Goal: Transaction & Acquisition: Purchase product/service

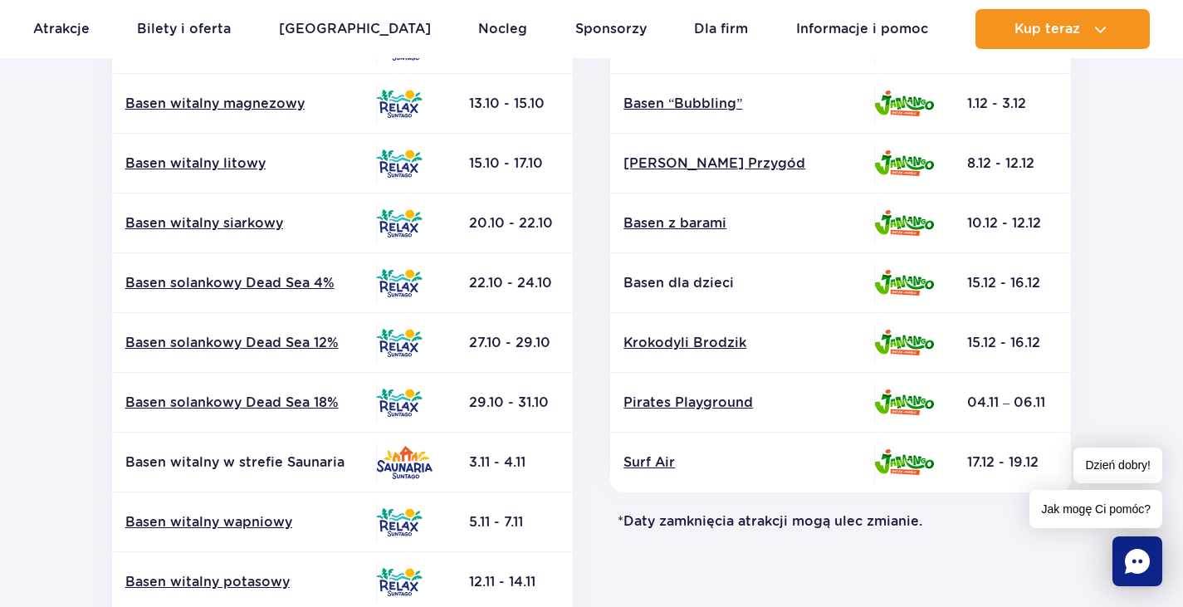
scroll to position [166, 0]
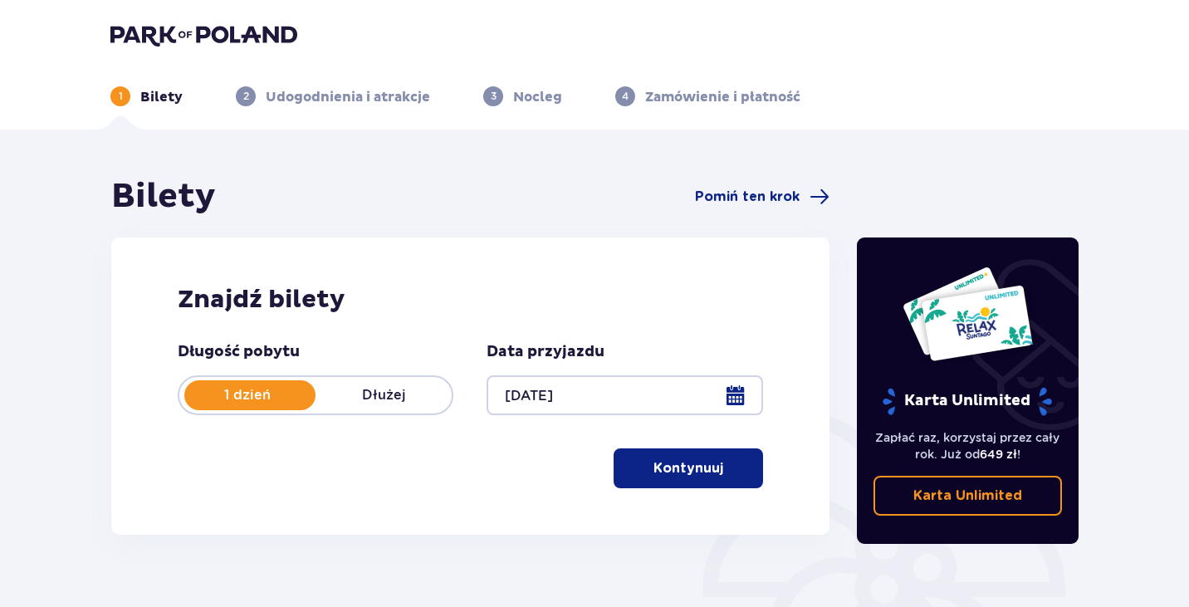
click at [331, 399] on p "Dłużej" at bounding box center [384, 395] width 136 height 18
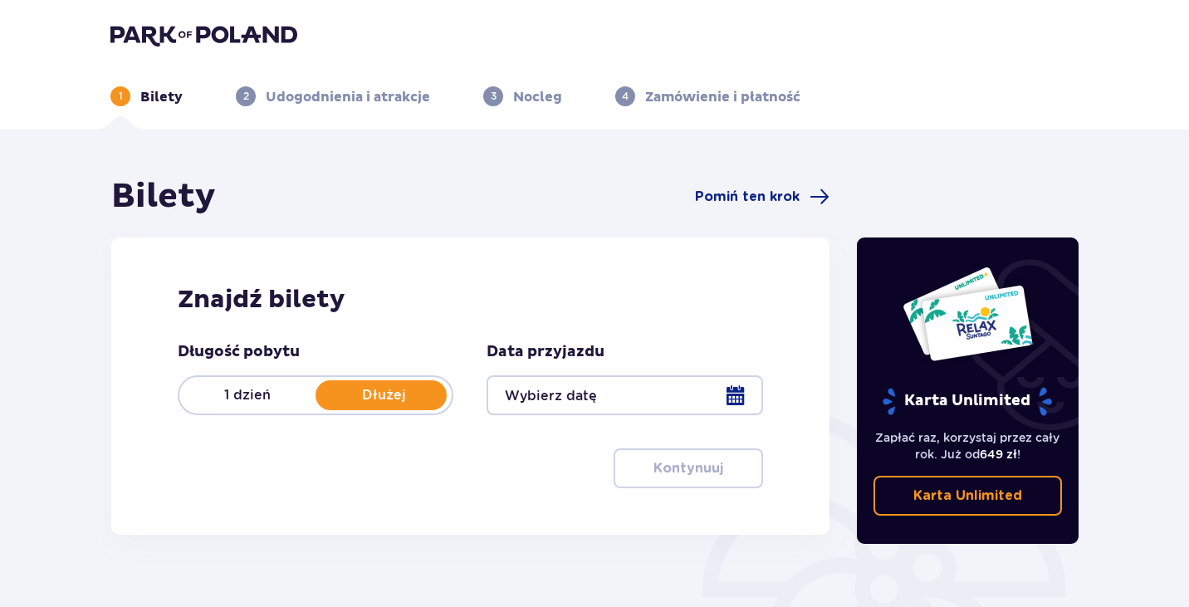
click at [550, 384] on div at bounding box center [625, 395] width 276 height 40
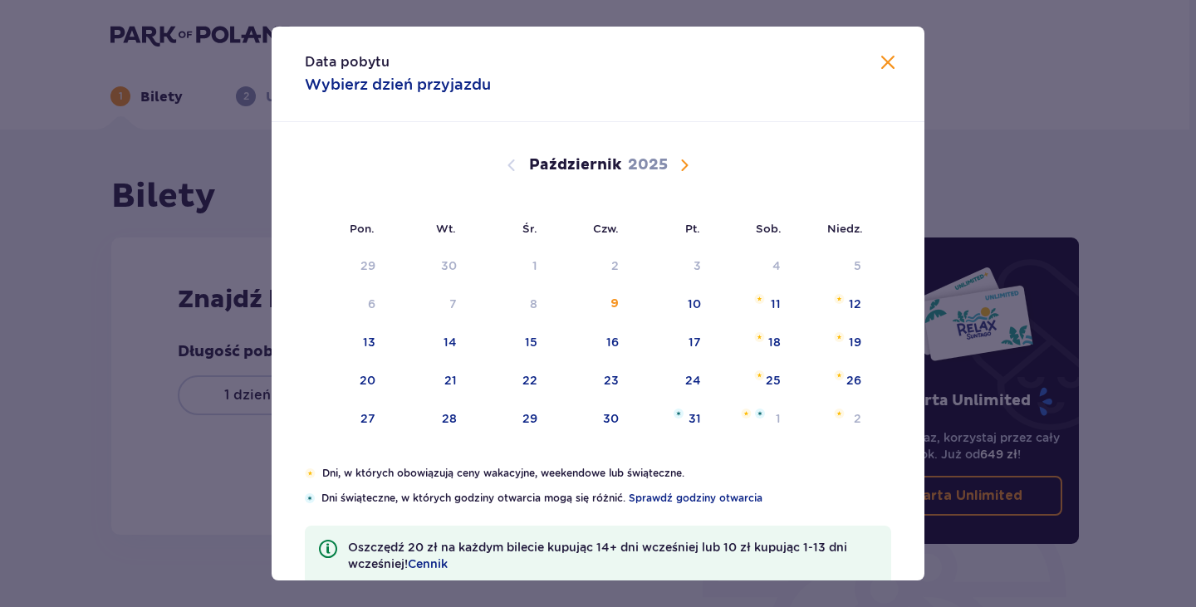
click at [94, 323] on div "Data pobytu Wybierz dzień przyjazdu Pon. Wt. Śr. Czw. Pt. Sob. [GEOGRAPHIC_DATA…" at bounding box center [598, 303] width 1196 height 607
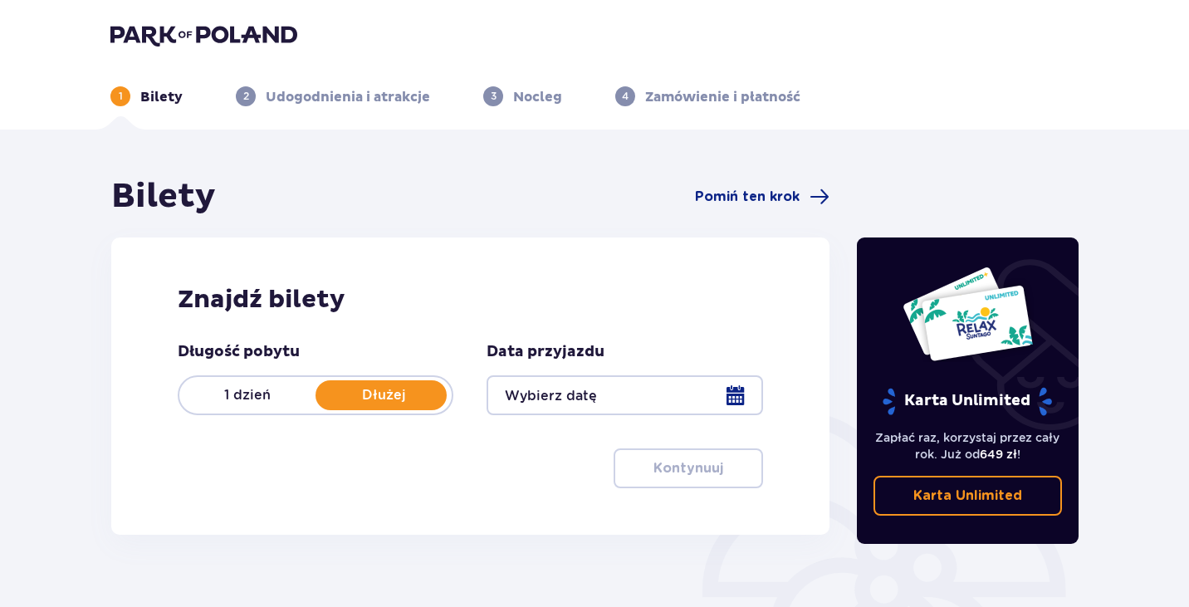
click at [543, 396] on div at bounding box center [625, 395] width 276 height 40
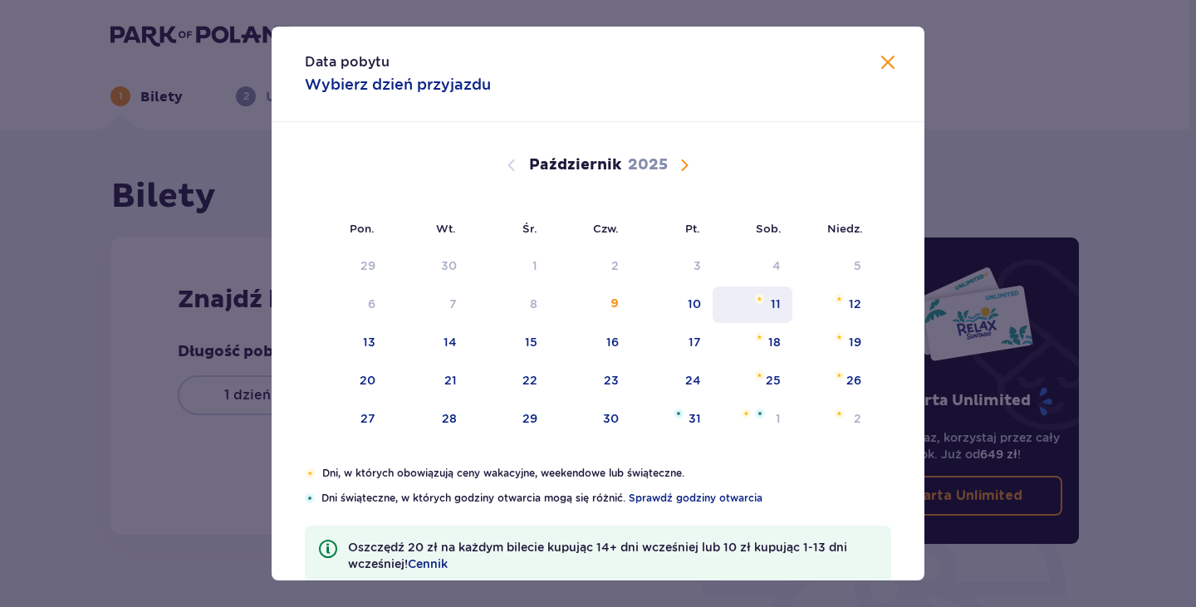
click at [778, 305] on div "11" at bounding box center [776, 304] width 10 height 17
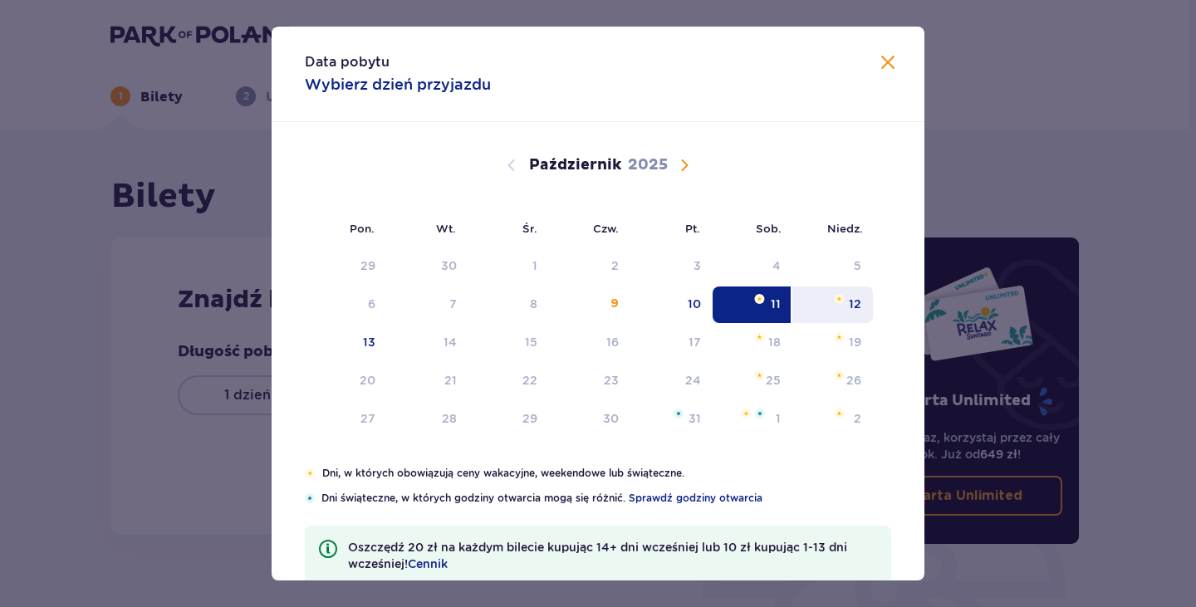
click at [842, 309] on div "12" at bounding box center [832, 305] width 81 height 37
type input "[DATE] - [DATE]"
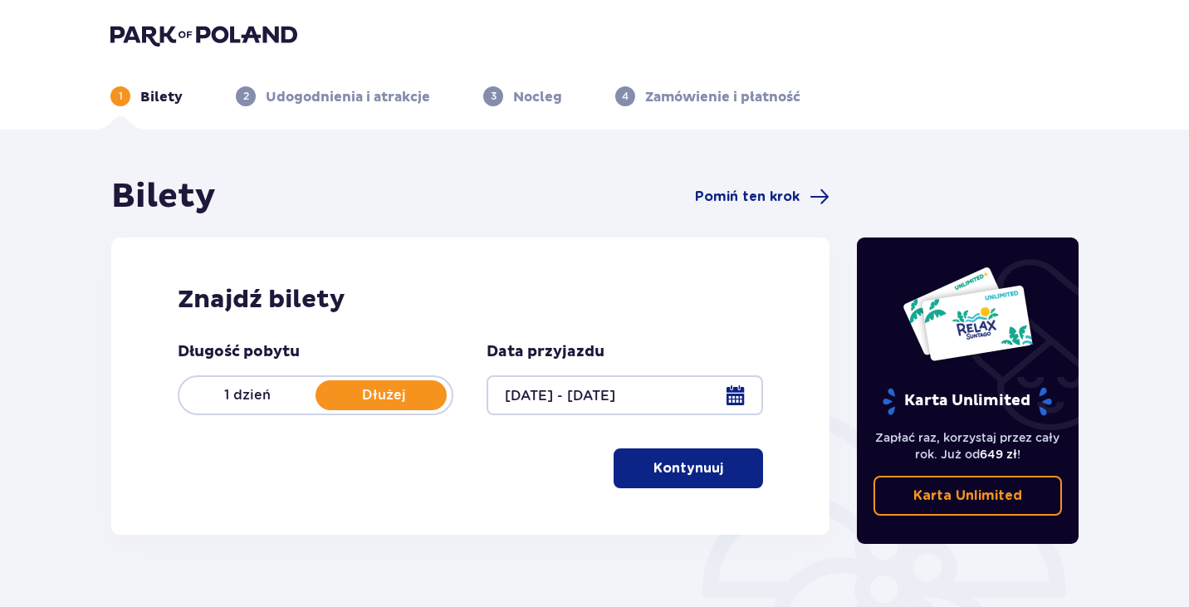
click at [495, 308] on h2 "Znajdź bilety" at bounding box center [470, 300] width 585 height 32
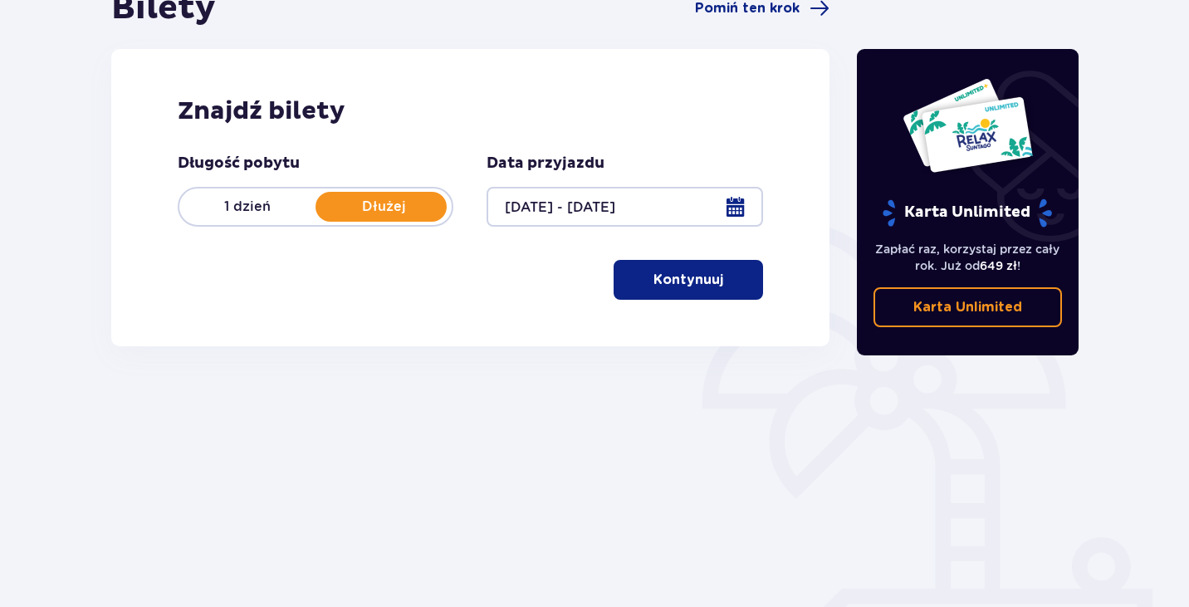
scroll to position [239, 0]
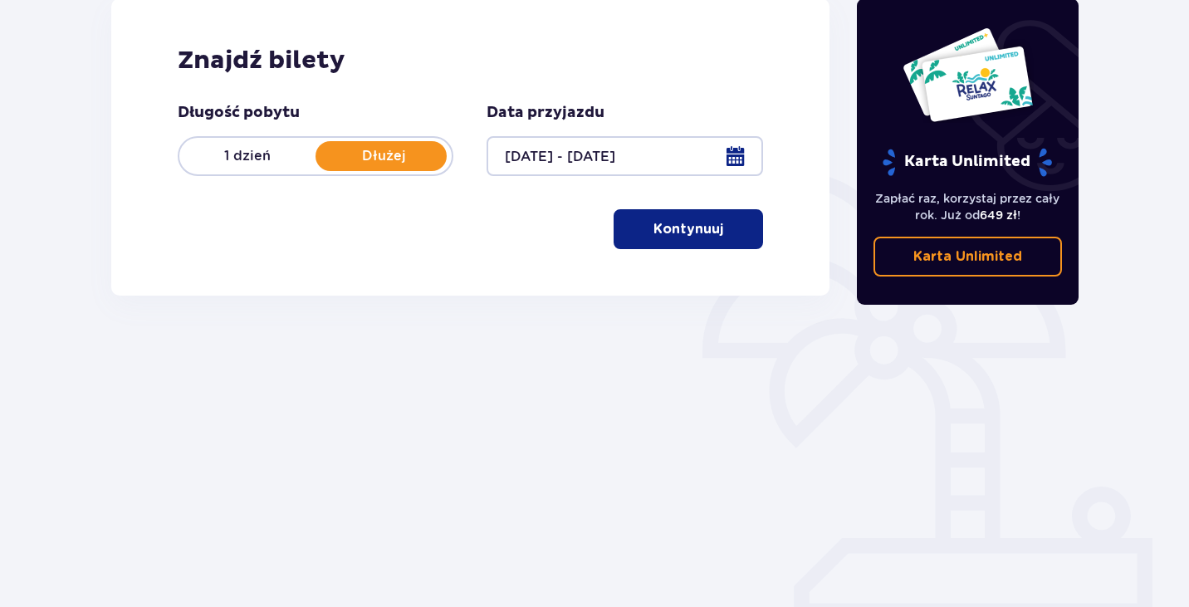
click at [689, 228] on p "Kontynuuj" at bounding box center [689, 229] width 70 height 18
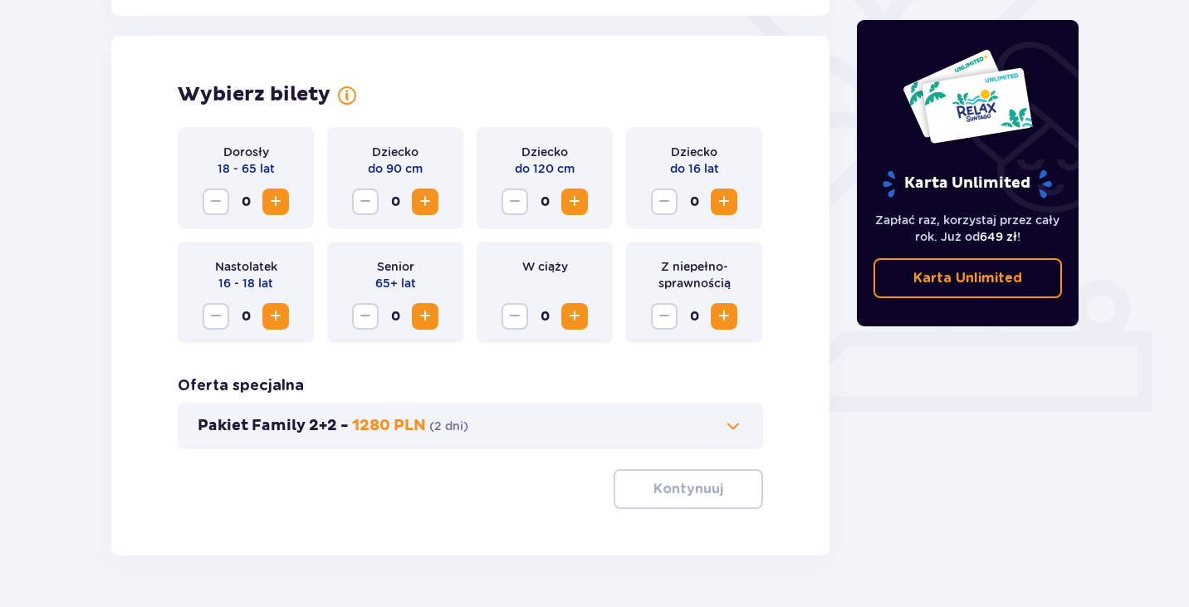
scroll to position [462, 0]
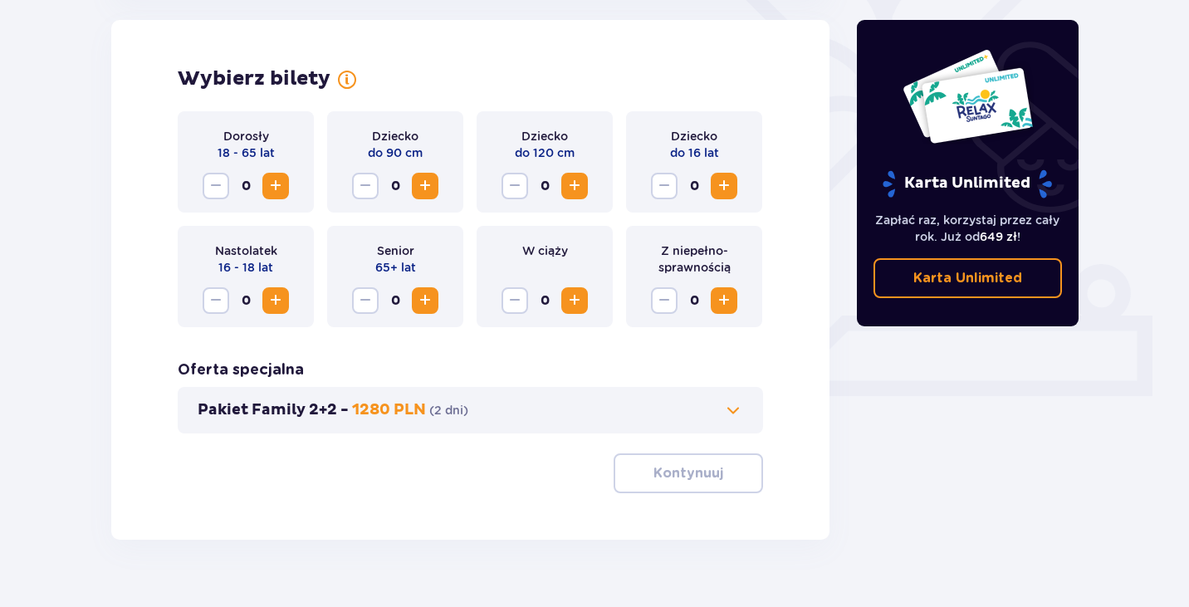
click at [272, 184] on span "Zwiększ" at bounding box center [276, 186] width 20 height 20
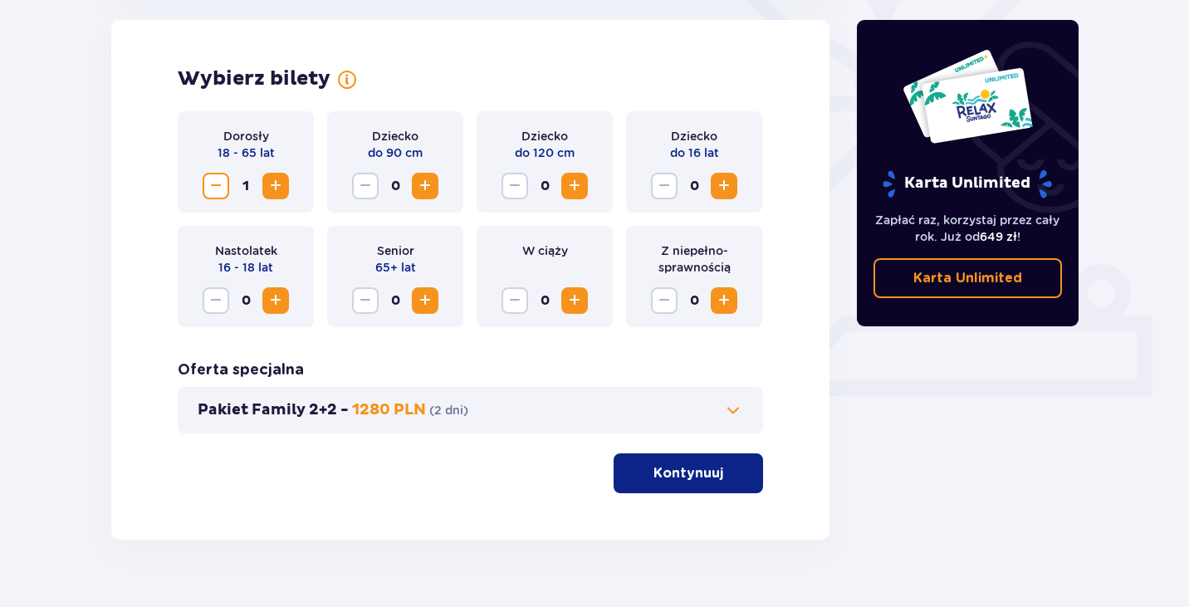
click at [275, 191] on span "Zwiększ" at bounding box center [276, 186] width 20 height 20
click at [421, 191] on span "Zwiększ" at bounding box center [425, 186] width 20 height 20
click at [576, 192] on span "Zwiększ" at bounding box center [575, 186] width 20 height 20
click at [728, 408] on span at bounding box center [733, 410] width 20 height 20
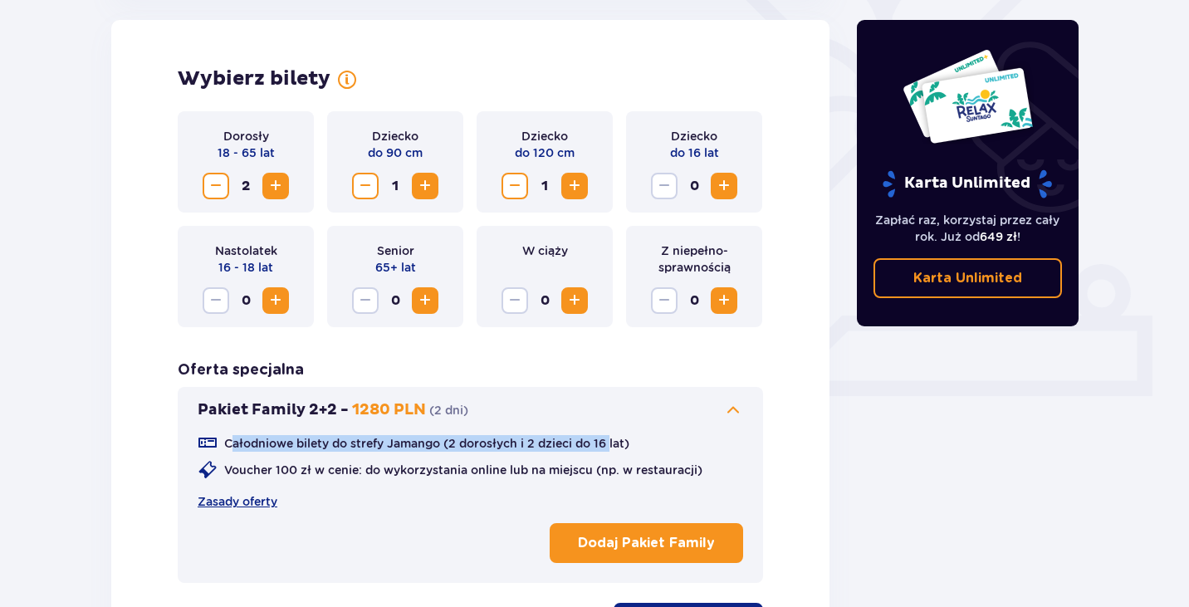
drag, startPoint x: 233, startPoint y: 440, endPoint x: 615, endPoint y: 443, distance: 382.0
click at [615, 443] on p "Całodniowe bilety do strefy Jamango (2 dorosłych i 2 dzieci do 16 lat)" at bounding box center [426, 443] width 405 height 17
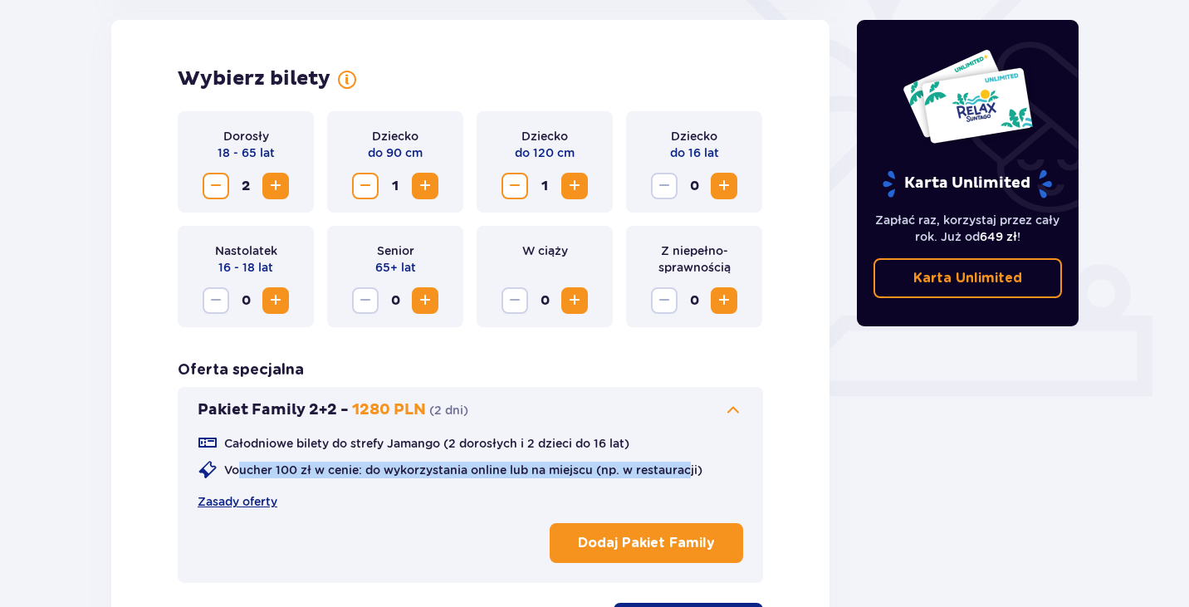
drag, startPoint x: 242, startPoint y: 466, endPoint x: 695, endPoint y: 468, distance: 452.6
click at [693, 468] on p "Voucher 100 zł w cenie: do wykorzystania online lub na miejscu (np. w restaurac…" at bounding box center [463, 470] width 478 height 17
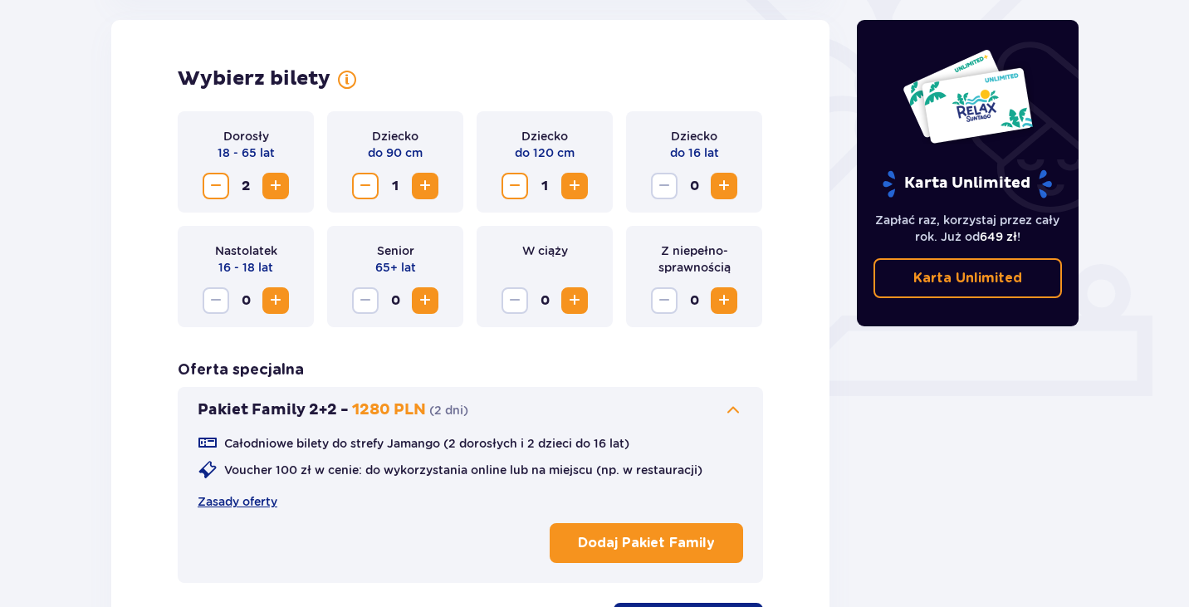
click at [703, 468] on p "Voucher 100 zł w cenie: do wykorzystania online lub na miejscu (np. w restaurac…" at bounding box center [463, 470] width 478 height 17
click at [714, 474] on div "Całodniowe bilety do strefy Jamango (2 dorosłych i 2 dzieci do 16 lat) Voucher …" at bounding box center [471, 472] width 546 height 76
drag, startPoint x: 307, startPoint y: 468, endPoint x: 599, endPoint y: 468, distance: 291.5
click at [595, 468] on p "Voucher 100 zł w cenie: do wykorzystania online lub na miejscu (np. w restaurac…" at bounding box center [463, 470] width 478 height 17
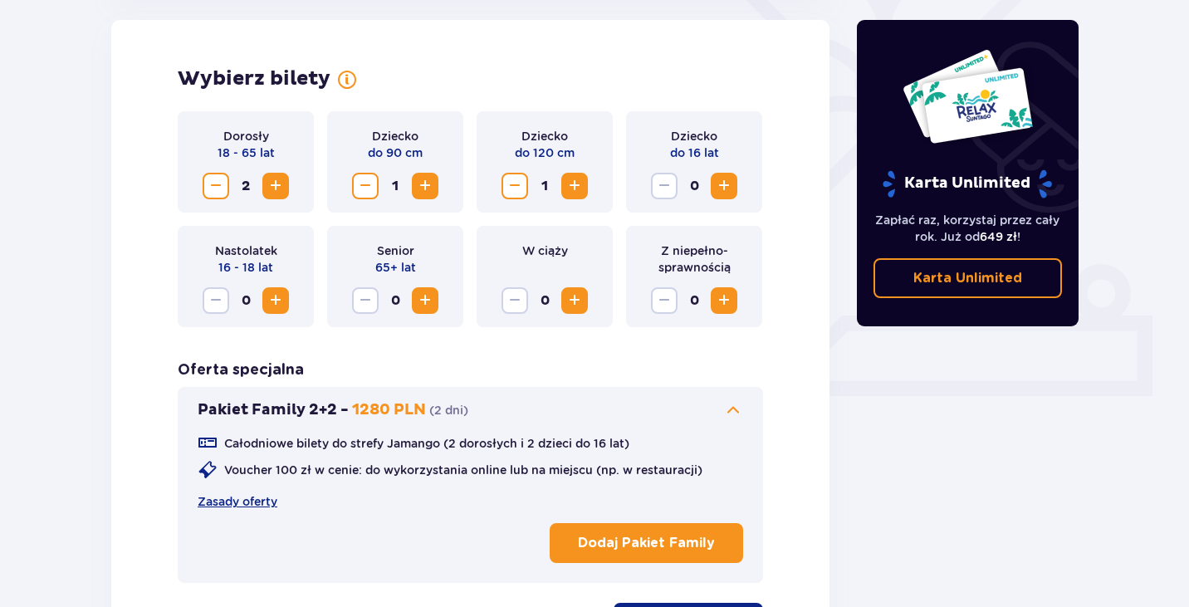
click at [599, 468] on p "Voucher 100 zł w cenie: do wykorzystania online lub na miejscu (np. w restaurac…" at bounding box center [463, 470] width 478 height 17
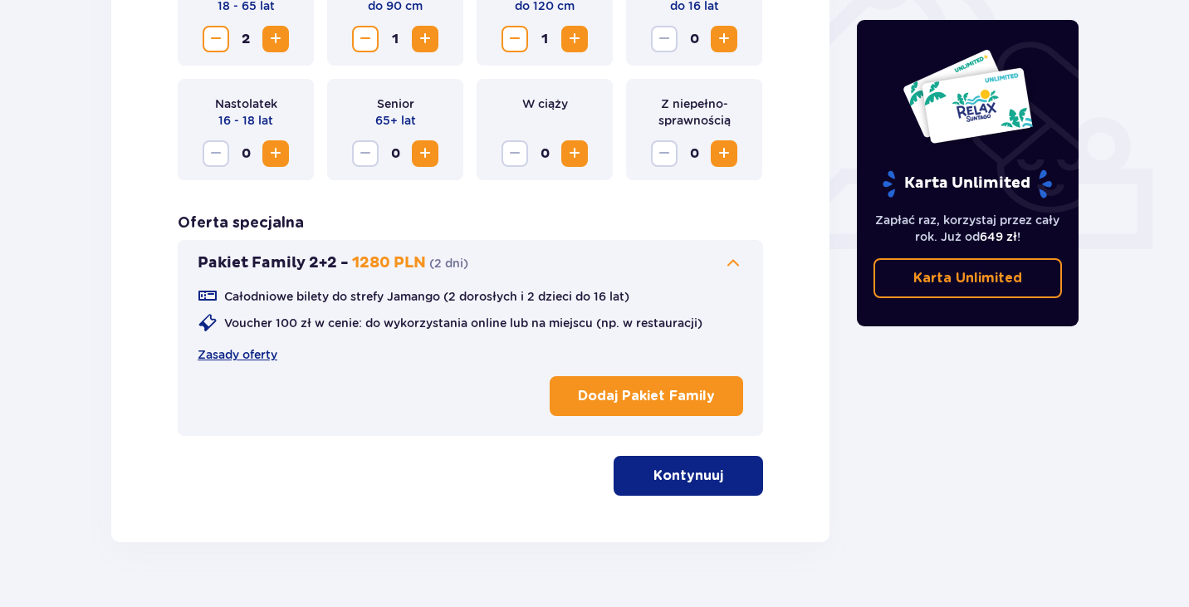
scroll to position [628, 0]
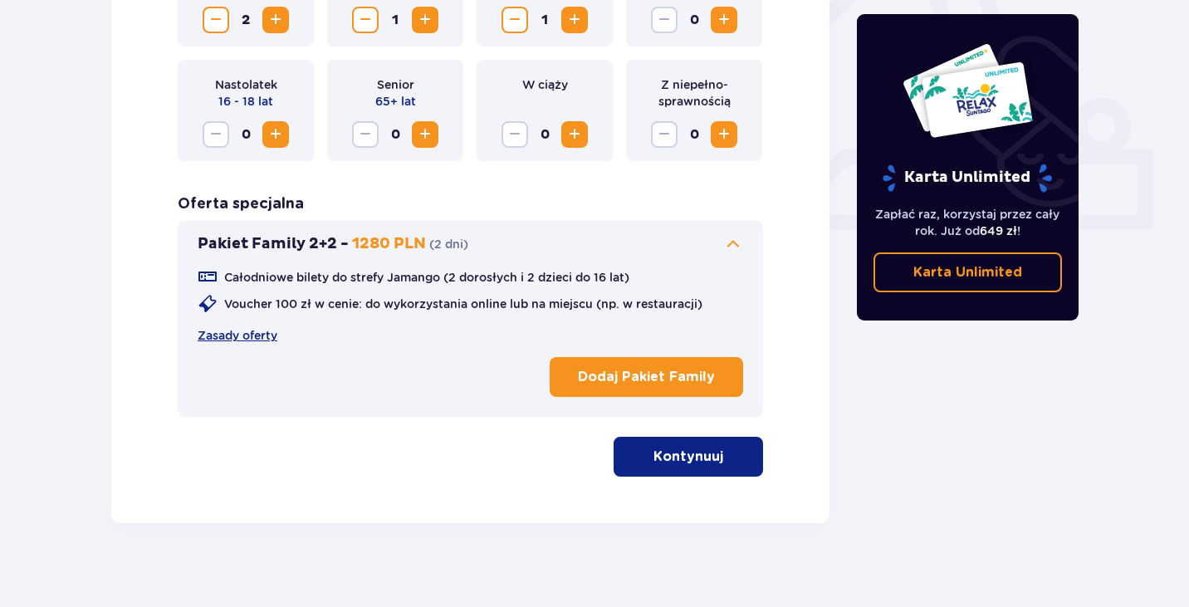
click at [720, 463] on span "button" at bounding box center [727, 457] width 20 height 20
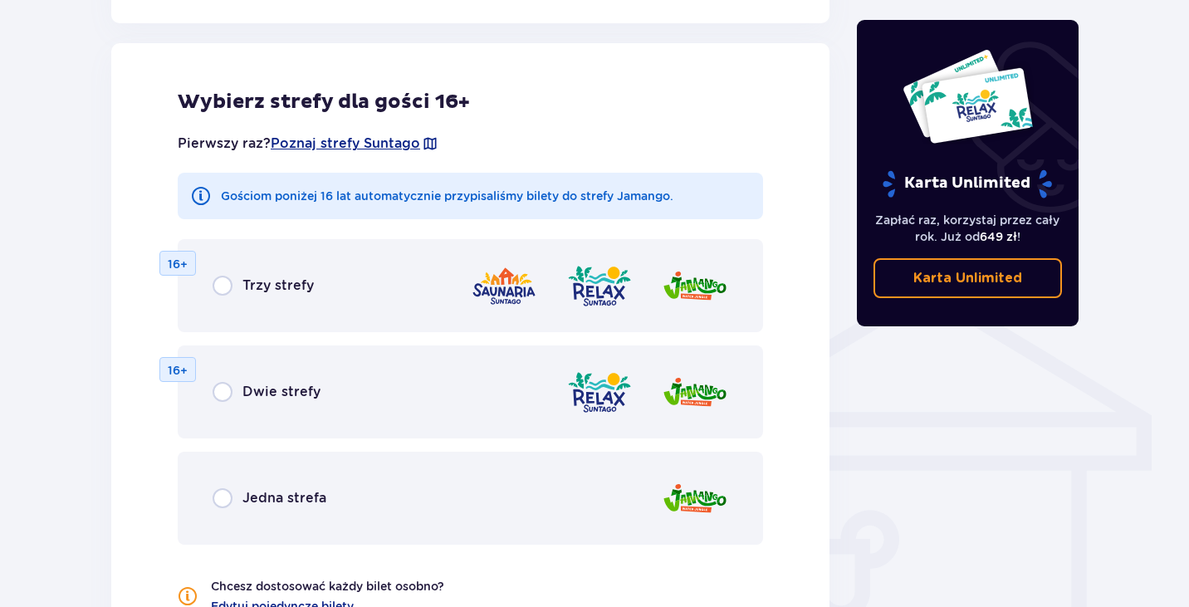
scroll to position [1071, 0]
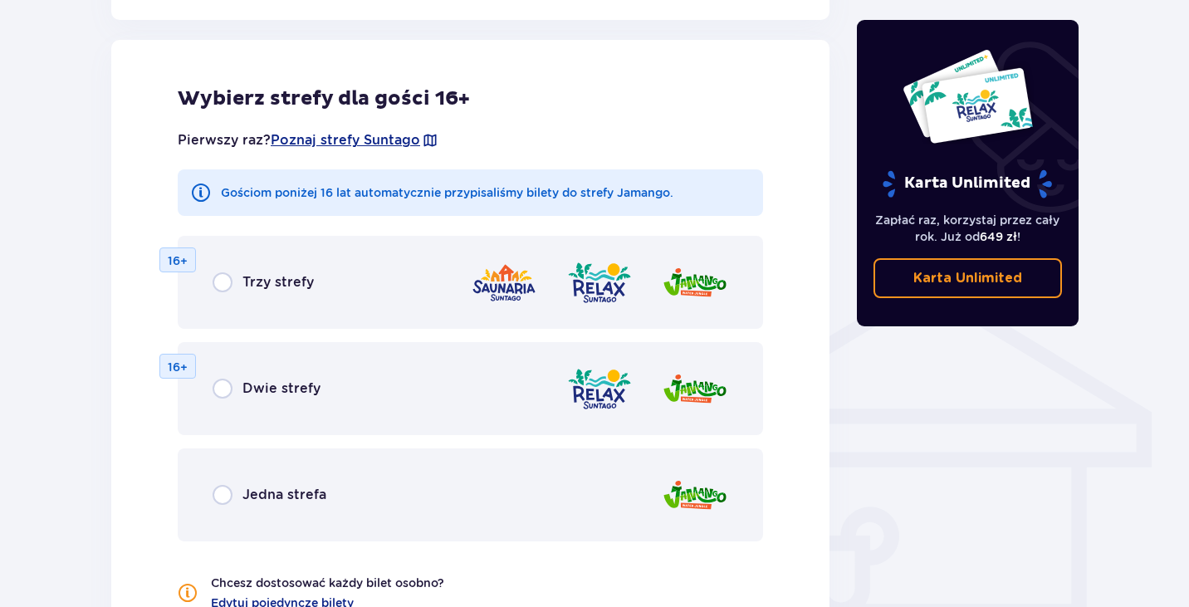
click at [242, 500] on span "Jedna strefa" at bounding box center [284, 495] width 84 height 18
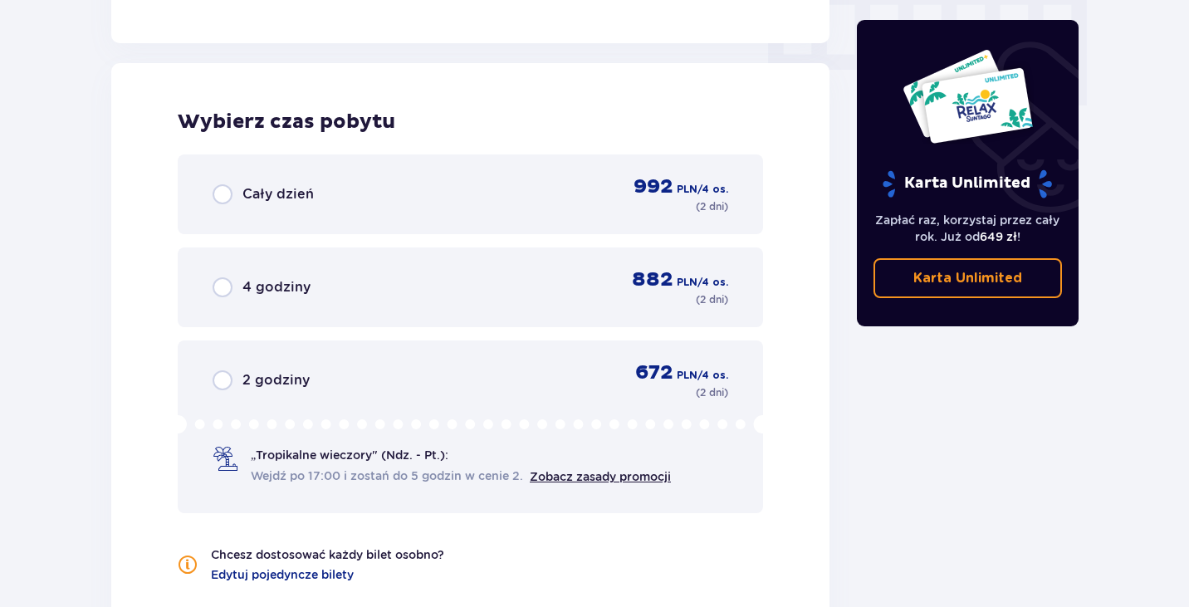
scroll to position [1709, 0]
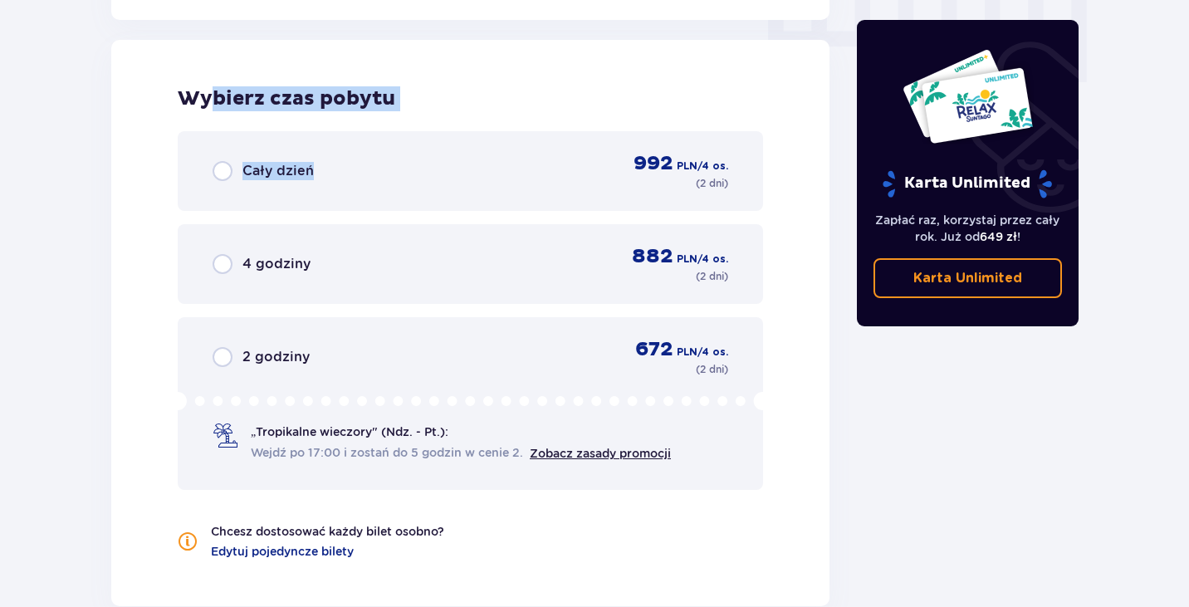
drag, startPoint x: 206, startPoint y: 101, endPoint x: 418, endPoint y: 115, distance: 212.2
click at [417, 115] on div "Wybierz czas pobytu Cały dzień 992 PLN / 4 os. ( 2 dni ) 4 godziny 882 PLN / 4 …" at bounding box center [470, 323] width 718 height 566
click at [418, 115] on div "Wybierz czas pobytu Cały dzień 992 PLN / 4 os. ( 2 dni ) 4 godziny 882 PLN / 4 …" at bounding box center [470, 323] width 718 height 566
click at [301, 168] on span "Cały dzień" at bounding box center [277, 171] width 71 height 18
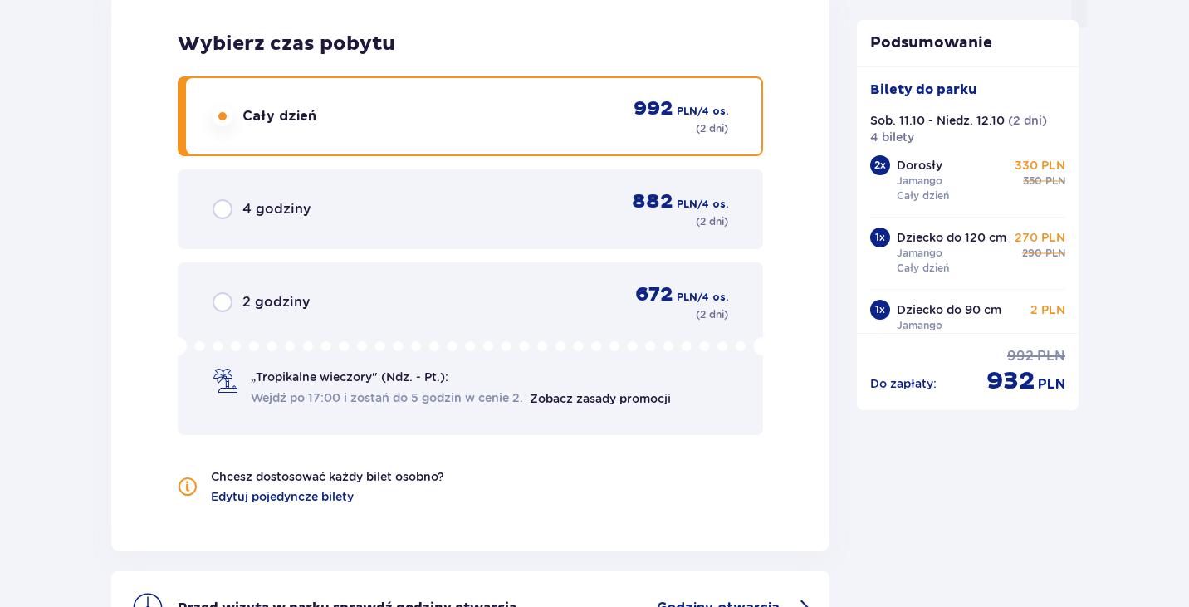
scroll to position [1712, 0]
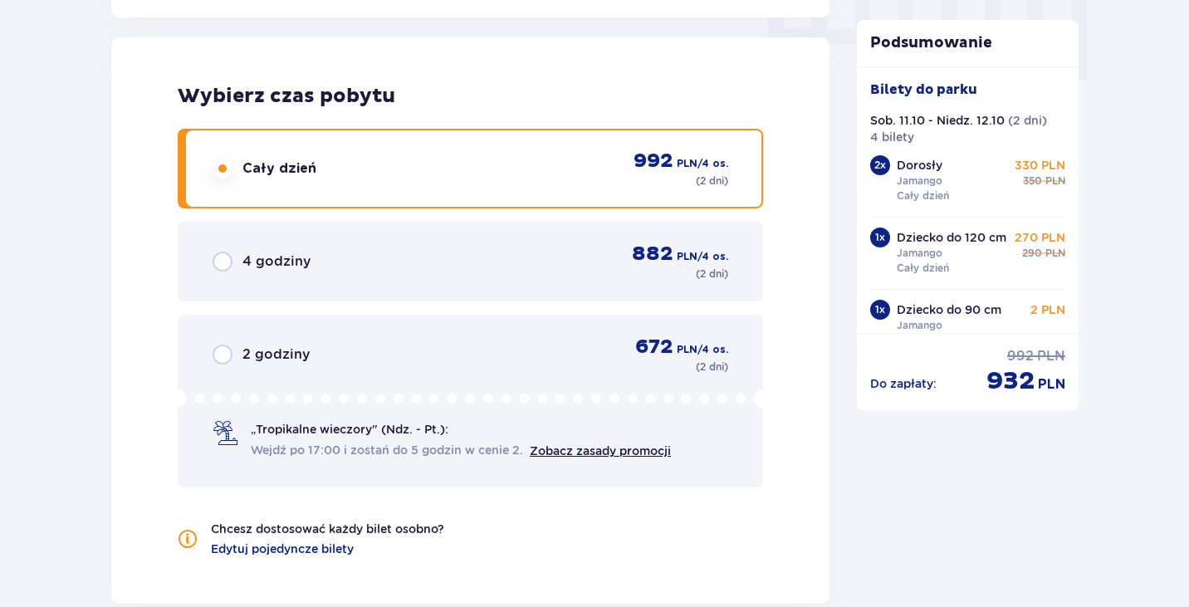
click at [147, 178] on div "Wybierz czas pobytu Cały dzień 992 PLN / 4 os. ( 2 dni ) 4 godziny 882 PLN / 4 …" at bounding box center [470, 320] width 718 height 566
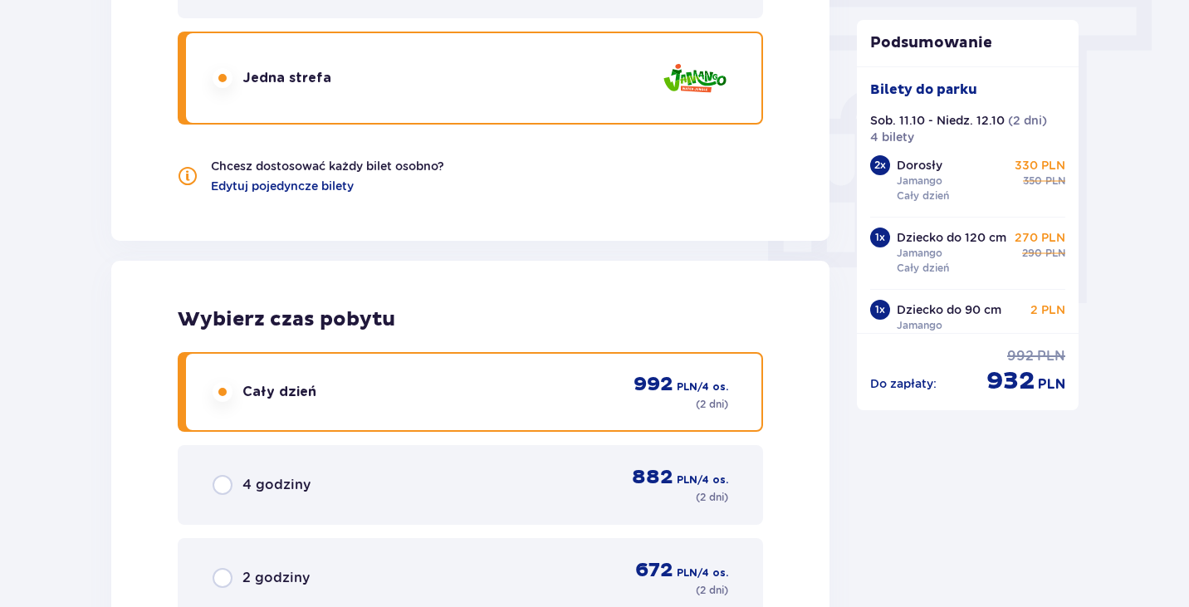
scroll to position [1462, 0]
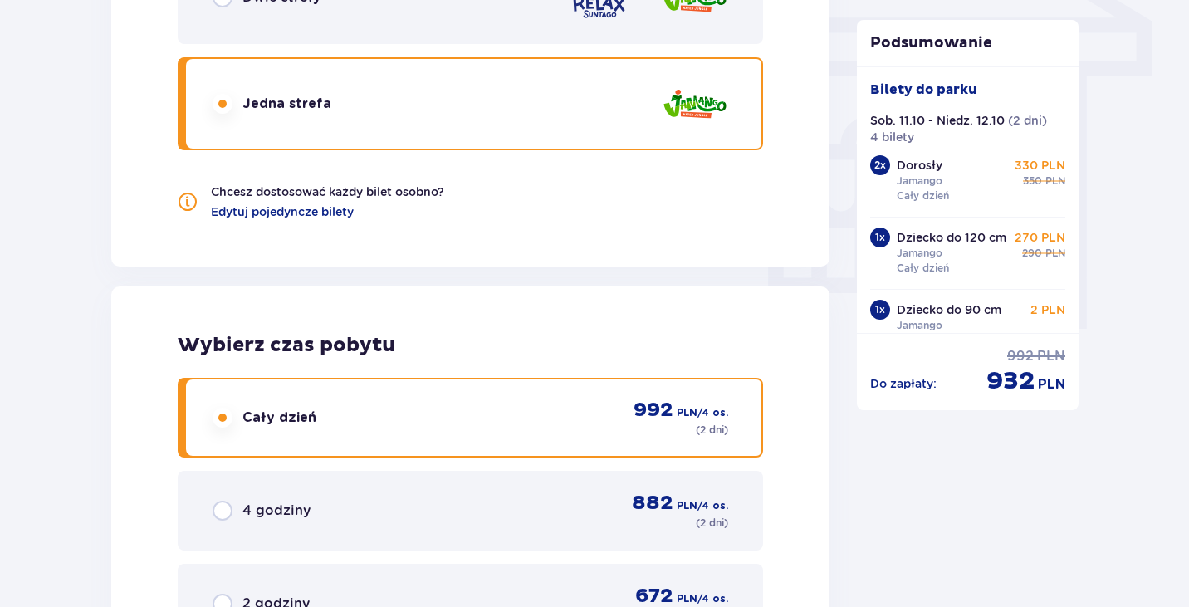
click at [224, 418] on input "radio" at bounding box center [223, 418] width 20 height 20
radio input "true"
drag, startPoint x: 250, startPoint y: 190, endPoint x: 478, endPoint y: 190, distance: 227.5
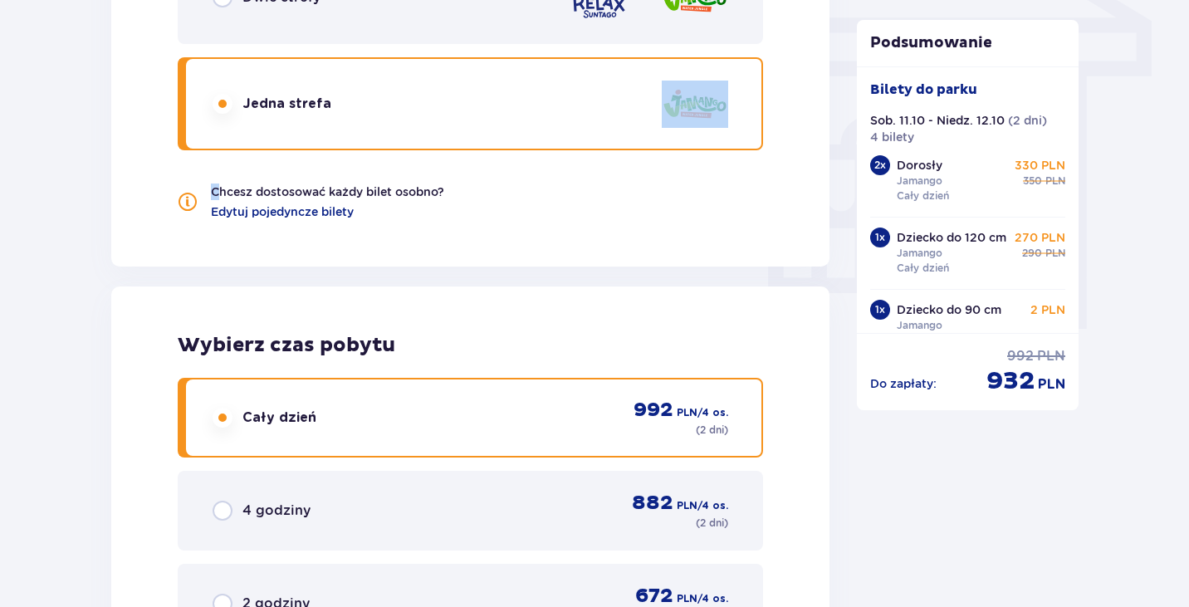
drag, startPoint x: 492, startPoint y: 191, endPoint x: 218, endPoint y: 169, distance: 275.0
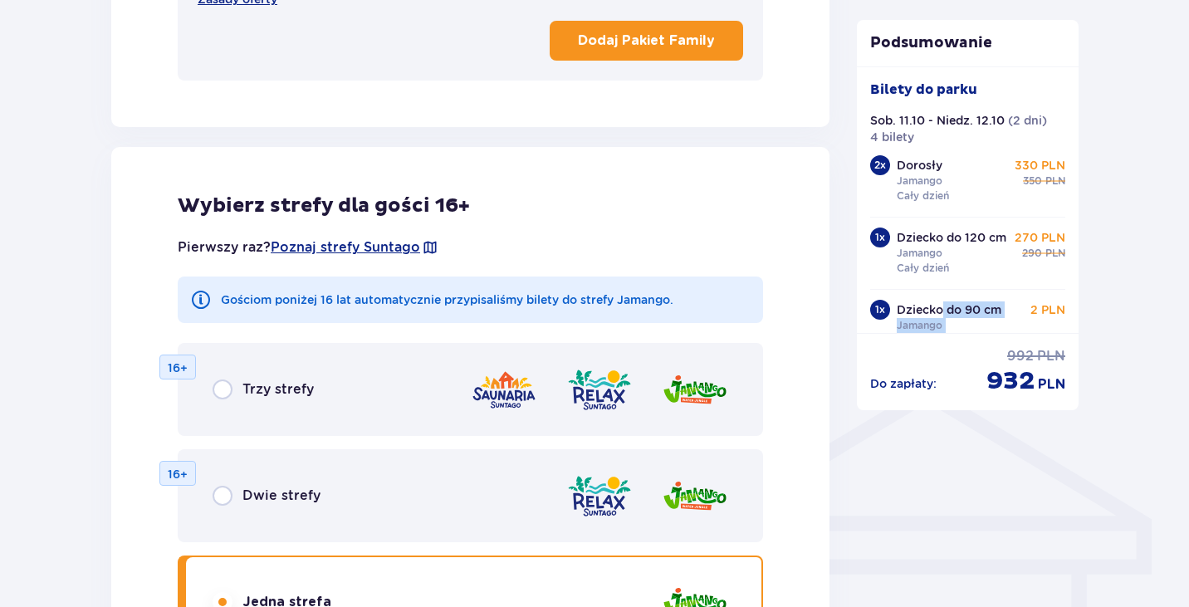
scroll to position [48, 0]
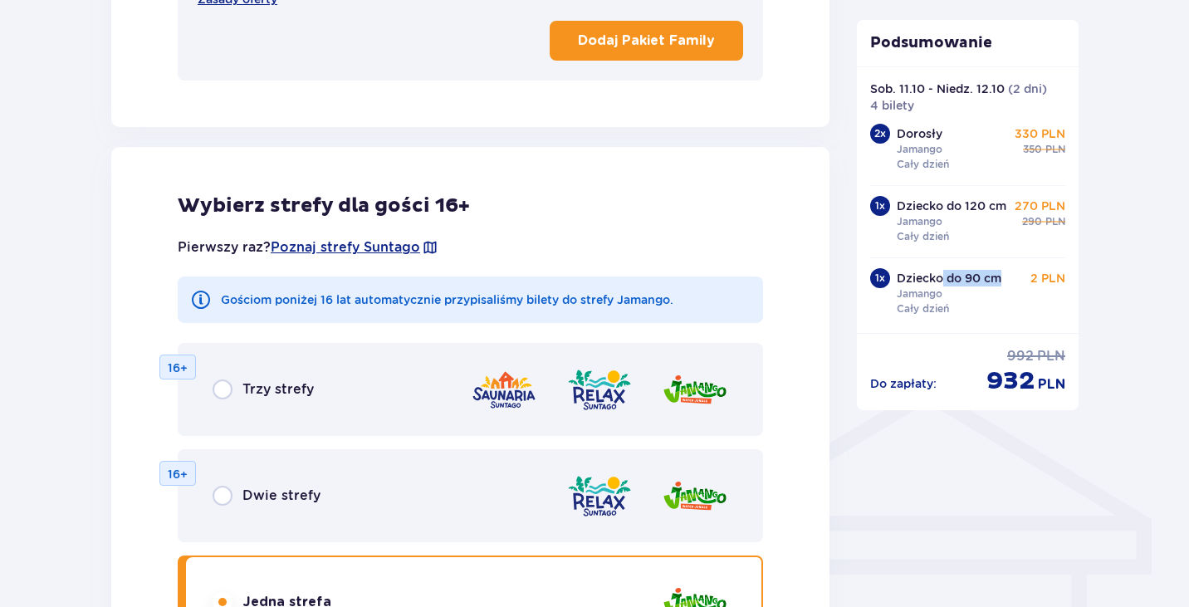
drag, startPoint x: 942, startPoint y: 329, endPoint x: 1026, endPoint y: 329, distance: 84.7
click at [1026, 329] on div "Bilety do [GEOGRAPHIC_DATA]. 11.10 - Niedz. 12.10 ( 2 dni ) 4 bilety 2 x Dorosł…" at bounding box center [968, 199] width 223 height 267
click at [972, 270] on p "Dziecko do 90 cm" at bounding box center [949, 278] width 105 height 17
drag, startPoint x: 916, startPoint y: 189, endPoint x: 959, endPoint y: 189, distance: 43.2
click at [959, 198] on p "Dziecko do 120 cm" at bounding box center [952, 206] width 110 height 17
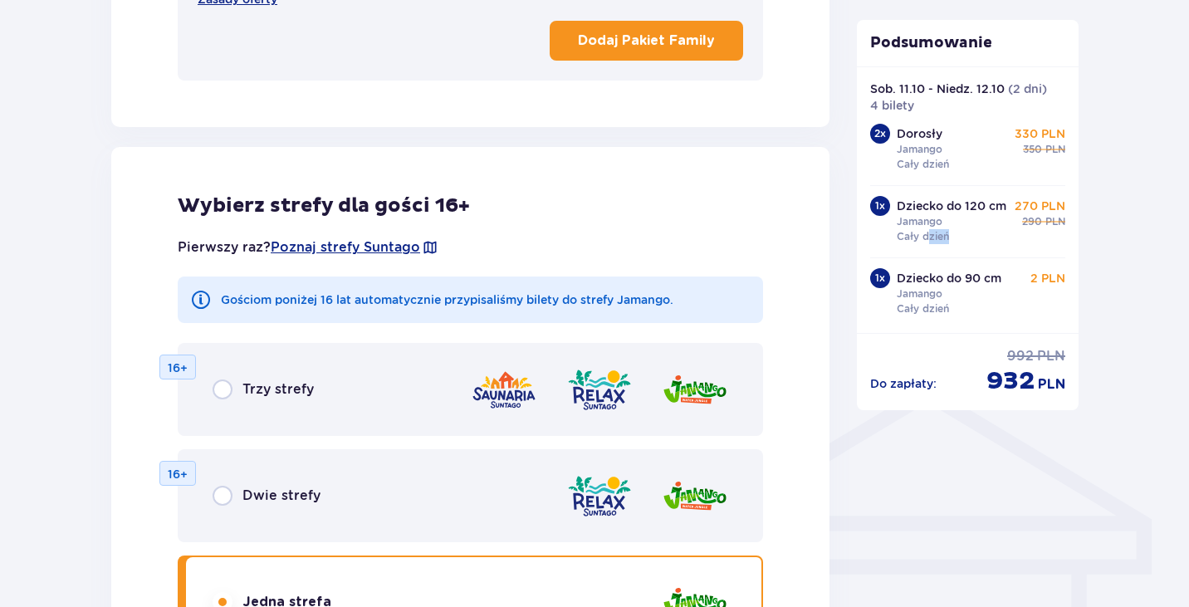
drag, startPoint x: 929, startPoint y: 238, endPoint x: 950, endPoint y: 238, distance: 20.8
click at [950, 238] on div "Dziecko do 120 cm Jamango Cały dzień" at bounding box center [952, 221] width 110 height 47
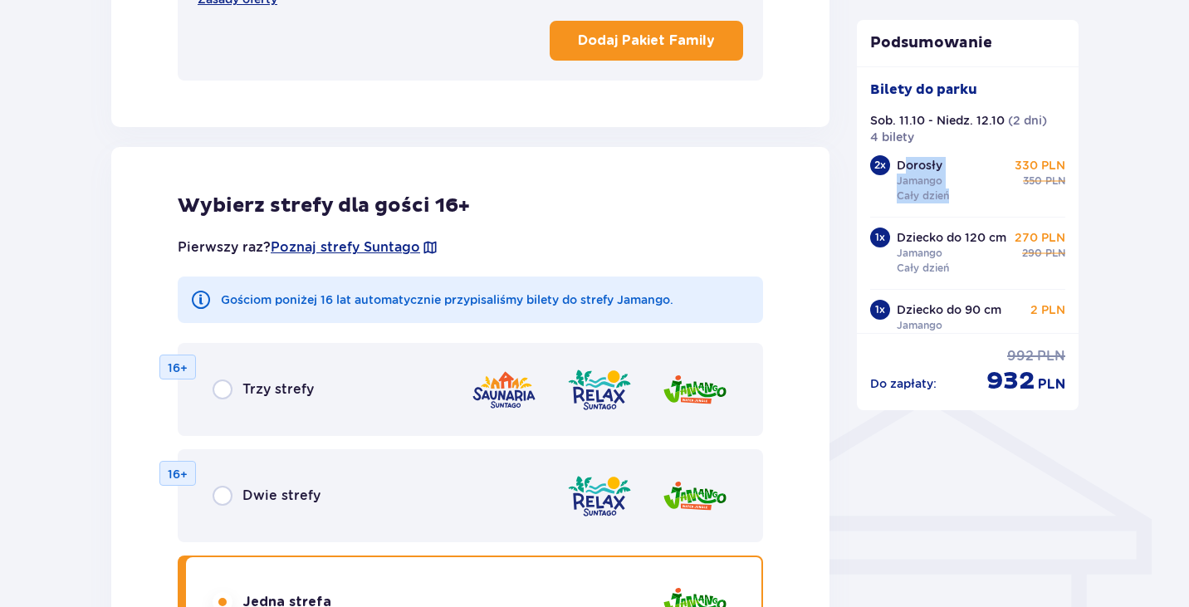
drag, startPoint x: 914, startPoint y: 169, endPoint x: 949, endPoint y: 189, distance: 40.5
click at [949, 189] on div "Dorosły Jamango Cały dzień" at bounding box center [923, 180] width 52 height 47
click at [949, 189] on p "Cały dzień" at bounding box center [923, 196] width 52 height 15
click at [953, 197] on div "Dorosły Jamango Cały dzień 330 PLN cena regularna 350 PLN" at bounding box center [981, 180] width 169 height 47
click at [954, 197] on div "Dorosły Jamango Cały dzień 330 PLN cena regularna 350 PLN" at bounding box center [981, 180] width 169 height 47
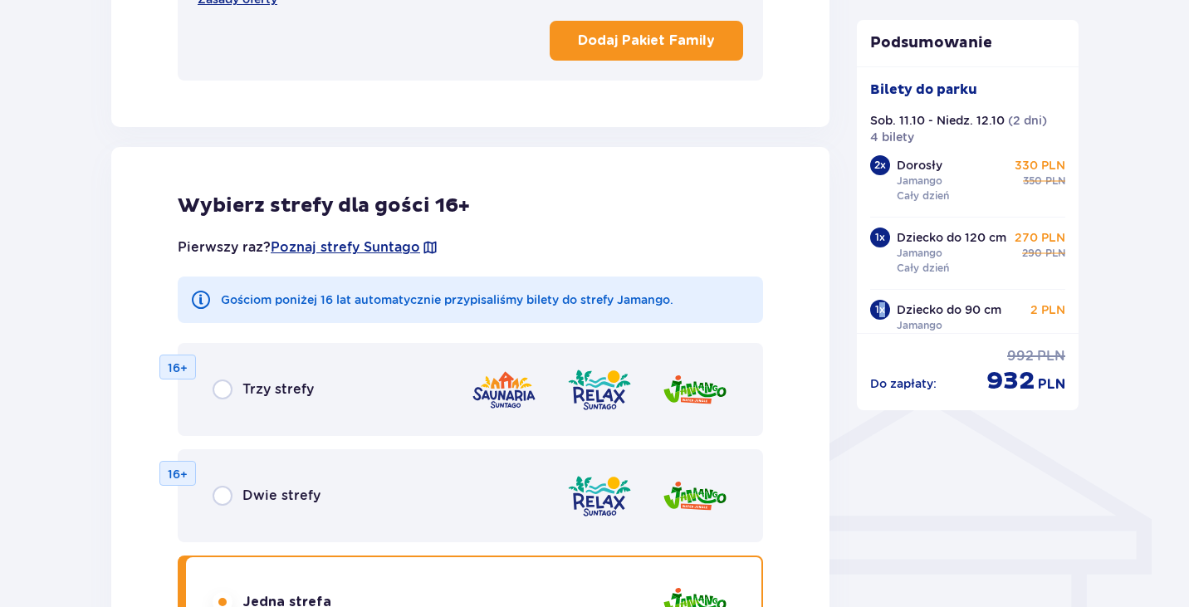
scroll to position [48, 0]
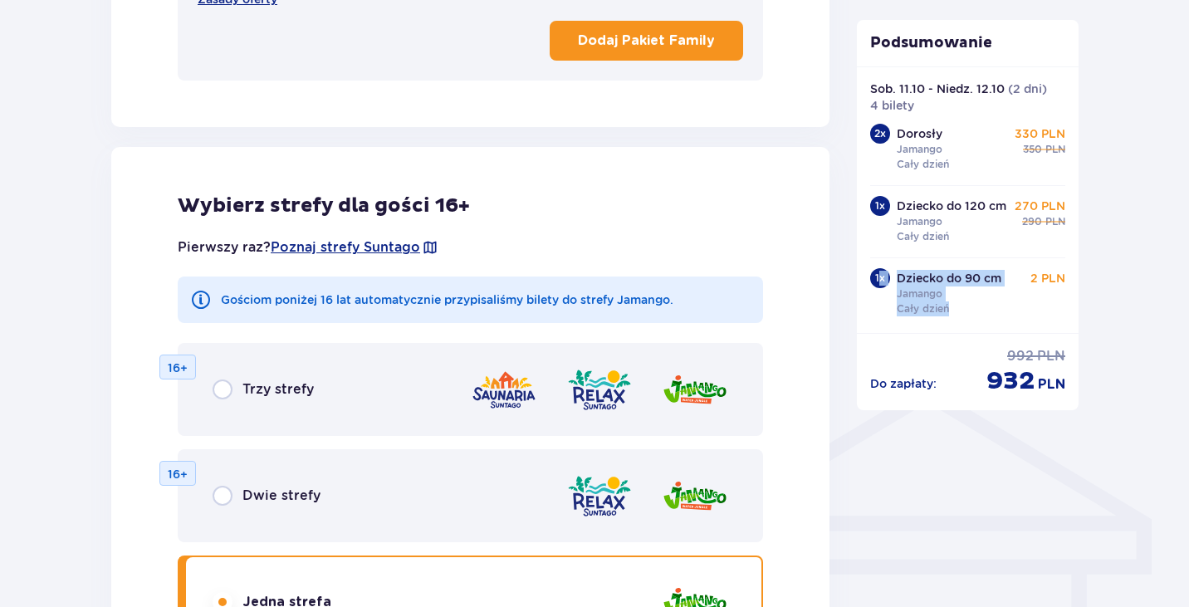
drag, startPoint x: 880, startPoint y: 325, endPoint x: 956, endPoint y: 325, distance: 75.6
click at [956, 326] on div "Bilety do [GEOGRAPHIC_DATA]. 11.10 - Niedz. 12.10 ( 2 dni ) 4 bilety 2 x Dorosł…" at bounding box center [968, 199] width 223 height 267
click at [953, 311] on div "Dziecko do 90 cm Jamango Cały dzień" at bounding box center [949, 293] width 105 height 47
click at [1016, 378] on span "932" at bounding box center [1011, 381] width 48 height 32
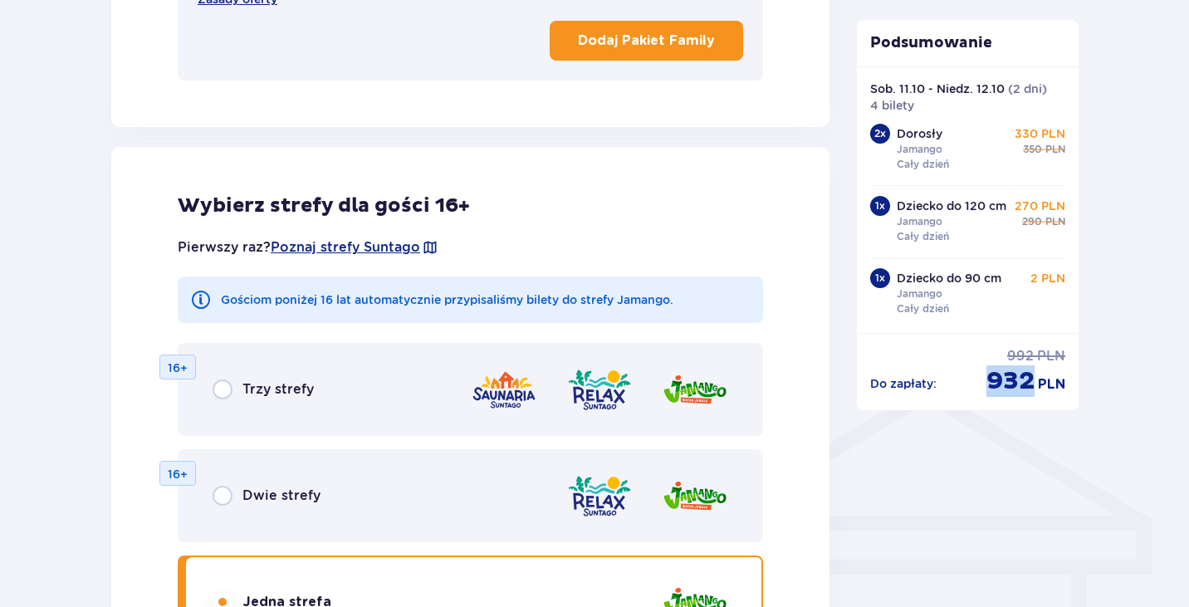
click at [1002, 378] on span "932" at bounding box center [1011, 381] width 48 height 32
click at [1003, 378] on span "932" at bounding box center [1011, 381] width 48 height 32
click at [27, 383] on div "Bilety Pomiń ten krok Znajdź bilety Długość pobytu 1 dzień Dłużej Data przyjazd…" at bounding box center [594, 384] width 1189 height 2438
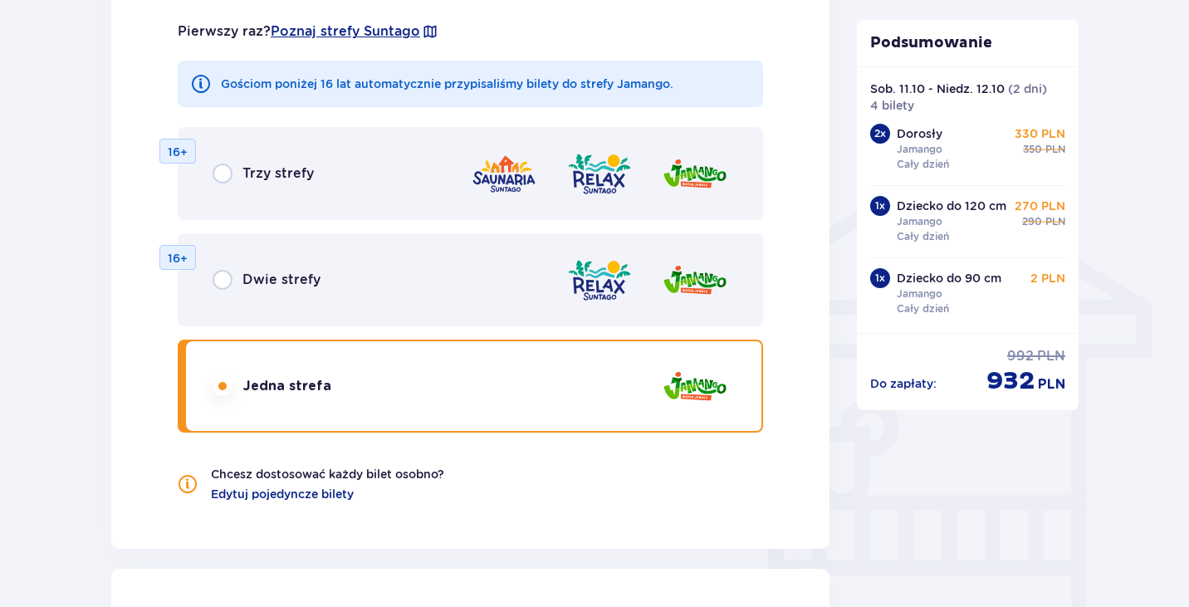
scroll to position [1213, 0]
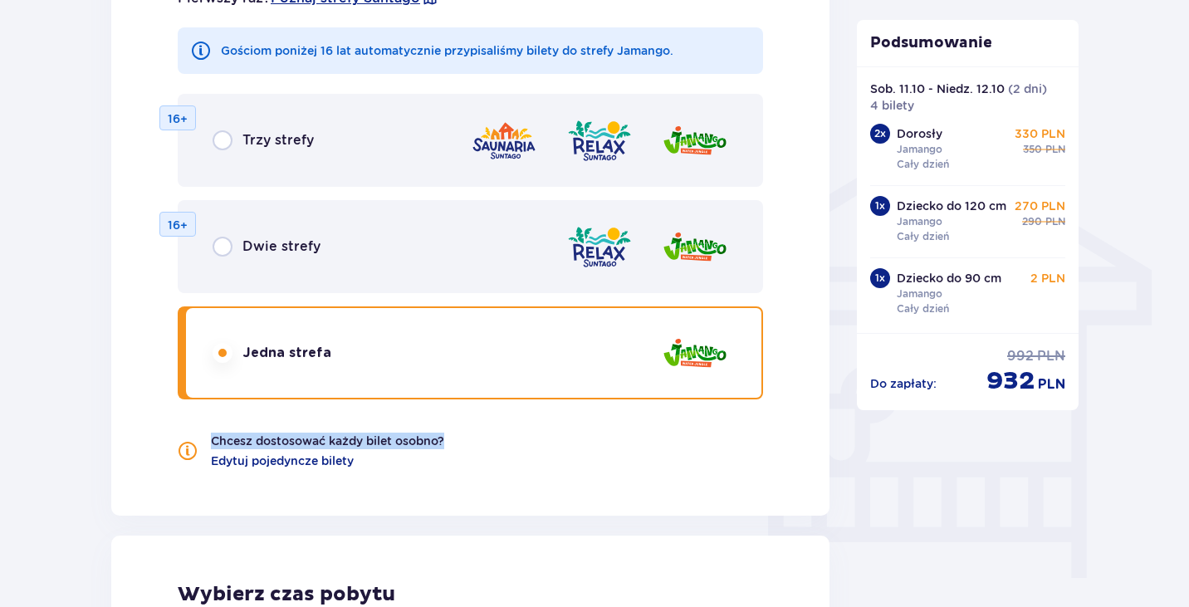
drag, startPoint x: 209, startPoint y: 442, endPoint x: 461, endPoint y: 433, distance: 251.8
click at [461, 433] on div "Pierwszy raz? Poznaj strefy Suntago Gościom poniżej 16 lat automatycznie przypi…" at bounding box center [470, 219] width 585 height 500
click at [444, 433] on p "Chcesz dostosować każdy bilet osobno?" at bounding box center [327, 441] width 233 height 17
drag, startPoint x: 449, startPoint y: 434, endPoint x: 213, endPoint y: 438, distance: 235.9
click at [214, 439] on div "Pierwszy raz? Poznaj strefy Suntago Gościom poniżej 16 lat automatycznie przypi…" at bounding box center [470, 219] width 585 height 500
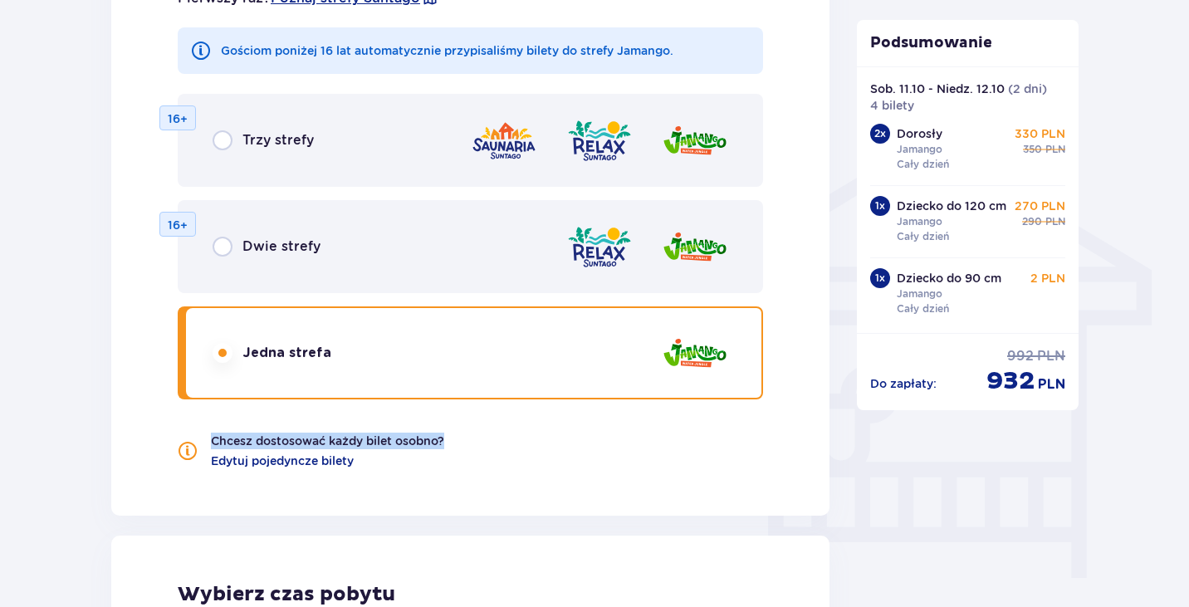
click at [213, 438] on p "Chcesz dostosować każdy bilet osobno?" at bounding box center [327, 441] width 233 height 17
drag, startPoint x: 213, startPoint y: 438, endPoint x: 438, endPoint y: 430, distance: 225.2
click at [436, 431] on div "Pierwszy raz? Poznaj strefy Suntago Gościom poniżej 16 lat automatycznie przypi…" at bounding box center [470, 219] width 585 height 500
click at [241, 437] on p "Chcesz dostosować każdy bilet osobno?" at bounding box center [327, 441] width 233 height 17
drag, startPoint x: 216, startPoint y: 437, endPoint x: 413, endPoint y: 439, distance: 196.8
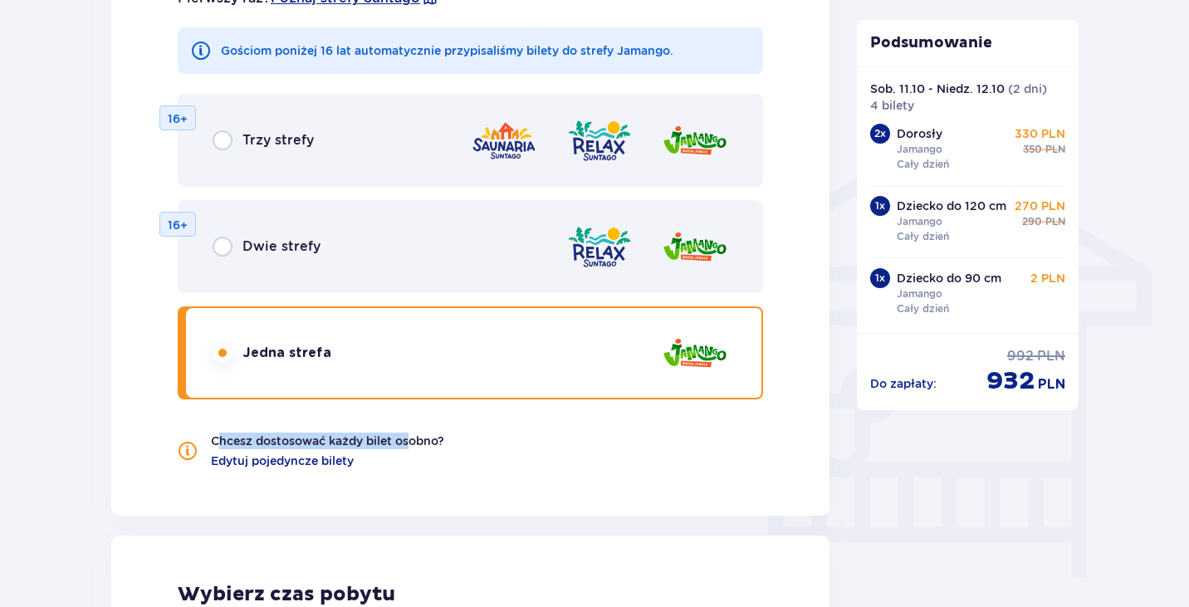
click at [413, 439] on p "Chcesz dostosować każdy bilet osobno?" at bounding box center [327, 441] width 233 height 17
click at [414, 439] on p "Chcesz dostosować każdy bilet osobno?" at bounding box center [327, 441] width 233 height 17
drag, startPoint x: 438, startPoint y: 439, endPoint x: 309, endPoint y: 439, distance: 129.6
click at [309, 439] on p "Chcesz dostosować każdy bilet osobno?" at bounding box center [327, 441] width 233 height 17
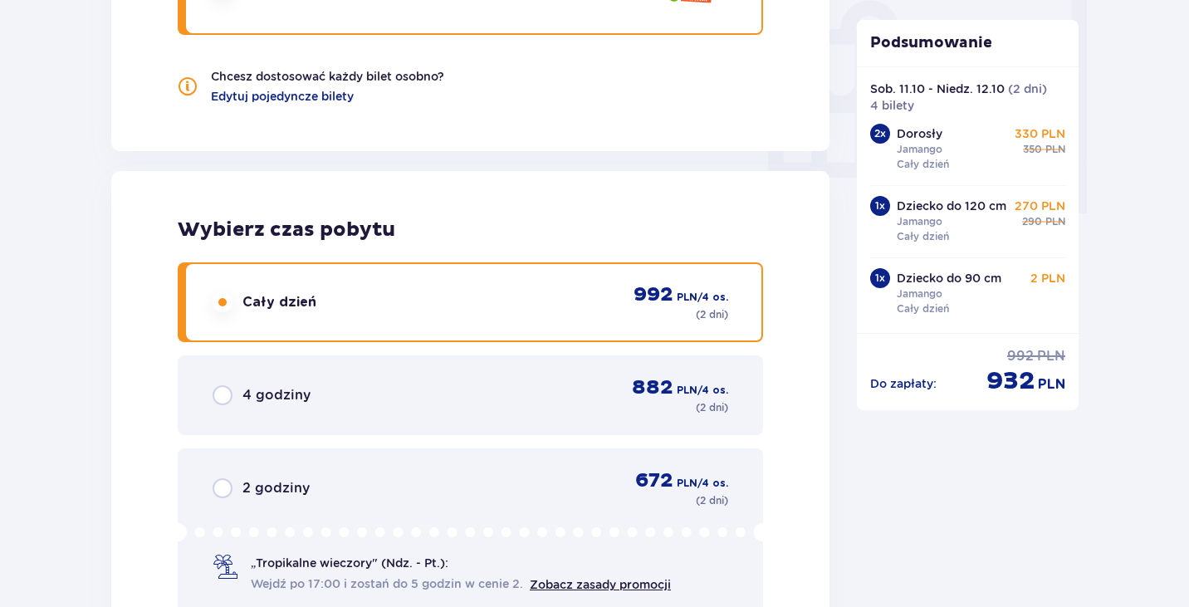
scroll to position [1629, 0]
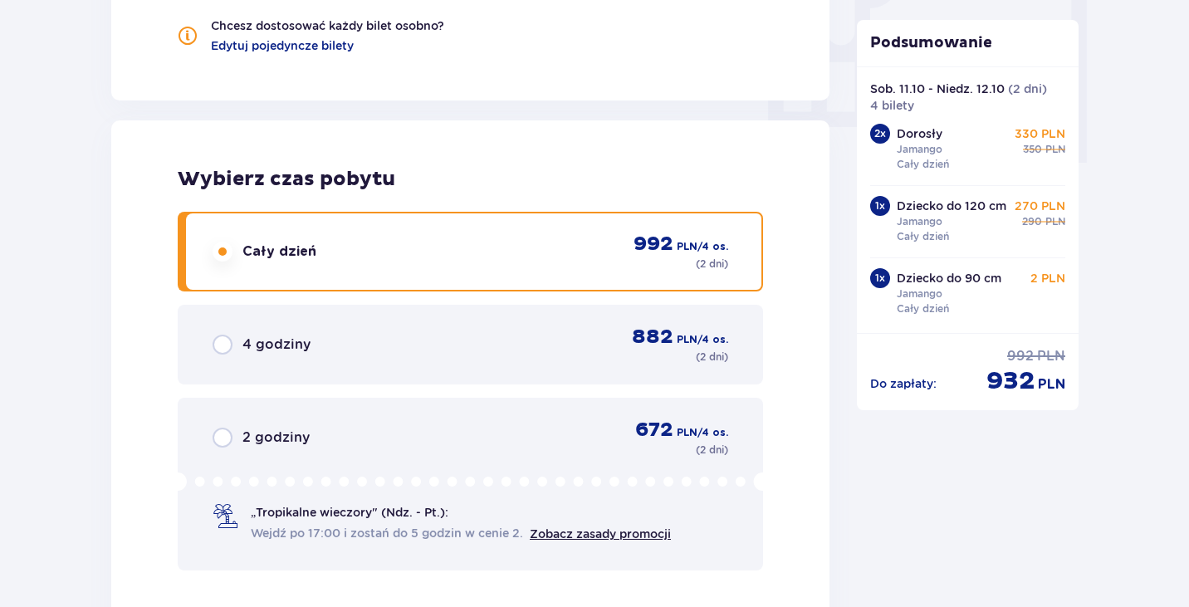
click at [576, 337] on div "4 godziny 882 PLN / 4 os. ( 2 dni )" at bounding box center [471, 345] width 516 height 40
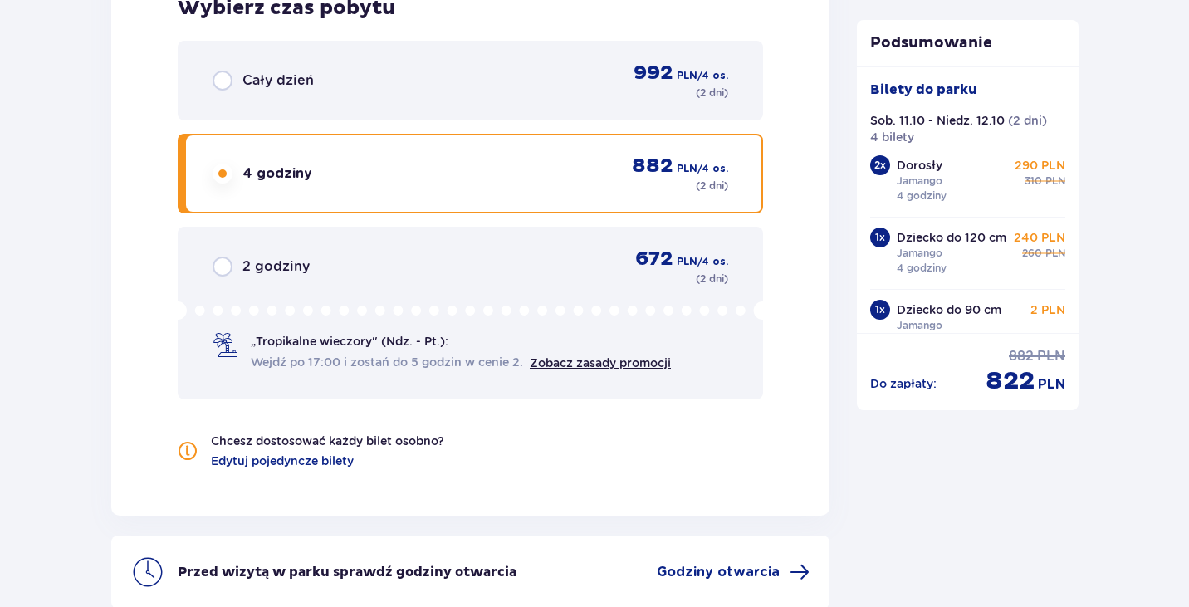
scroll to position [1795, 0]
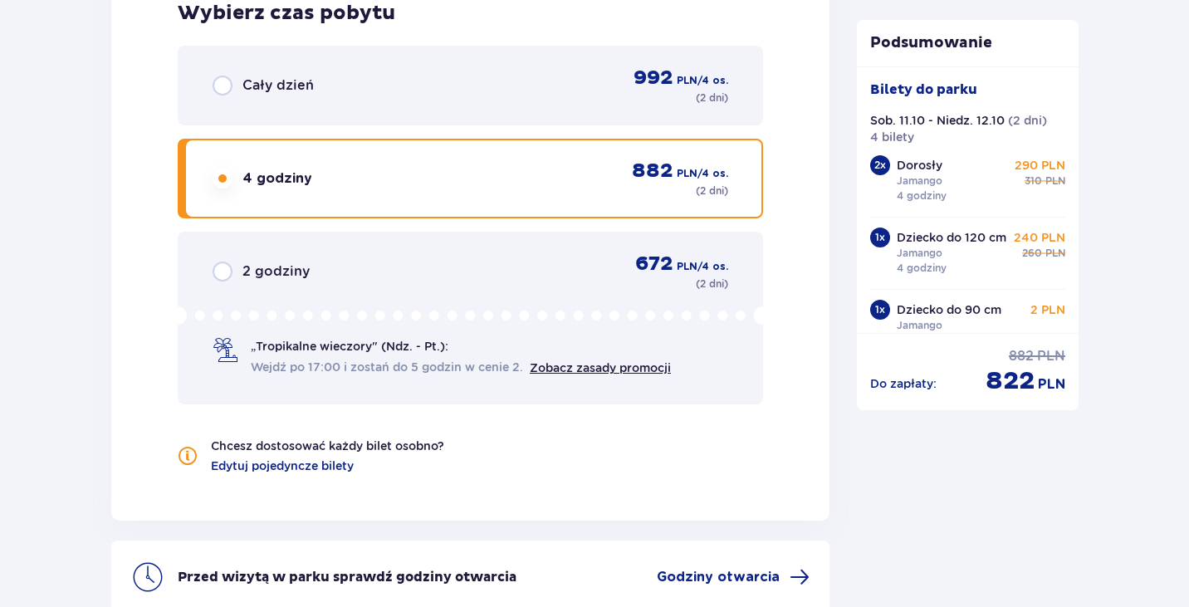
click at [431, 64] on div "Cały dzień 992 PLN / 4 os. ( 2 dni )" at bounding box center [470, 86] width 585 height 80
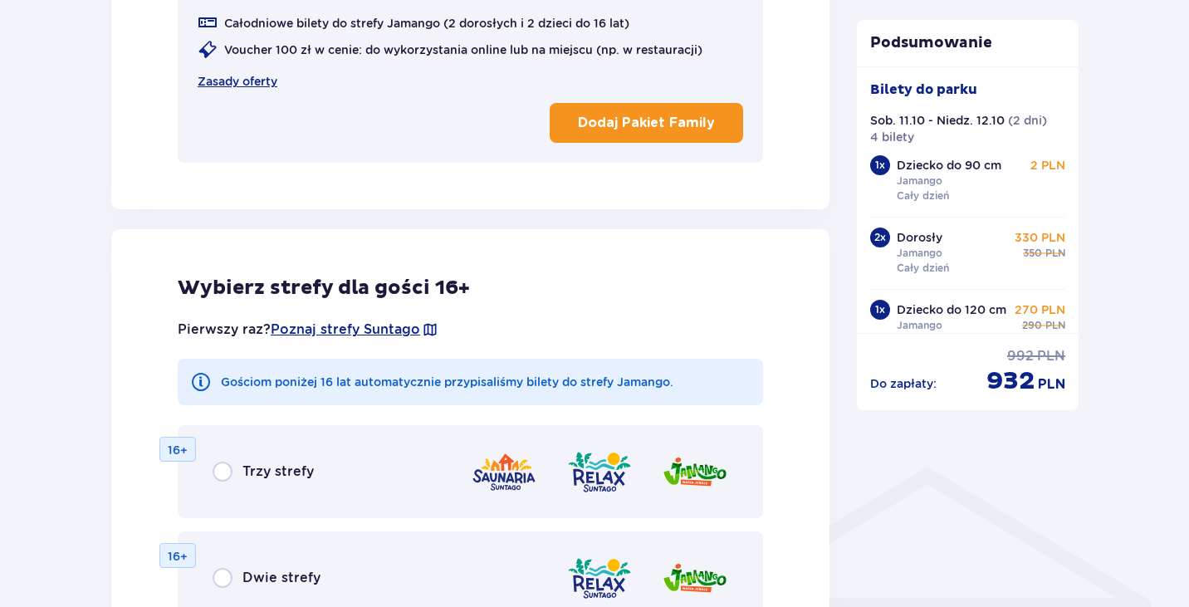
scroll to position [715, 0]
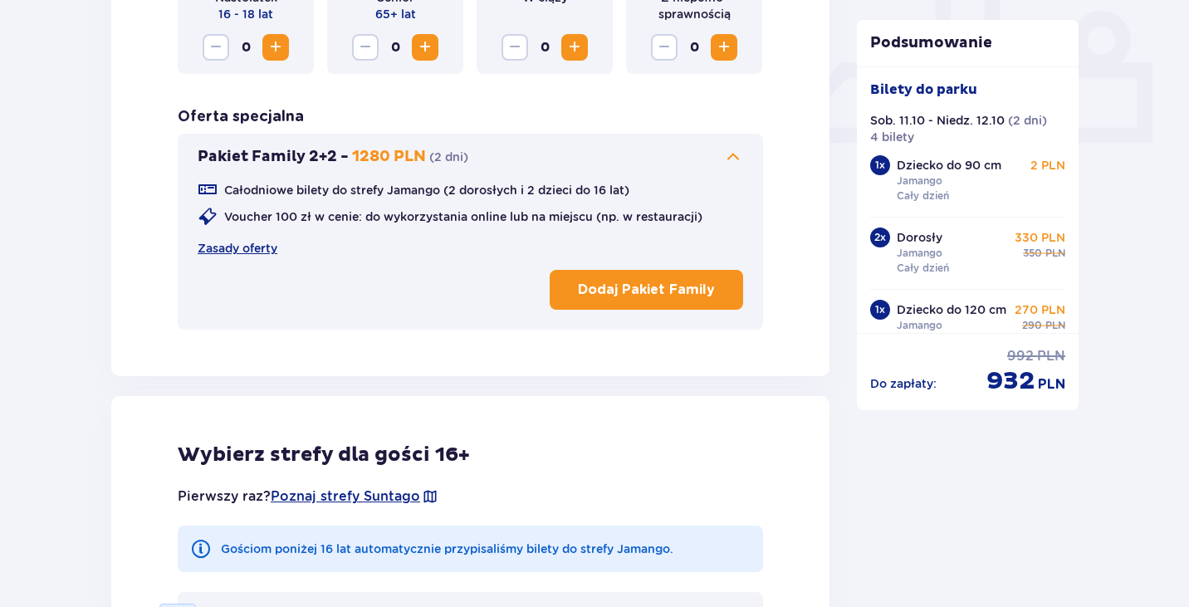
drag, startPoint x: 216, startPoint y: 149, endPoint x: 461, endPoint y: 149, distance: 245.0
click at [459, 149] on div "Pakiet Family 2+2 - 1280 PLN ( 2 dni )" at bounding box center [333, 157] width 271 height 20
click at [461, 149] on p "( 2 dni )" at bounding box center [448, 157] width 39 height 17
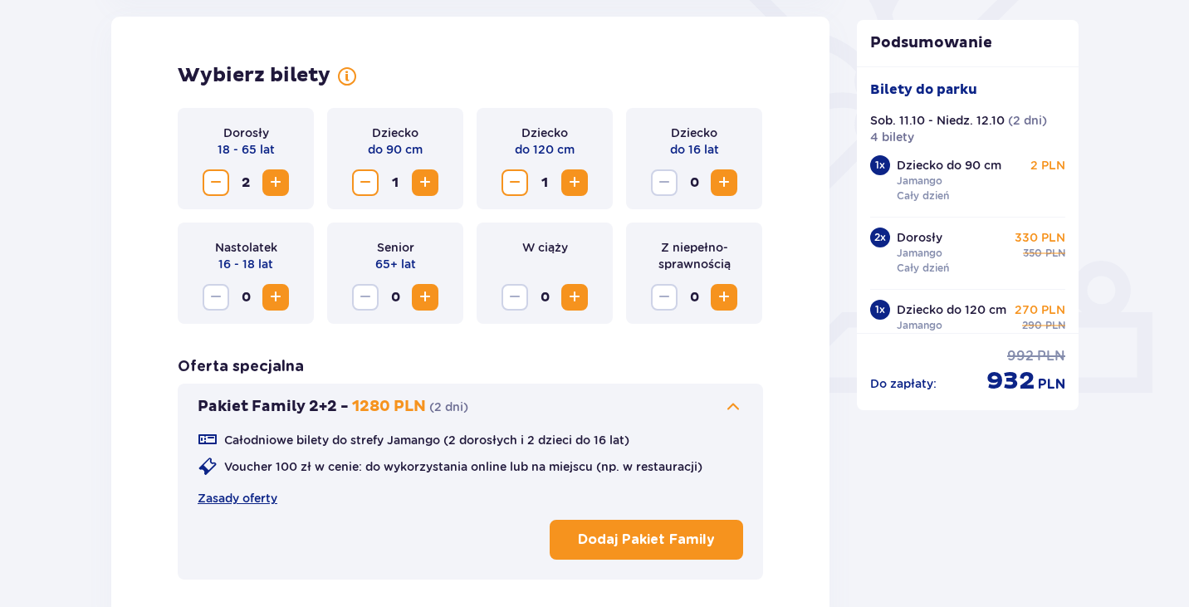
scroll to position [462, 0]
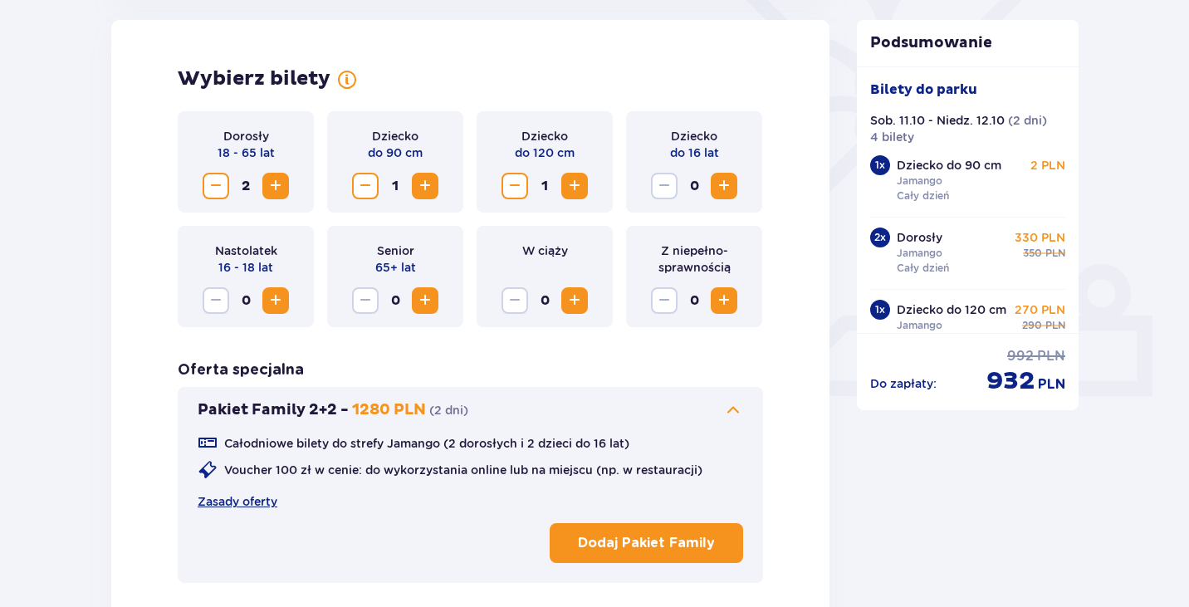
click at [291, 415] on p "Pakiet Family 2+2 -" at bounding box center [273, 410] width 151 height 20
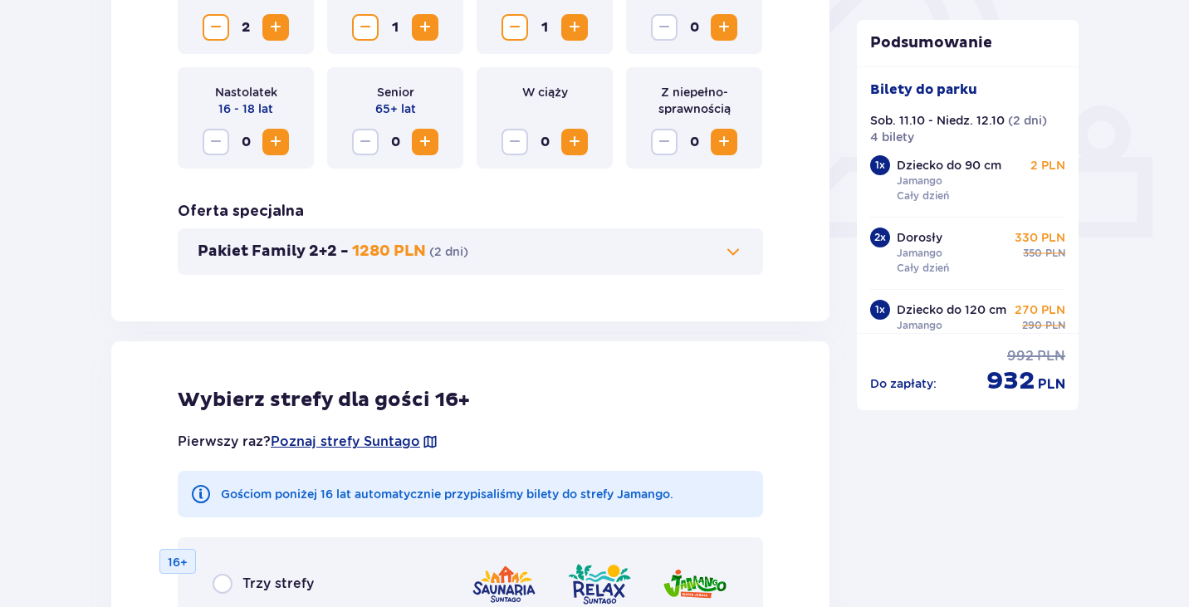
scroll to position [628, 0]
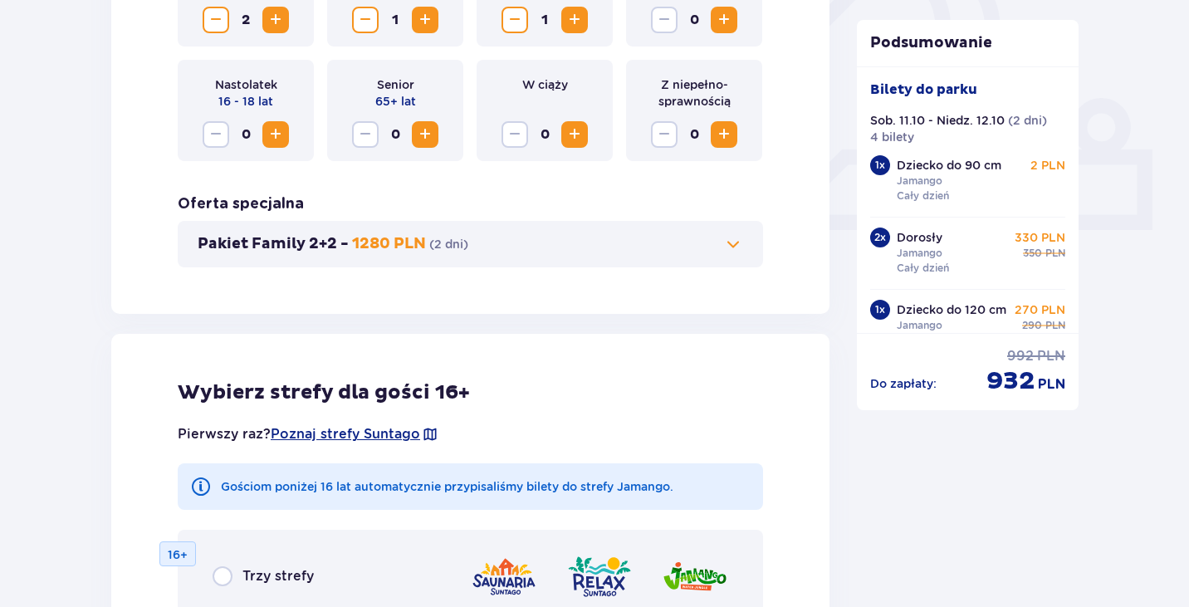
click at [289, 213] on h3 "Oferta specjalna" at bounding box center [241, 204] width 126 height 20
click at [288, 231] on div "Pakiet Family 2+2 - 1280 PLN ( 2 dni )" at bounding box center [470, 244] width 585 height 47
drag, startPoint x: 897, startPoint y: 377, endPoint x: 952, endPoint y: 385, distance: 55.4
click at [952, 385] on div "Do zapłaty : cena regularna 992 PLN cena po obniżce 932 PLN" at bounding box center [968, 372] width 196 height 50
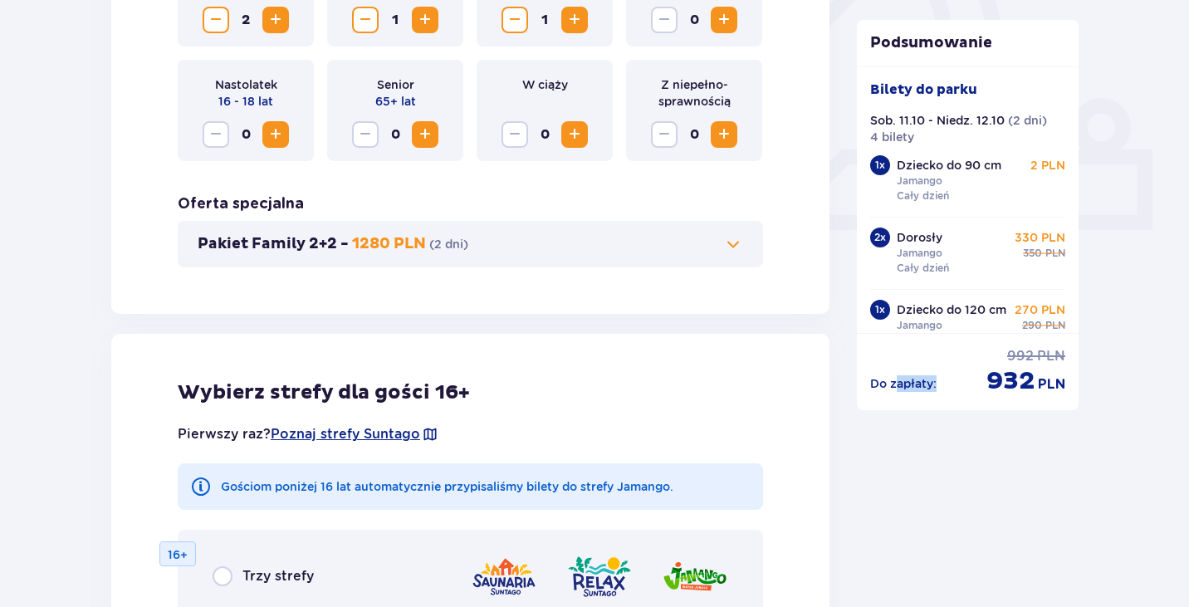
click at [952, 385] on div "Do zapłaty : cena regularna 992 PLN cena po obniżce 932 PLN" at bounding box center [968, 372] width 196 height 50
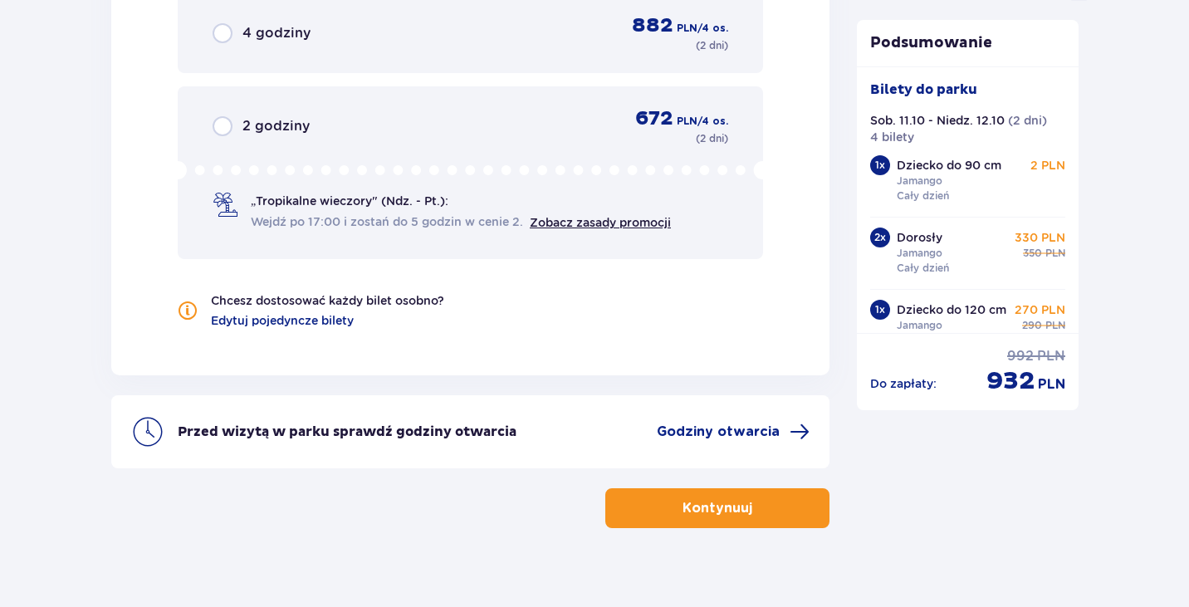
scroll to position [1624, 0]
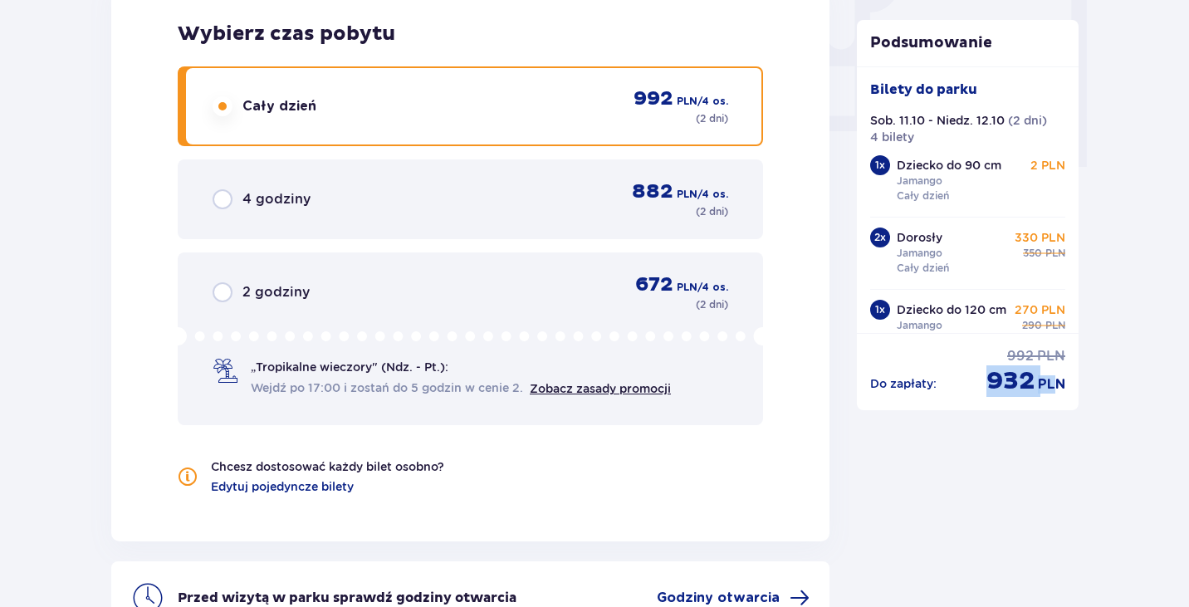
drag, startPoint x: 1056, startPoint y: 390, endPoint x: 970, endPoint y: 379, distance: 87.1
click at [970, 379] on div "Do zapłaty : cena regularna 992 PLN cena po obniżce 932 PLN" at bounding box center [968, 372] width 196 height 50
drag, startPoint x: 870, startPoint y: 378, endPoint x: 1044, endPoint y: 379, distance: 173.6
click at [1044, 379] on div "Do zapłaty : cena regularna 992 PLN cena po obniżce 932 PLN" at bounding box center [968, 372] width 196 height 50
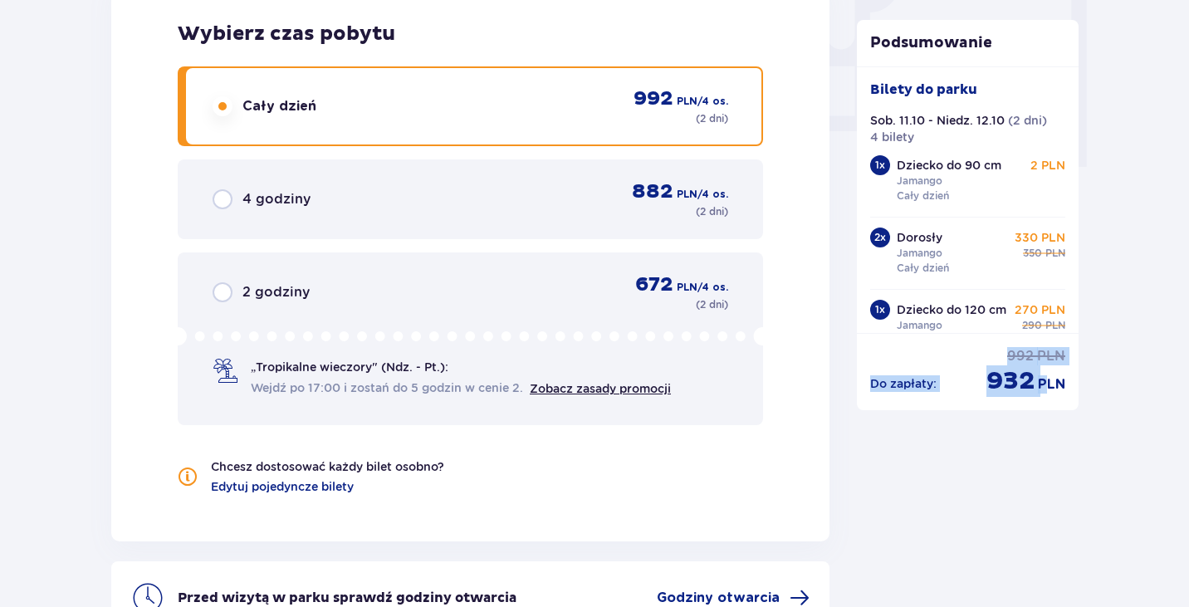
click at [1044, 379] on span "PLN" at bounding box center [1051, 384] width 27 height 18
drag, startPoint x: 1072, startPoint y: 379, endPoint x: 1060, endPoint y: 375, distance: 12.9
click at [1060, 375] on div "Do zapłaty : cena regularna 992 PLN cena po obniżce 932 PLN" at bounding box center [968, 365] width 223 height 64
click at [1060, 375] on span "PLN" at bounding box center [1051, 384] width 27 height 18
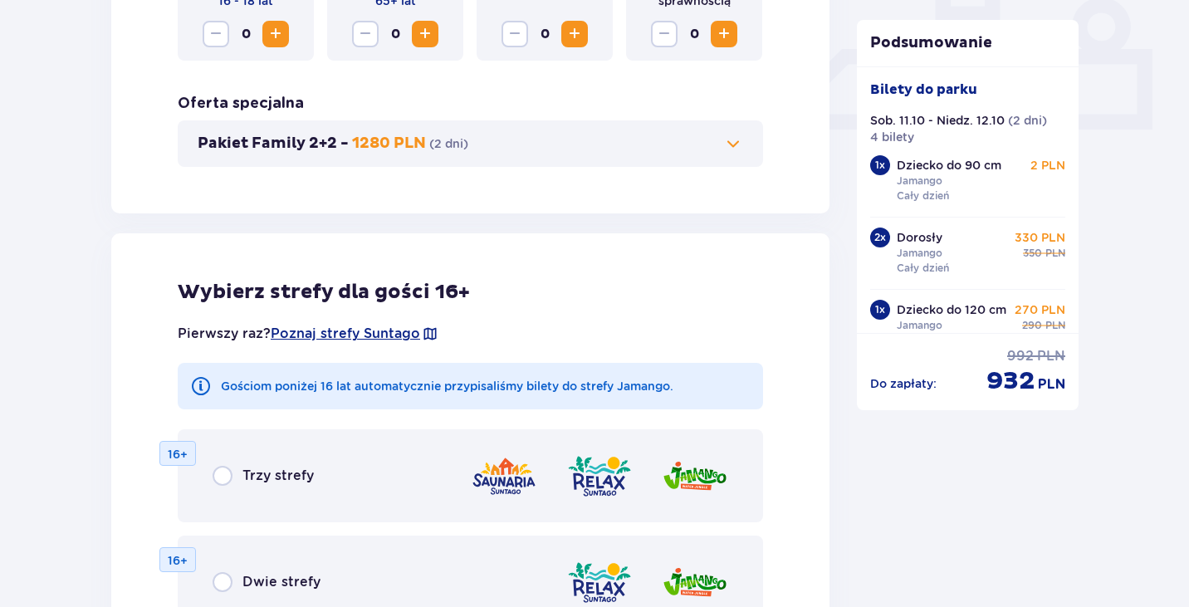
scroll to position [711, 0]
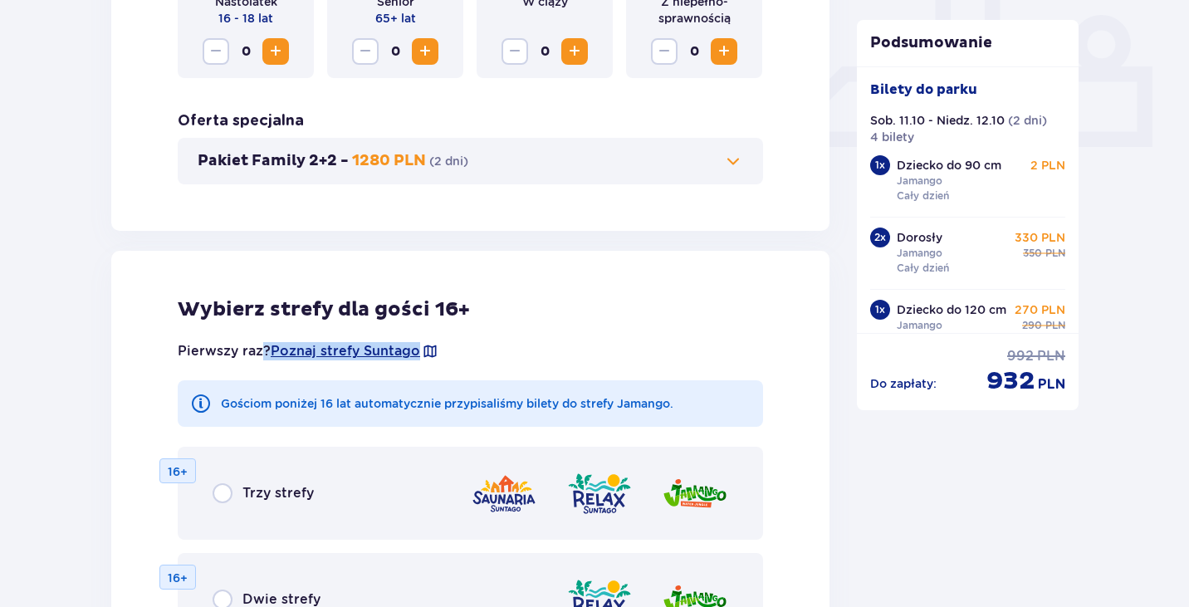
drag, startPoint x: 268, startPoint y: 350, endPoint x: 489, endPoint y: 351, distance: 220.9
click at [489, 351] on div "Pierwszy raz? Poznaj strefy [GEOGRAPHIC_DATA]" at bounding box center [470, 352] width 585 height 32
click at [507, 350] on div "Pierwszy raz? Poznaj strefy [GEOGRAPHIC_DATA]" at bounding box center [470, 352] width 585 height 32
drag, startPoint x: 468, startPoint y: 153, endPoint x: 169, endPoint y: 153, distance: 298.1
click at [169, 153] on div "Wybierz bilety Dorosły 18 - 65 lat 2 Dziecko do 90 cm 1 Dziecko do 120 cm 1 Dzi…" at bounding box center [470, 1] width 718 height 460
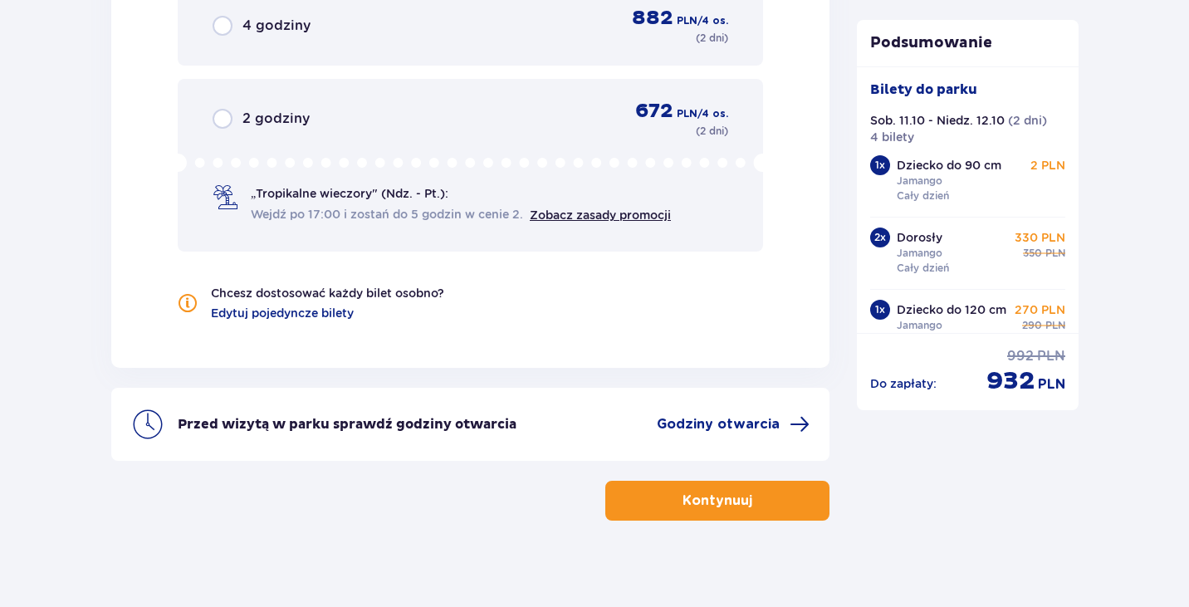
scroll to position [1811, 0]
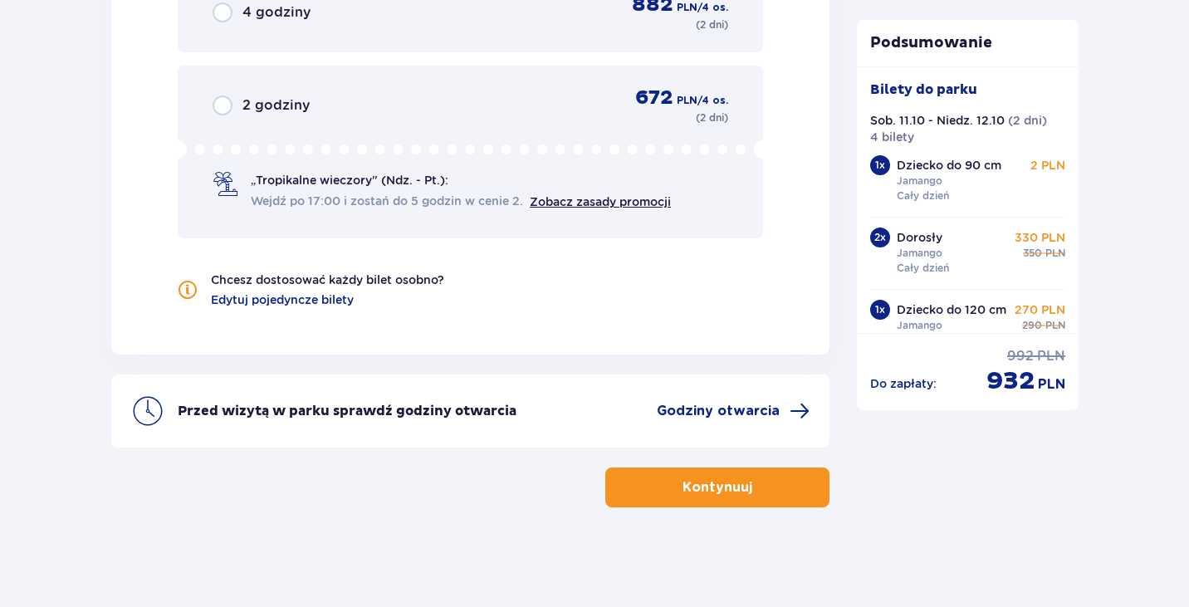
click at [738, 479] on button "Kontynuuj" at bounding box center [717, 488] width 224 height 40
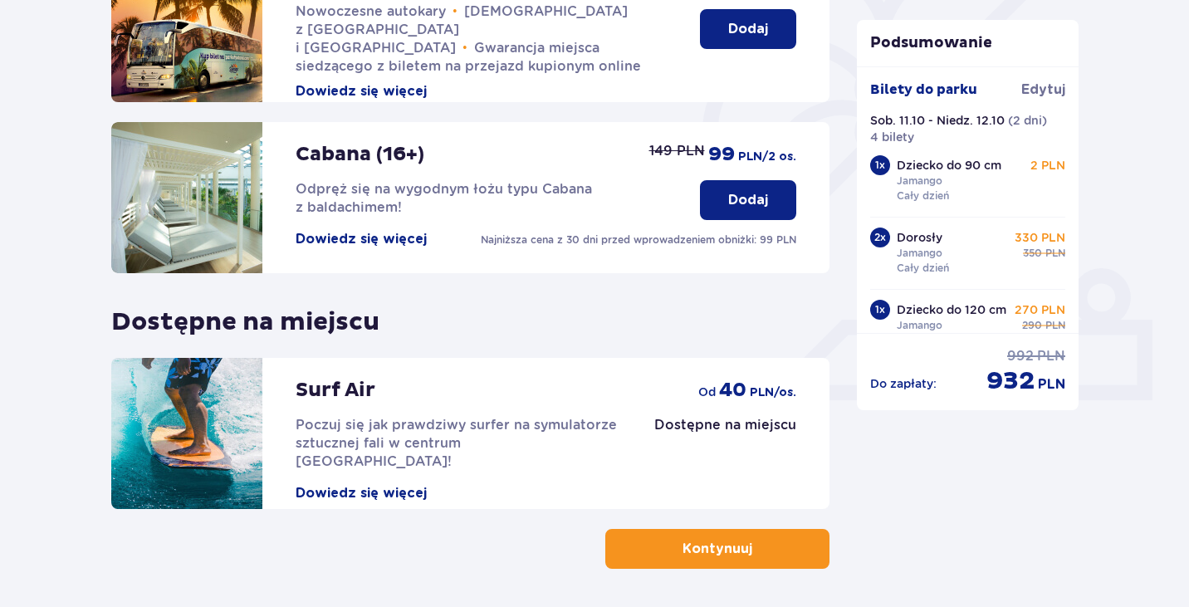
scroll to position [519, 0]
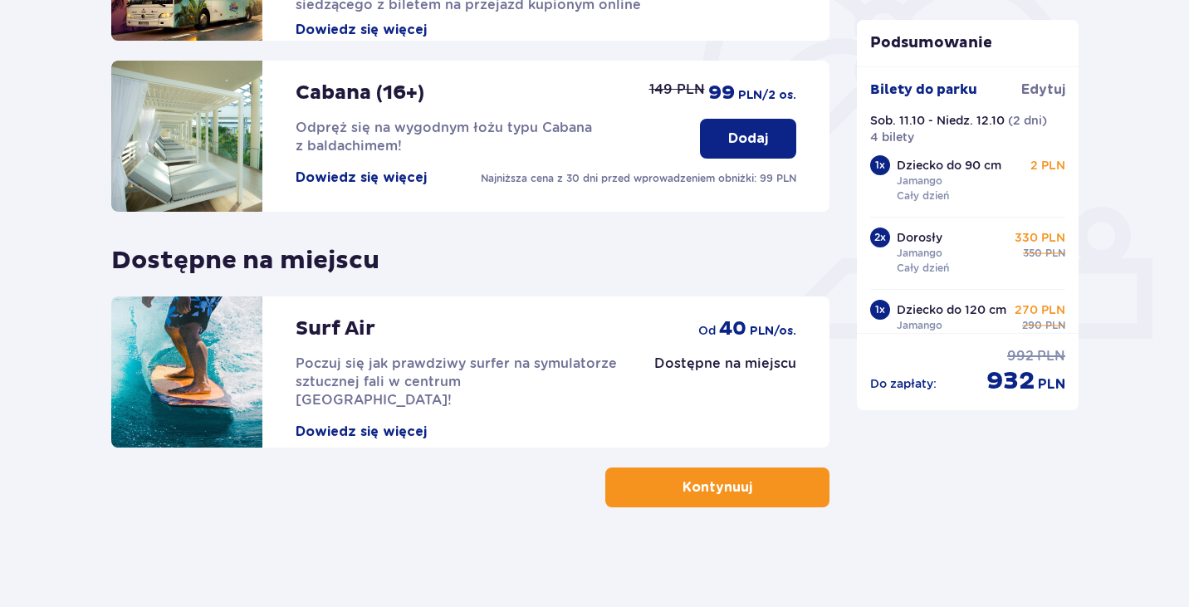
click at [660, 497] on button "Kontynuuj" at bounding box center [717, 488] width 224 height 40
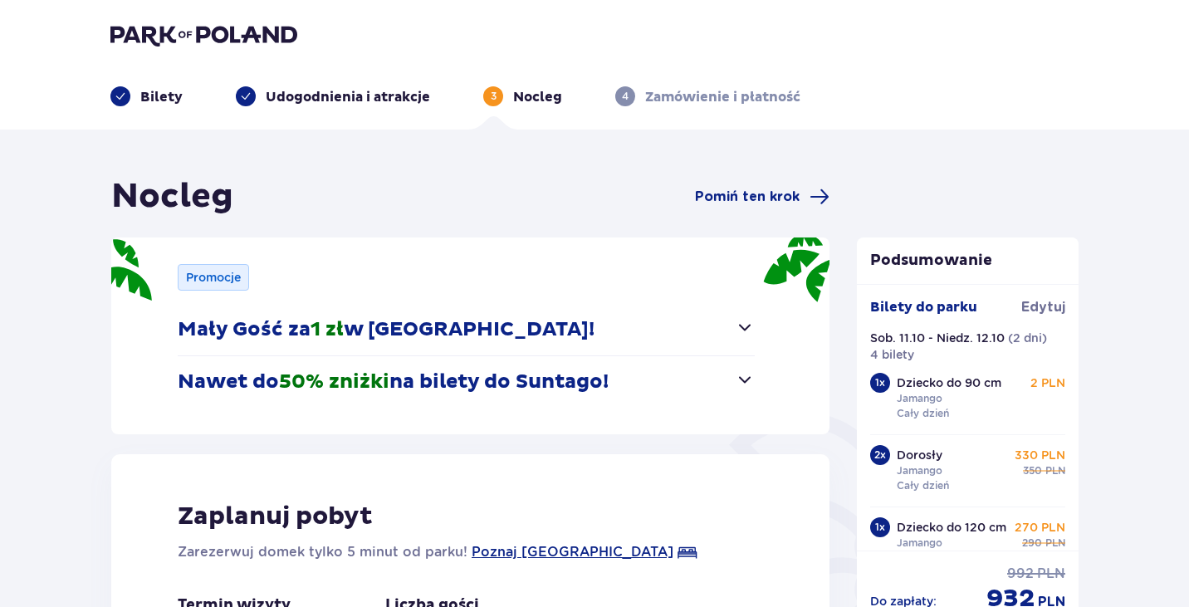
drag, startPoint x: 216, startPoint y: 322, endPoint x: 2, endPoint y: 154, distance: 272.0
click at [2, 154] on div "Nocleg Pomiń ten krok Promocje Mały Gość za 1 zł w [GEOGRAPHIC_DATA]! Noc za zł…" at bounding box center [594, 553] width 1189 height 846
click at [564, 389] on p "Nawet do 50% zniżki na bilety do [GEOGRAPHIC_DATA]!" at bounding box center [393, 382] width 431 height 25
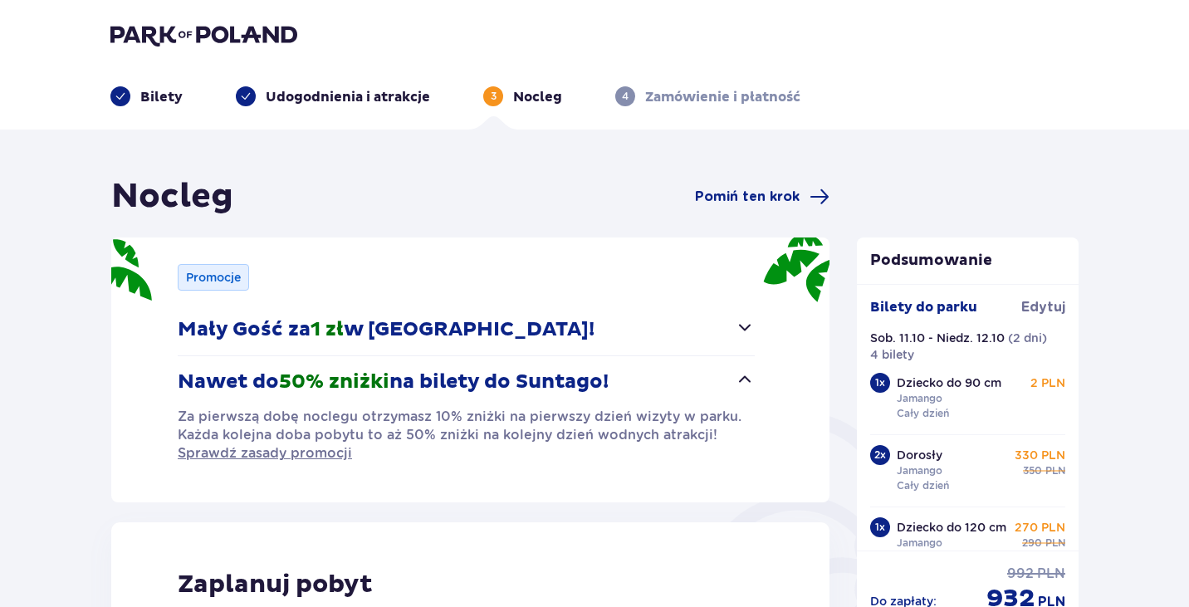
click at [553, 387] on p "Nawet do 50% zniżki na bilety do [GEOGRAPHIC_DATA]!" at bounding box center [393, 382] width 431 height 25
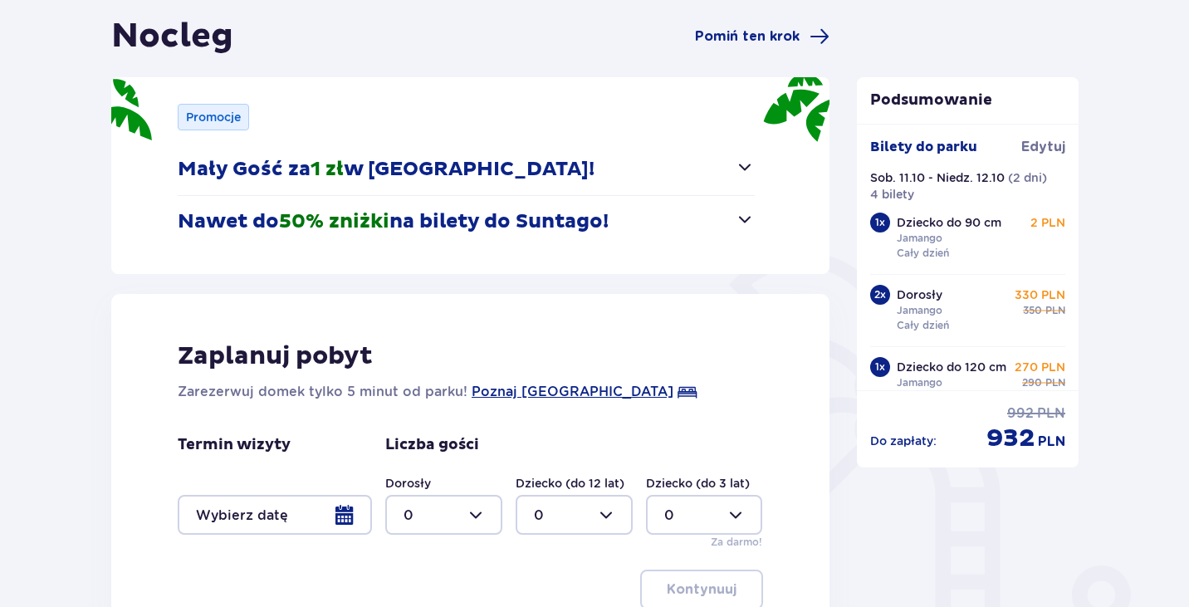
scroll to position [166, 0]
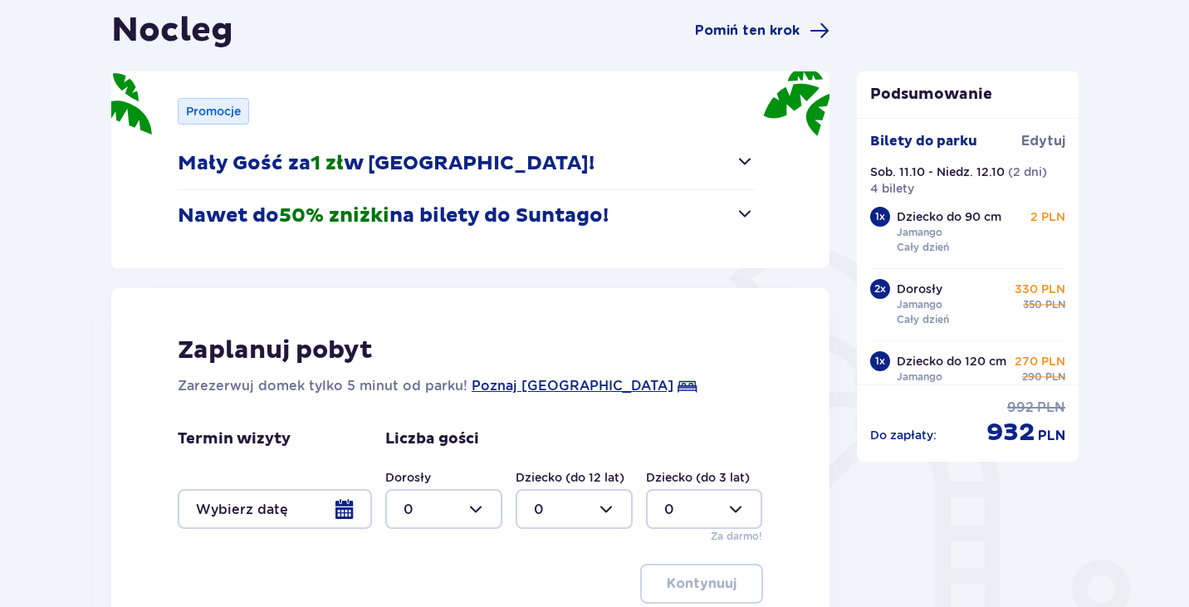
click at [351, 354] on p "Zaplanuj pobyt" at bounding box center [275, 351] width 195 height 32
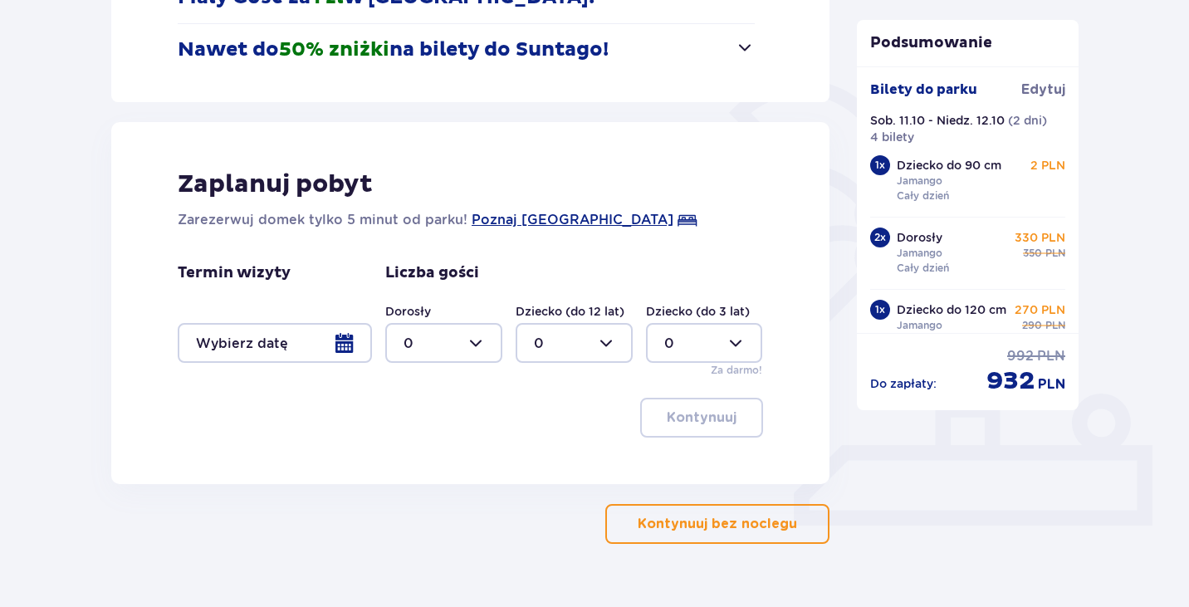
click at [273, 348] on div at bounding box center [275, 343] width 194 height 40
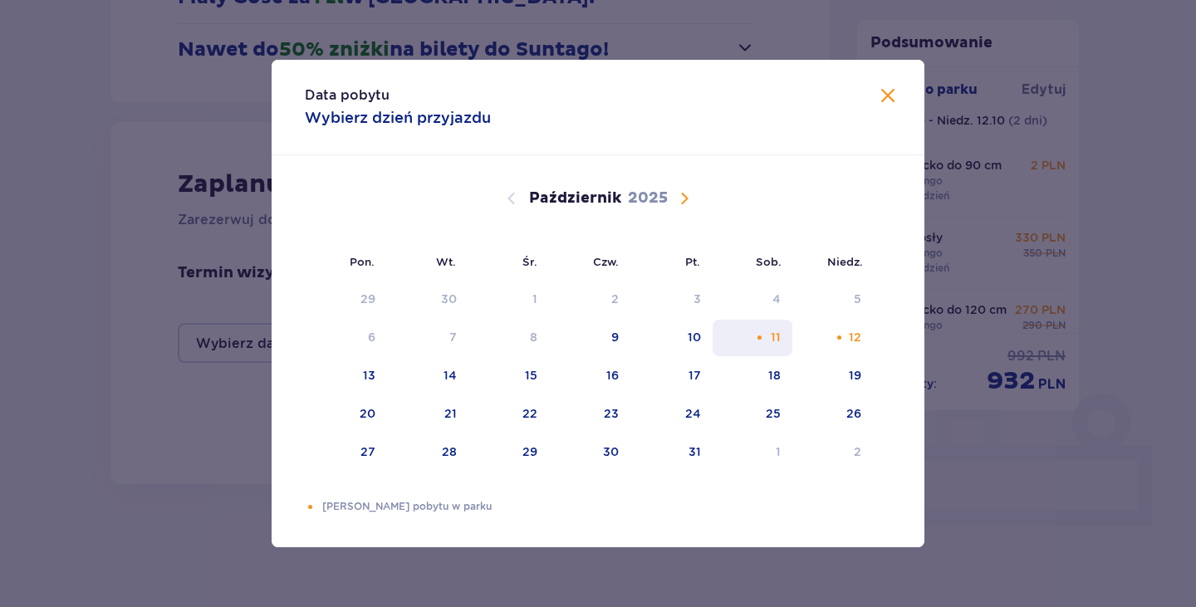
click at [749, 346] on div "11" at bounding box center [753, 338] width 81 height 37
click at [833, 337] on div "12" at bounding box center [832, 338] width 81 height 37
type input "[DATE] - [DATE]"
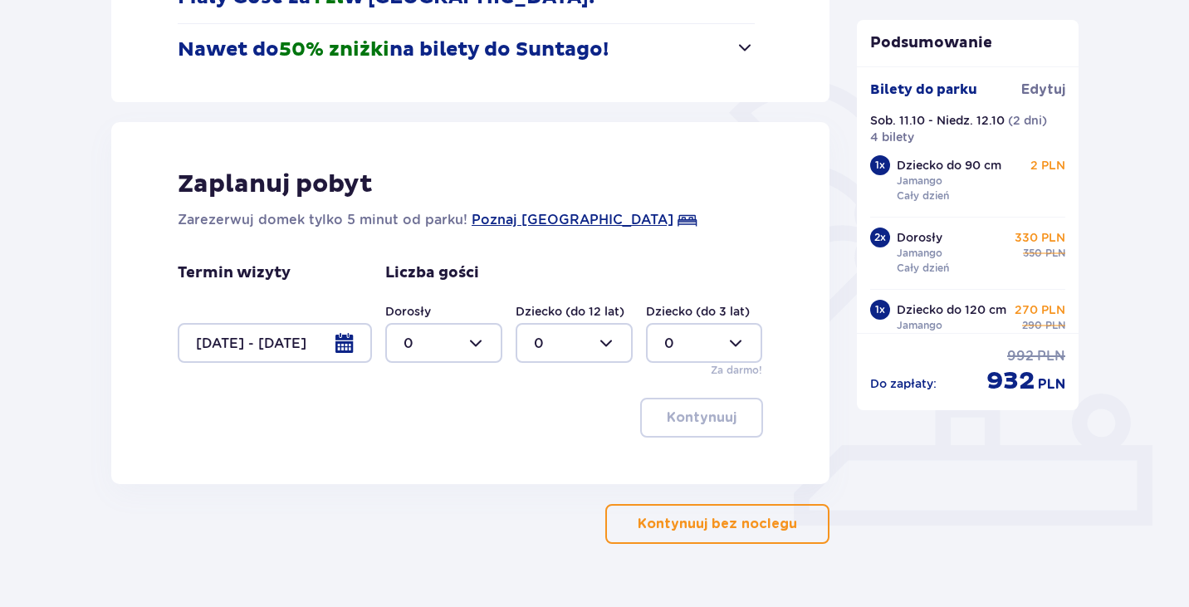
click at [459, 354] on div at bounding box center [443, 343] width 117 height 40
click at [425, 463] on div "2" at bounding box center [444, 463] width 81 height 18
type input "2"
click at [585, 346] on div at bounding box center [574, 343] width 117 height 40
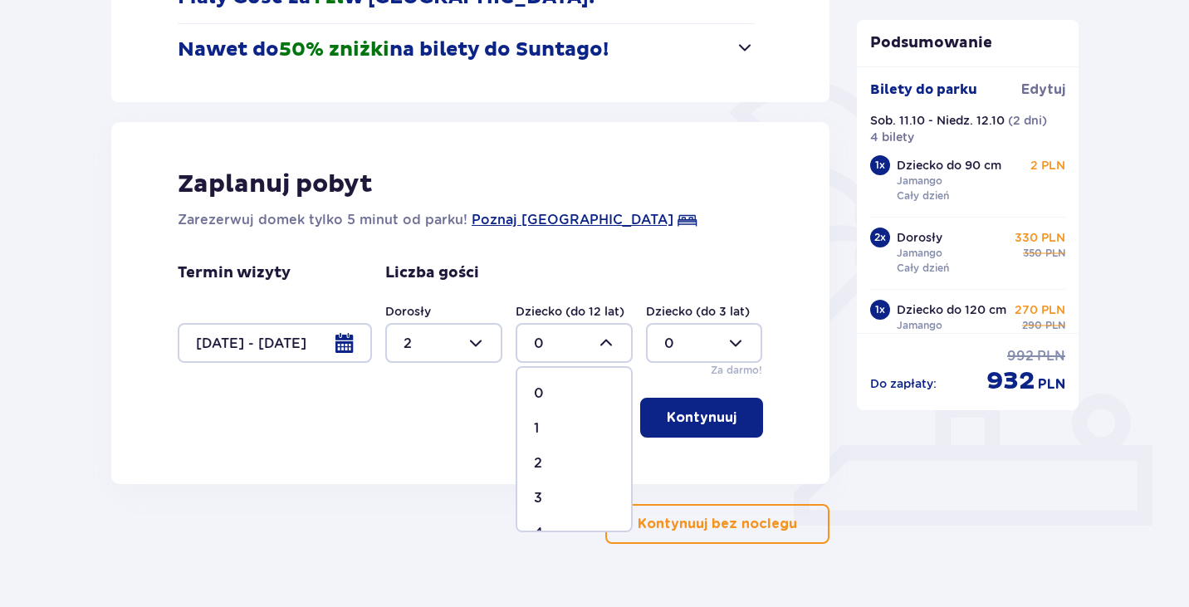
click at [585, 348] on div at bounding box center [574, 343] width 117 height 40
click at [581, 346] on div at bounding box center [574, 343] width 117 height 40
click at [548, 462] on div "2" at bounding box center [574, 463] width 81 height 18
type input "2"
click at [694, 422] on p "Kontynuuj" at bounding box center [702, 418] width 70 height 18
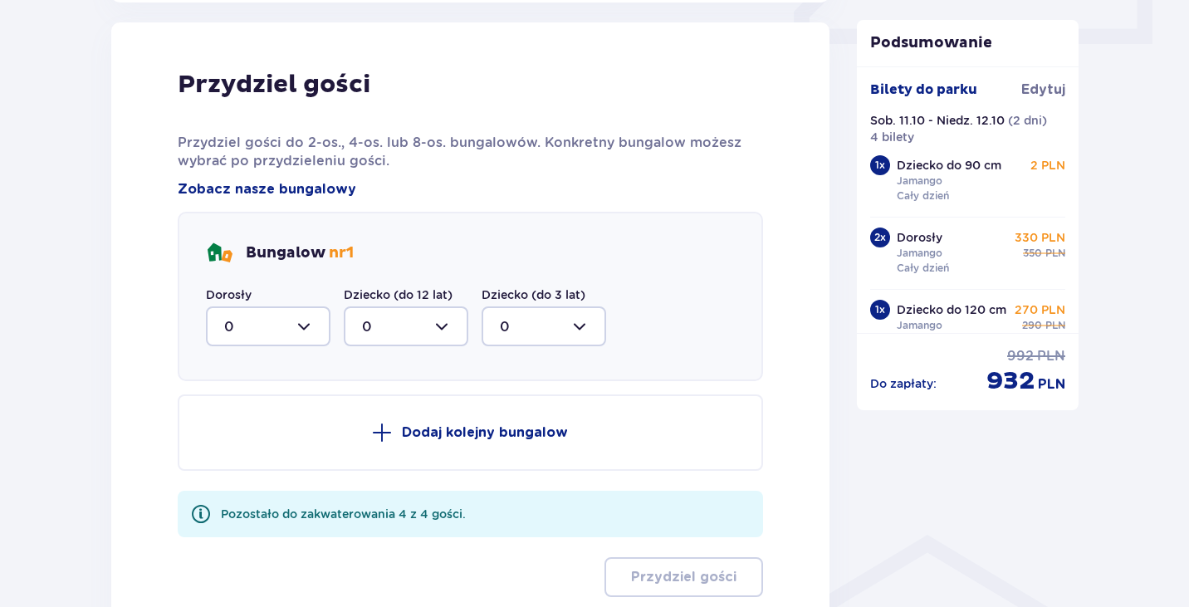
scroll to position [816, 0]
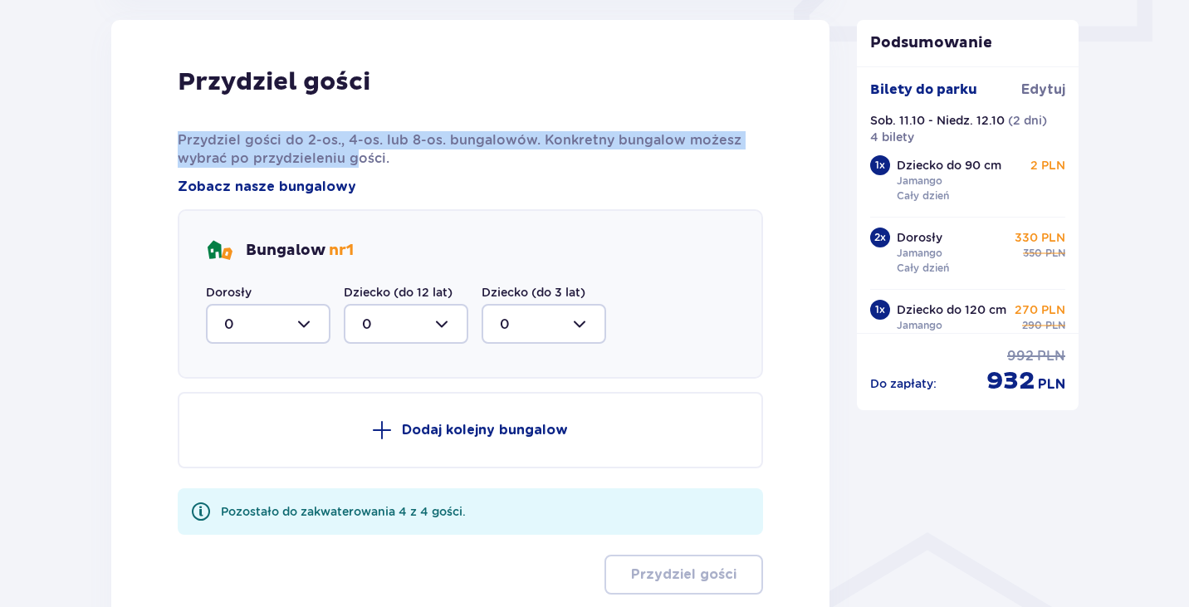
drag, startPoint x: 171, startPoint y: 149, endPoint x: 366, endPoint y: 165, distance: 195.9
click at [365, 165] on div "Przydziel gości Przydziel gości do 2-os., 4-os. lub 8-os. bungalowów. Konkretny…" at bounding box center [470, 330] width 718 height 621
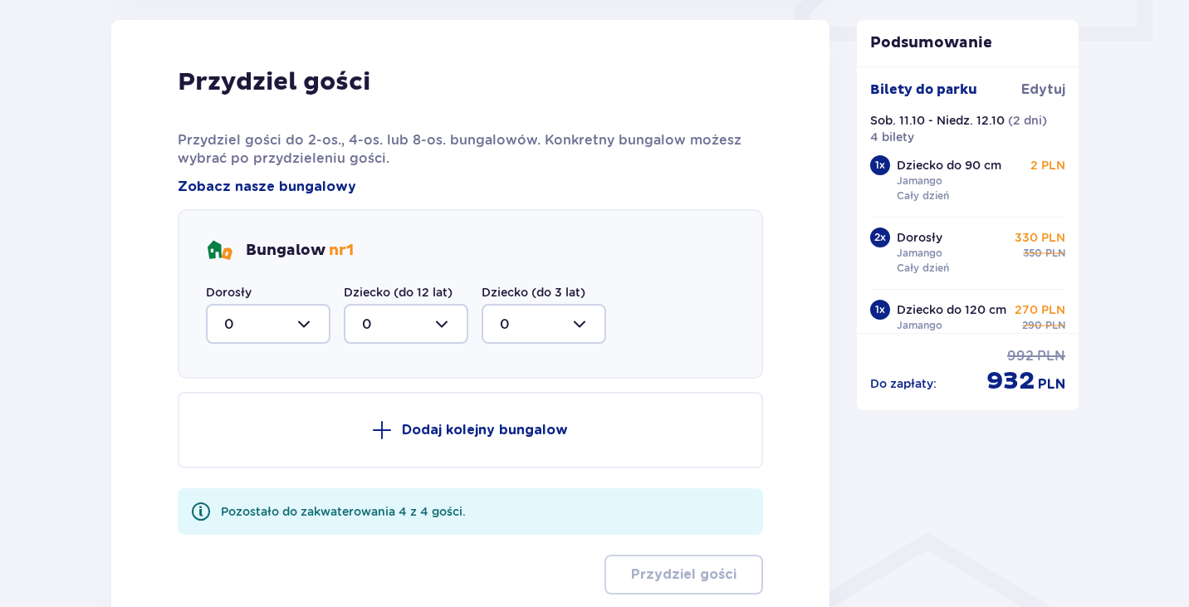
click at [367, 165] on p "Przydziel gości do 2-os., 4-os. lub 8-os. bungalowów. Konkretny bungalow możesz…" at bounding box center [470, 149] width 585 height 37
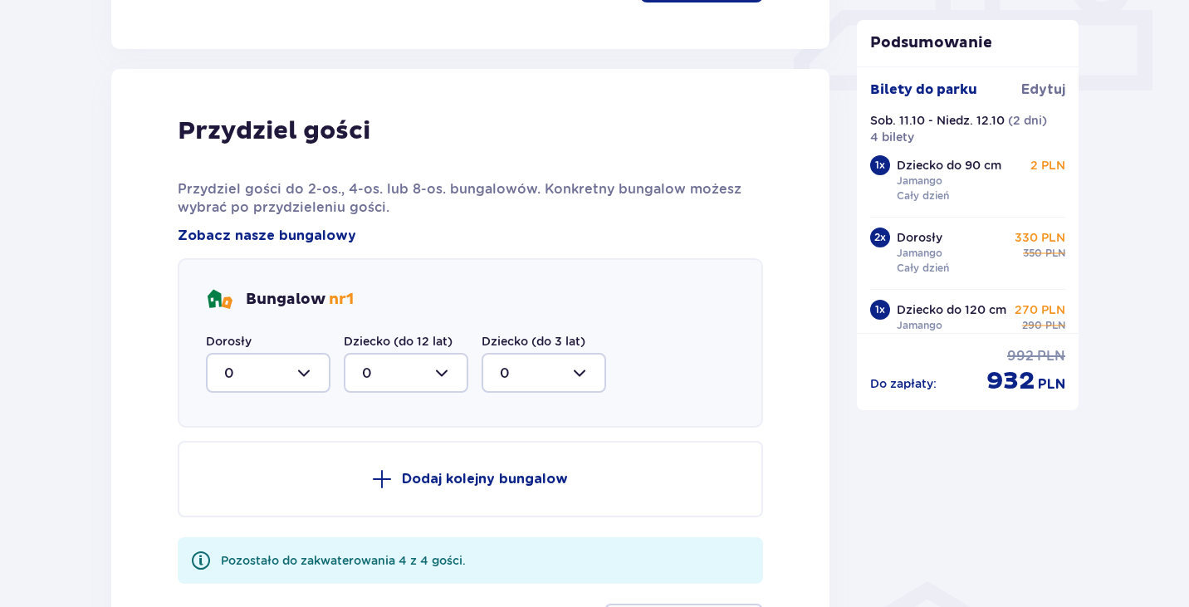
scroll to position [761, 0]
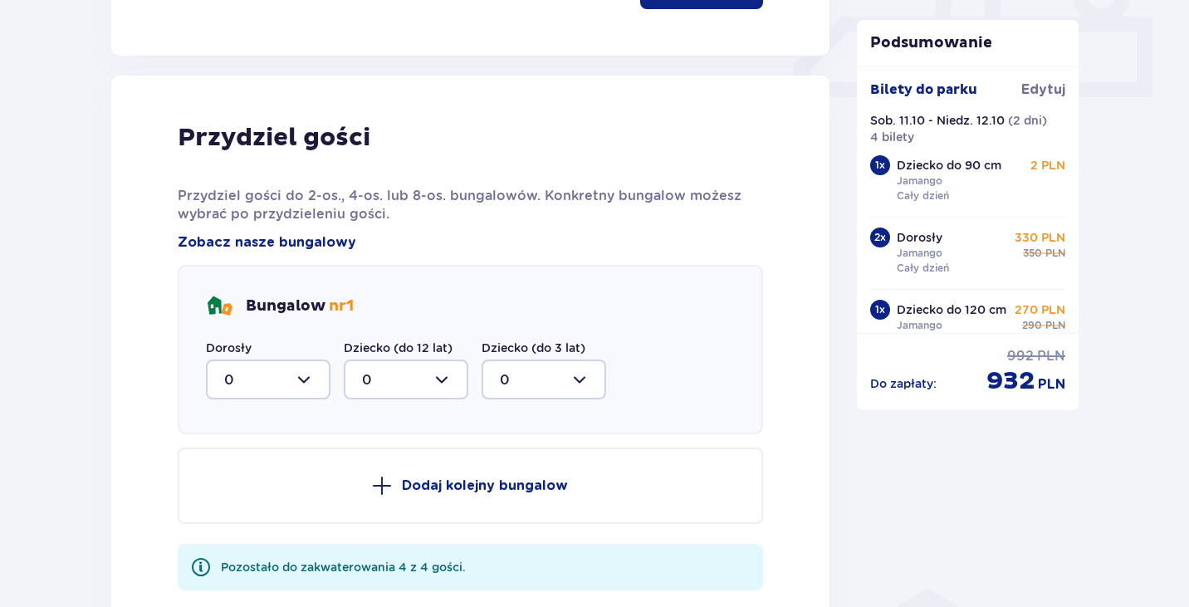
click at [313, 383] on div at bounding box center [268, 380] width 125 height 40
click at [255, 495] on div "2" at bounding box center [268, 500] width 88 height 18
type input "2"
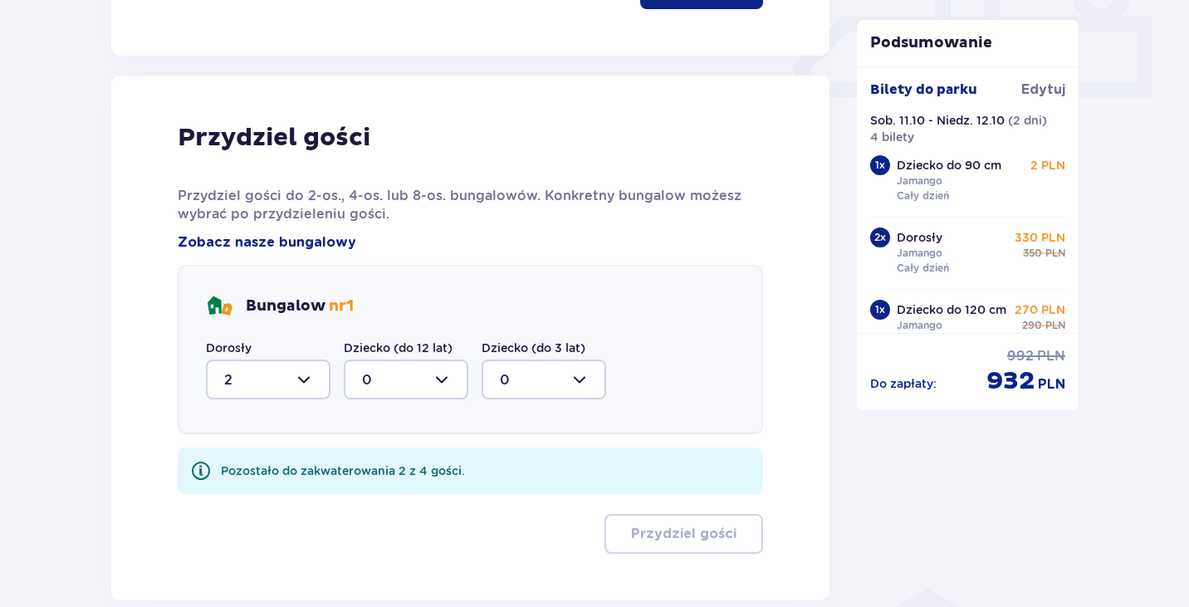
click at [416, 376] on div at bounding box center [406, 380] width 125 height 40
click at [381, 494] on div "2" at bounding box center [406, 500] width 88 height 18
type input "2"
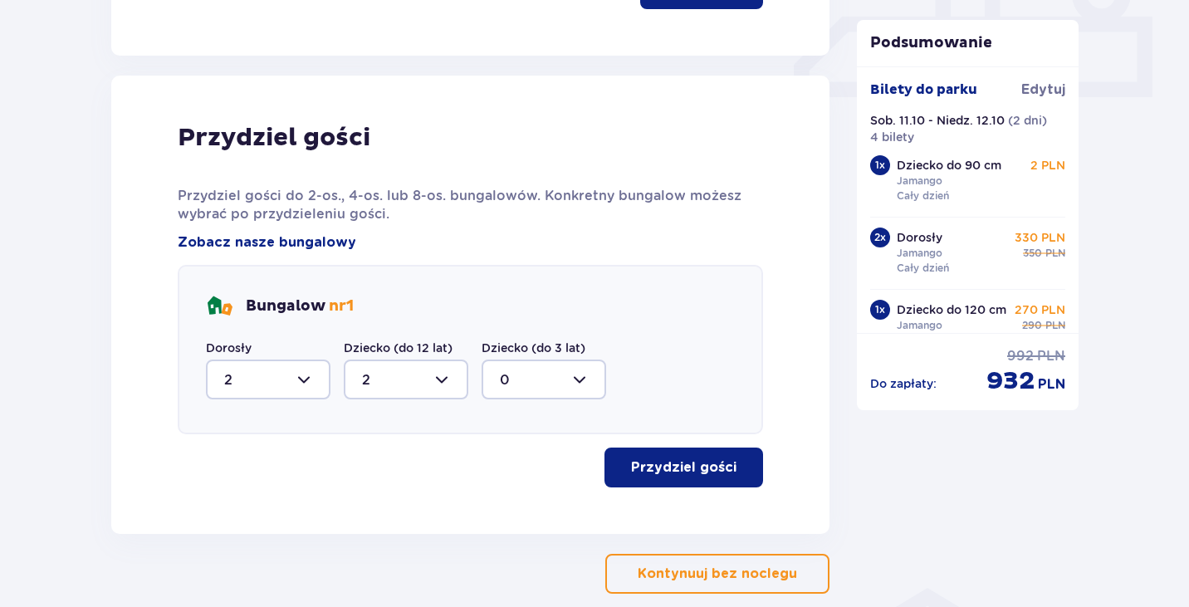
click at [678, 473] on p "Przydziel gości" at bounding box center [683, 467] width 105 height 18
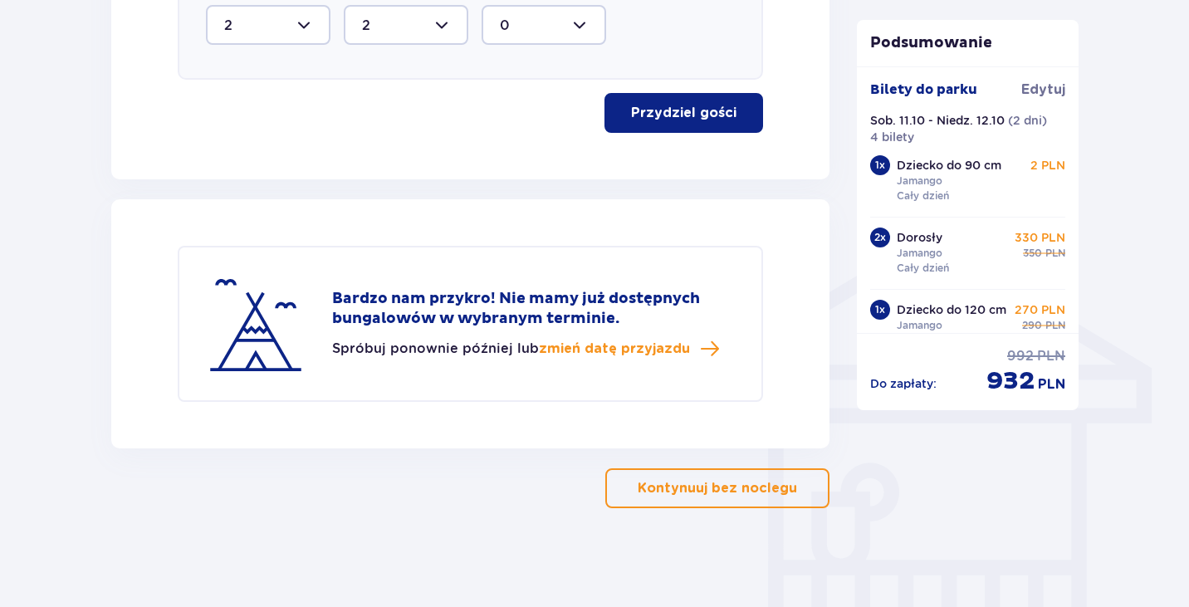
scroll to position [1116, 0]
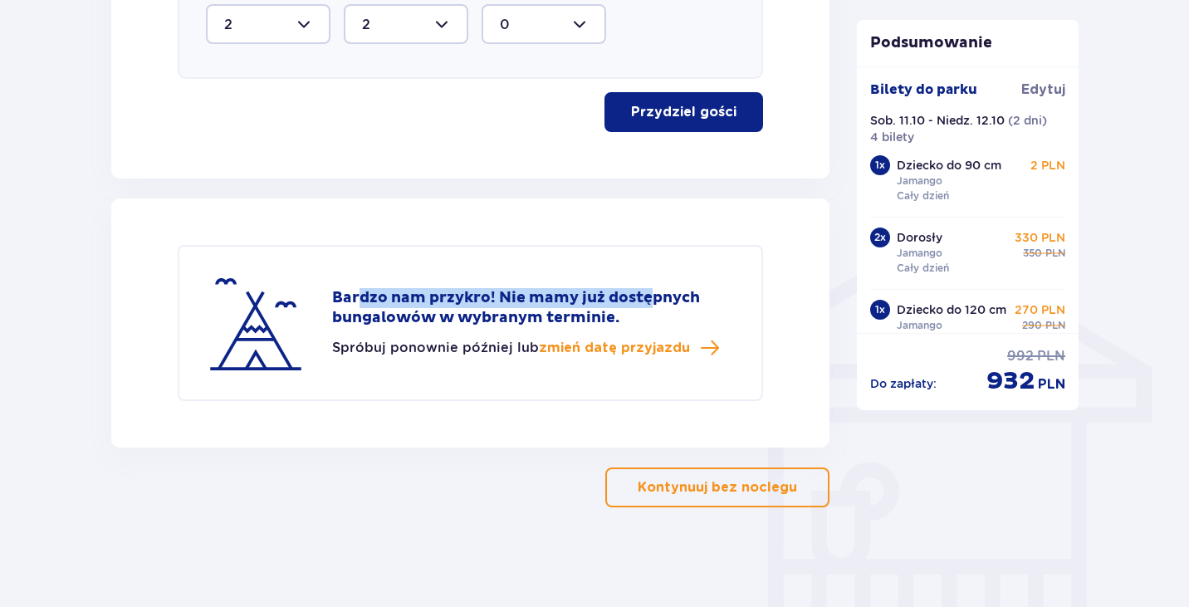
drag, startPoint x: 356, startPoint y: 303, endPoint x: 667, endPoint y: 303, distance: 310.6
click at [667, 303] on p "Bardzo nam przykro! Nie mamy już dostępnych bungalowów w wybranym terminie." at bounding box center [533, 308] width 403 height 40
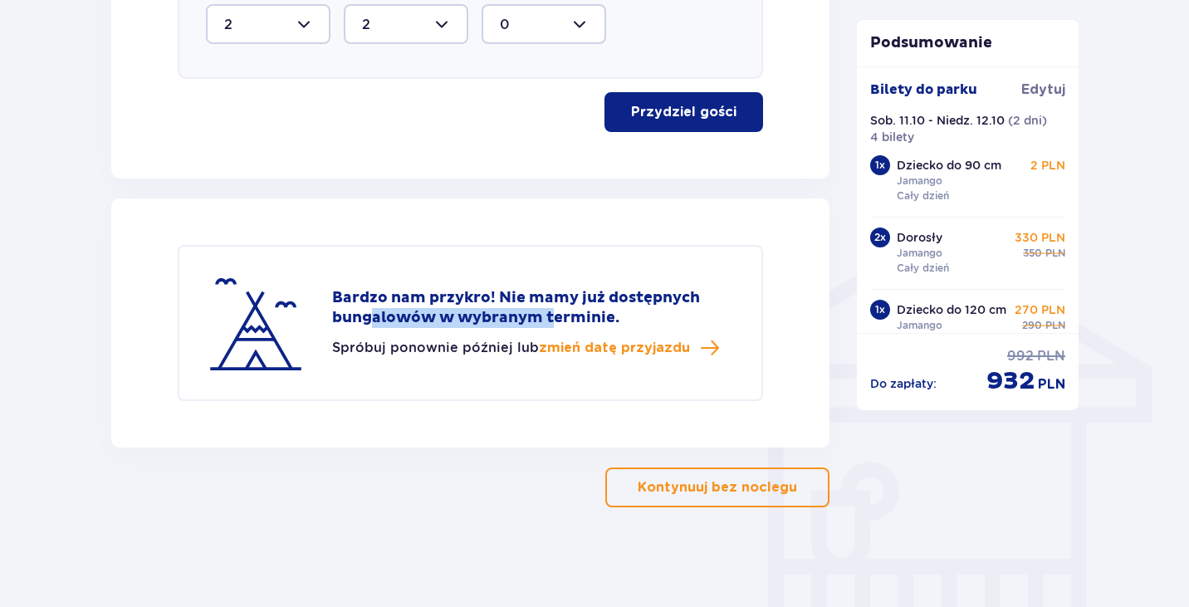
drag, startPoint x: 371, startPoint y: 316, endPoint x: 587, endPoint y: 322, distance: 216.0
click at [585, 322] on p "Bardzo nam przykro! Nie mamy już dostępnych bungalowów w wybranym terminie." at bounding box center [533, 308] width 403 height 40
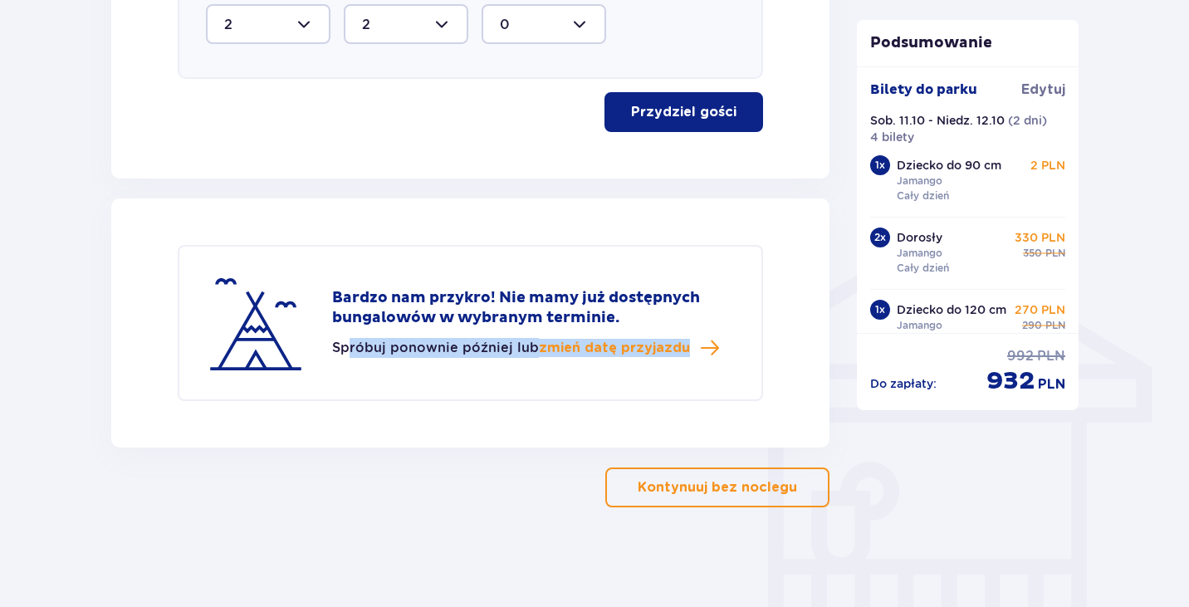
drag, startPoint x: 350, startPoint y: 338, endPoint x: 731, endPoint y: 347, distance: 380.5
click at [730, 347] on div "Bardzo nam przykro! Nie mamy już dostępnych bungalowów w wybranym terminie. Spr…" at bounding box center [533, 323] width 403 height 70
click at [698, 385] on div "Bardzo nam przykro! Nie mamy już dostępnych bungalowów w wybranym terminie. Spr…" at bounding box center [470, 323] width 585 height 156
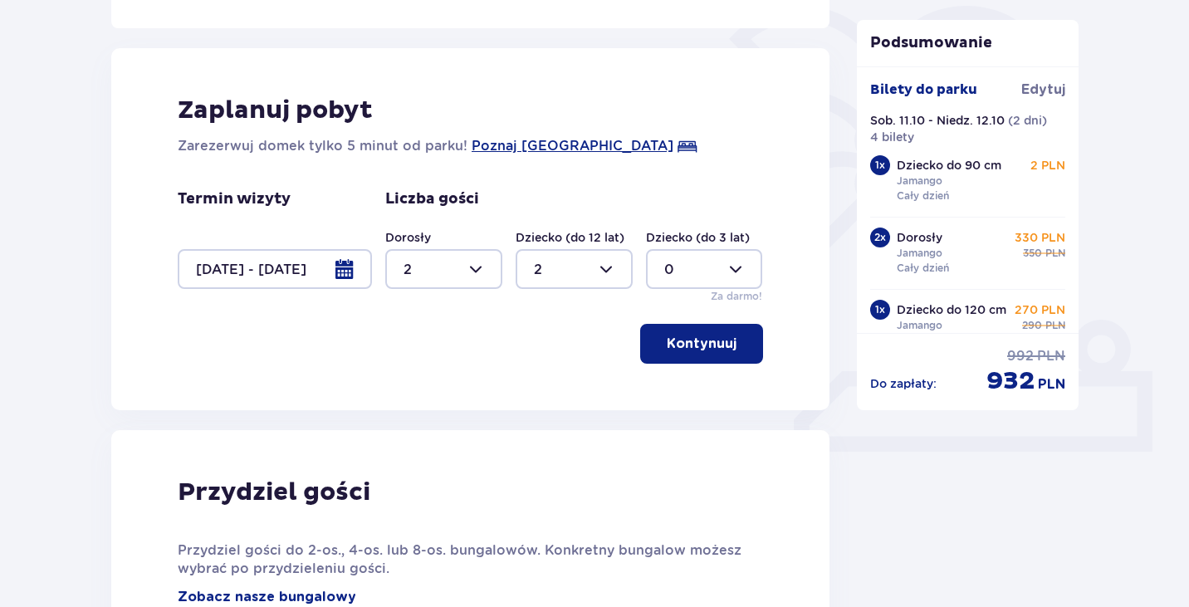
scroll to position [415, 0]
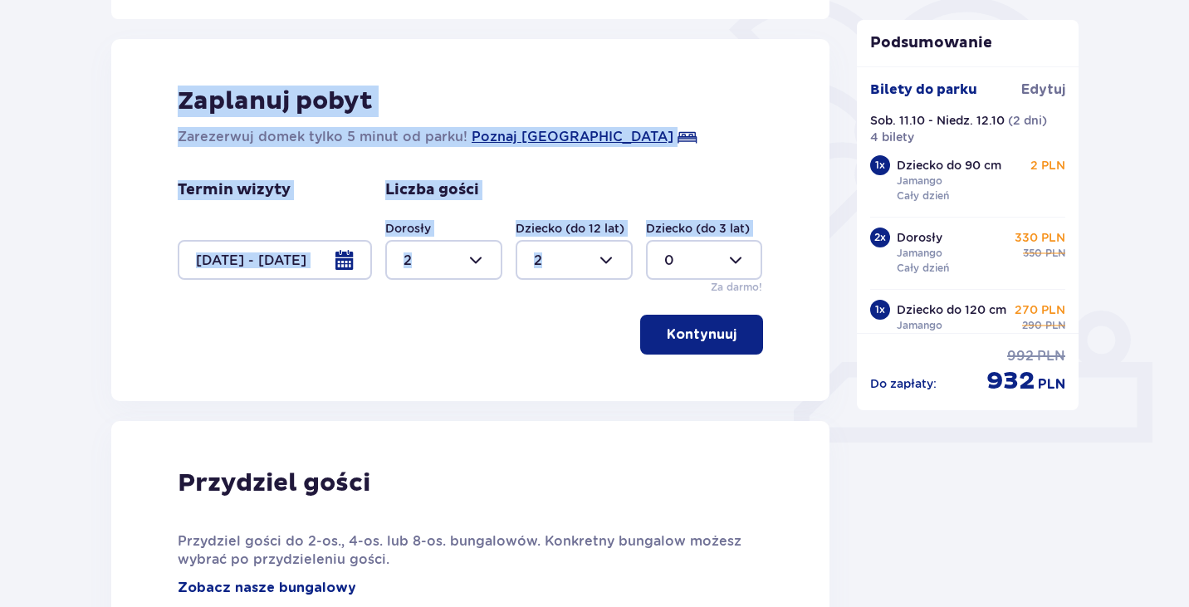
drag, startPoint x: 170, startPoint y: 90, endPoint x: 785, endPoint y: 244, distance: 633.7
click at [785, 244] on div "Zaplanuj pobyt Zarezerwuj domek tylko 5 minut od parku! [GEOGRAPHIC_DATA] Termi…" at bounding box center [470, 220] width 718 height 362
click at [786, 244] on div "Zaplanuj pobyt Zarezerwuj domek tylko 5 minut od parku! [GEOGRAPHIC_DATA] Termi…" at bounding box center [470, 220] width 718 height 362
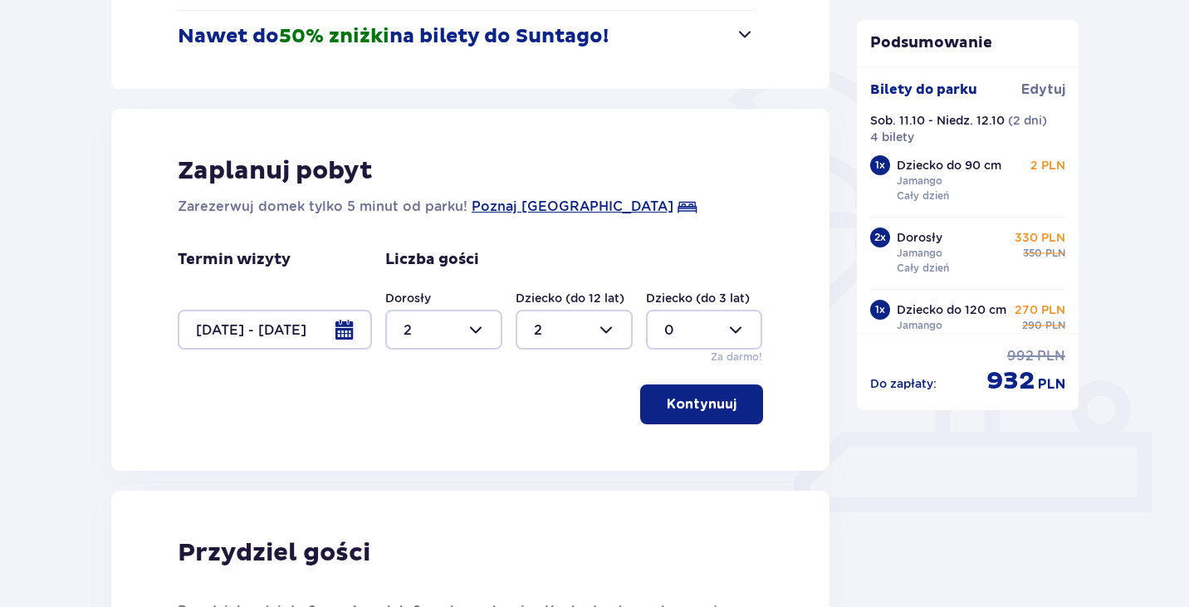
scroll to position [0, 0]
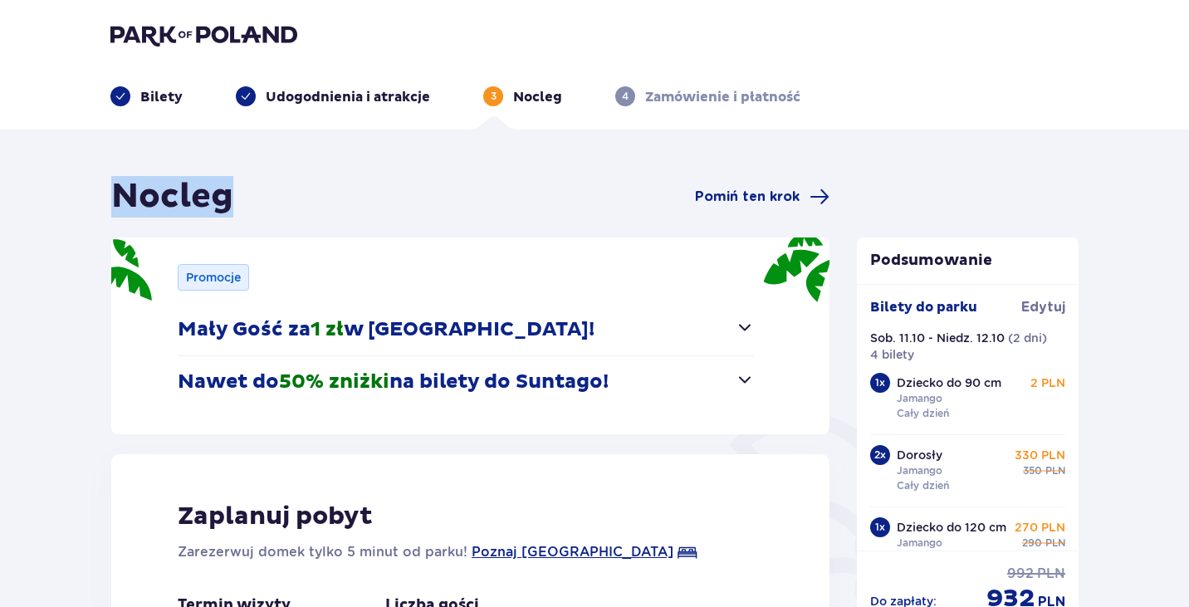
drag, startPoint x: 111, startPoint y: 196, endPoint x: 295, endPoint y: 197, distance: 183.5
click at [295, 197] on div "Nocleg Pomiń ten krok" at bounding box center [470, 197] width 718 height 42
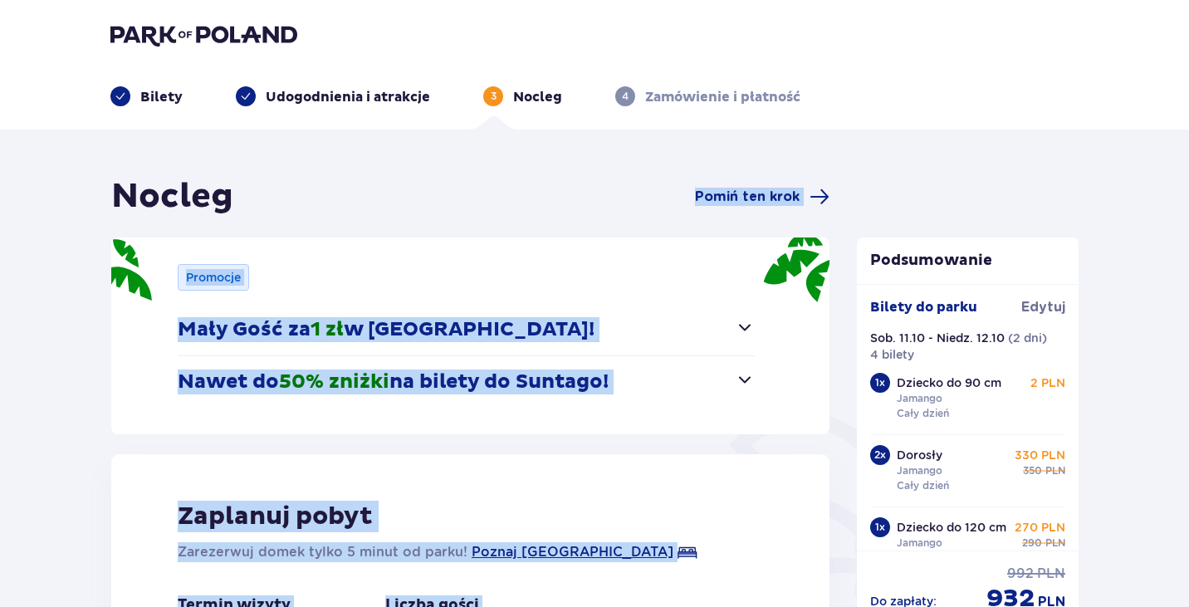
drag, startPoint x: 605, startPoint y: 189, endPoint x: 865, endPoint y: 190, distance: 259.9
drag, startPoint x: 909, startPoint y: 187, endPoint x: 605, endPoint y: 190, distance: 304.8
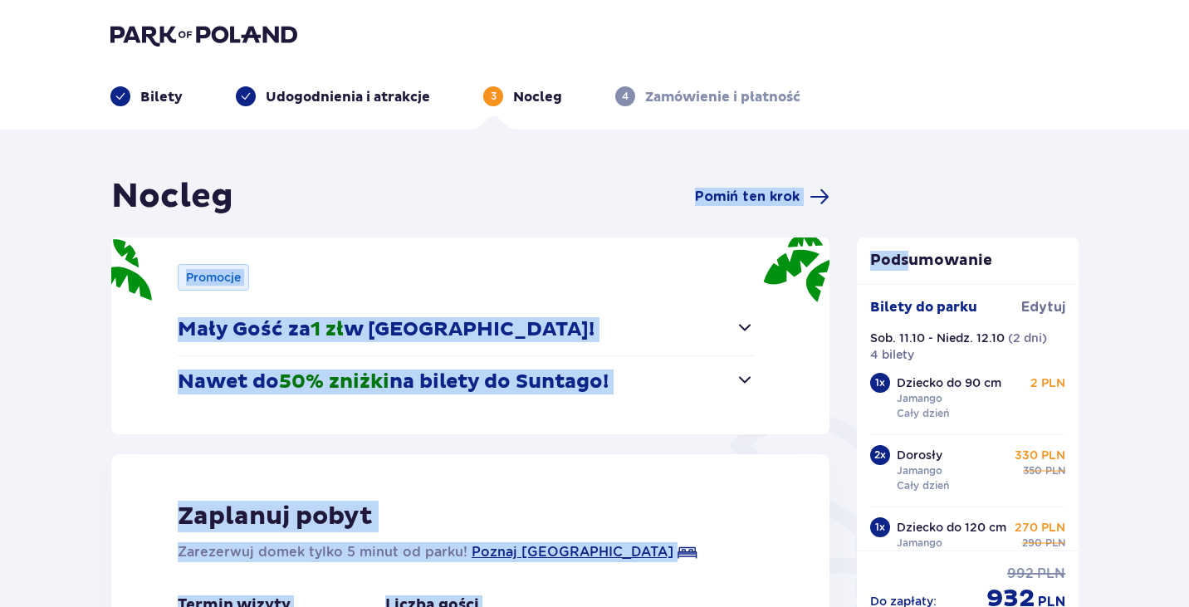
click at [598, 190] on div "Nocleg Pomiń ten krok" at bounding box center [470, 197] width 718 height 42
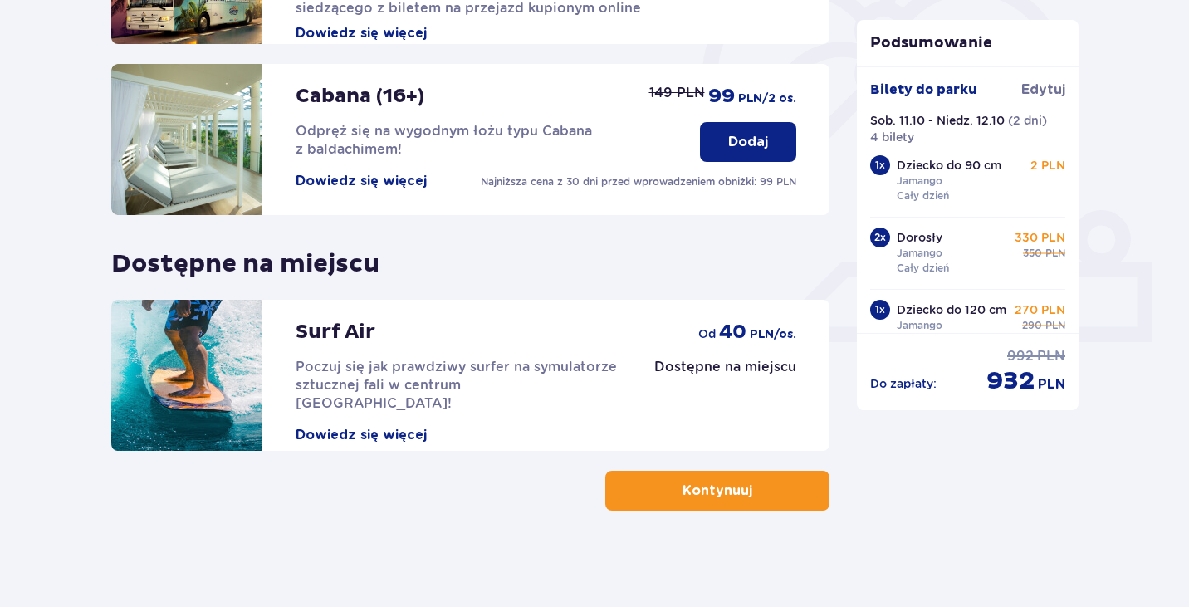
scroll to position [519, 0]
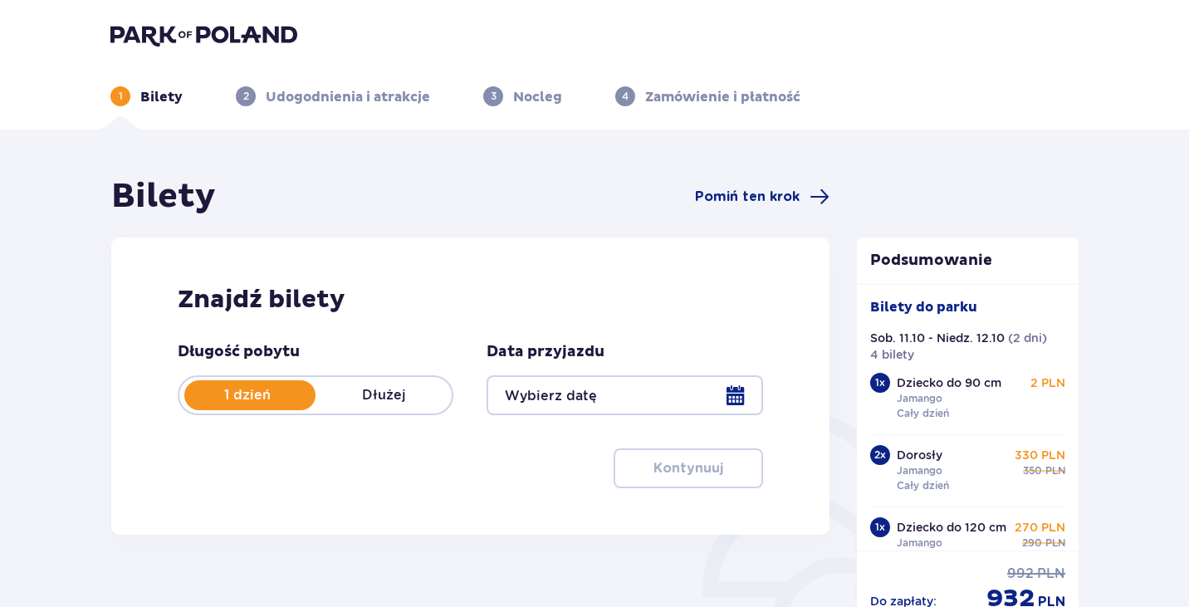
type input "[DATE] - [DATE]"
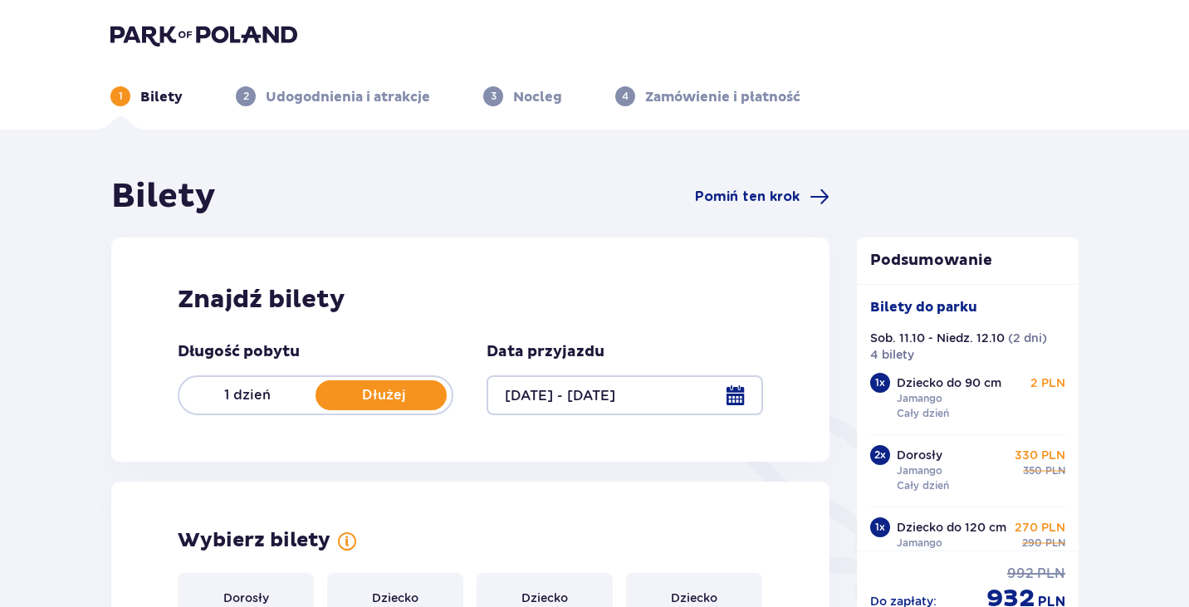
click at [256, 399] on p "1 dzień" at bounding box center [247, 395] width 136 height 18
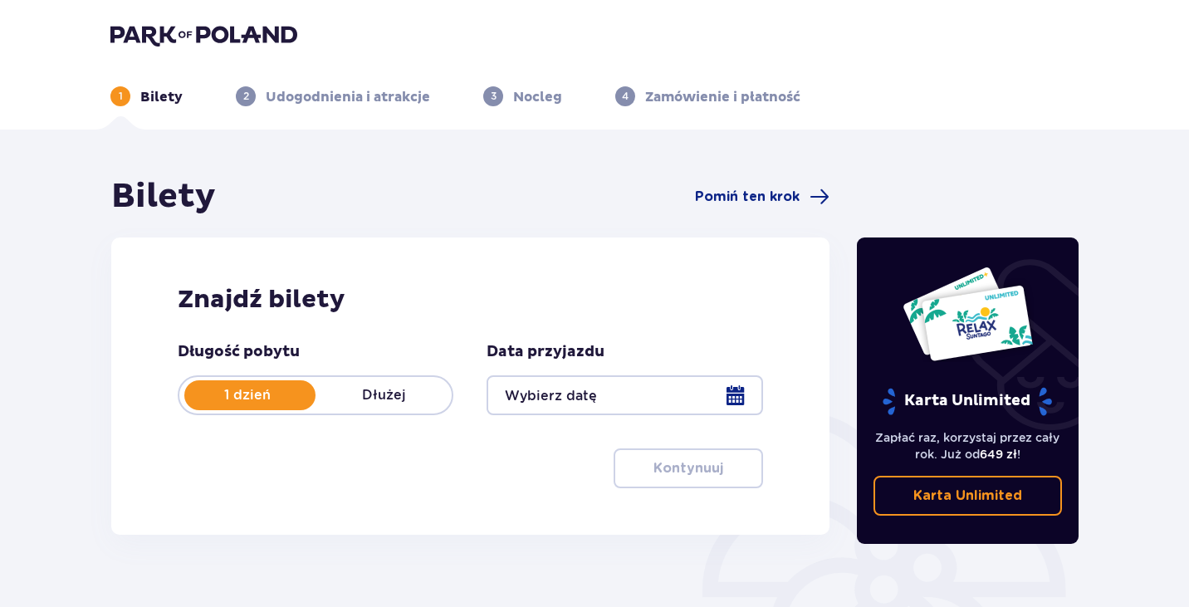
click at [568, 389] on div at bounding box center [625, 395] width 276 height 40
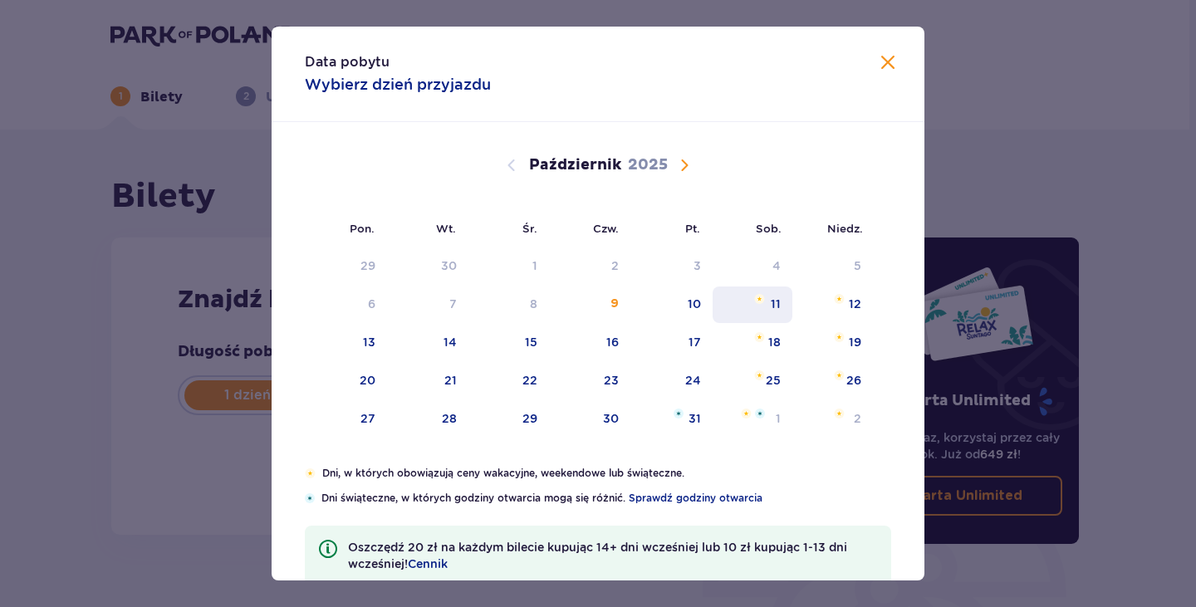
click at [767, 311] on div "11" at bounding box center [753, 305] width 81 height 37
type input "[DATE]"
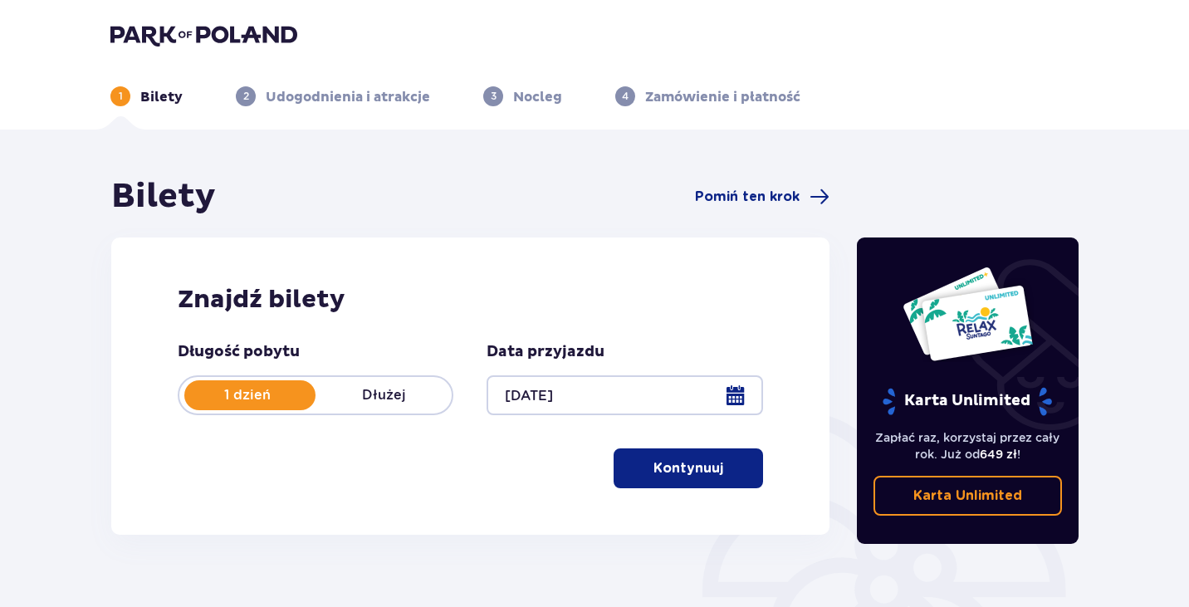
click at [654, 468] on p "Kontynuuj" at bounding box center [689, 468] width 70 height 18
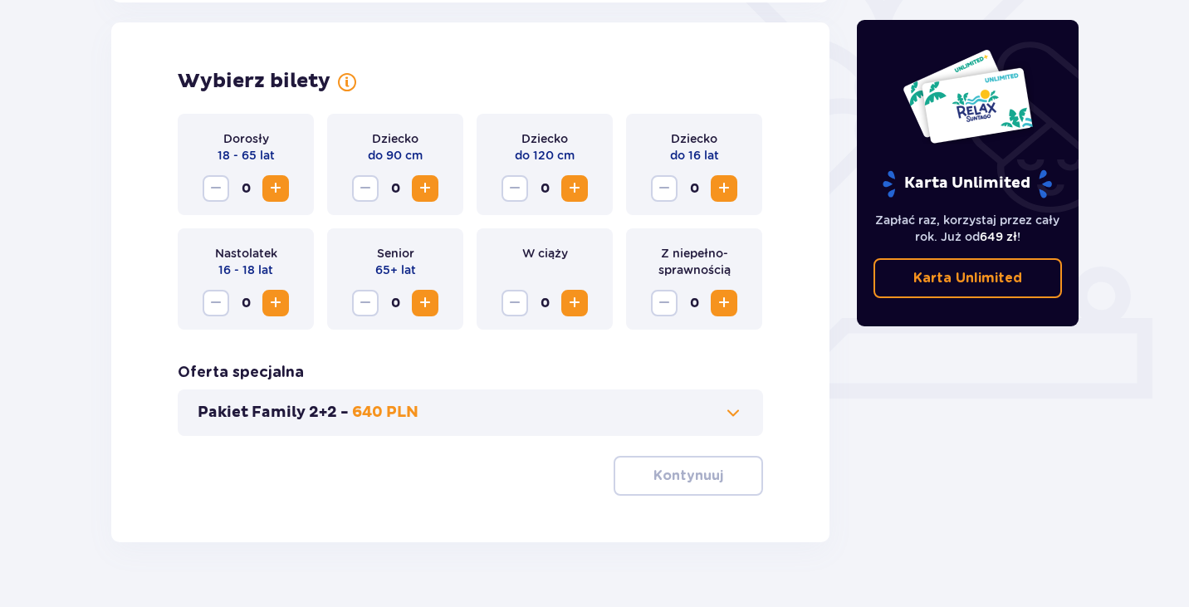
scroll to position [462, 0]
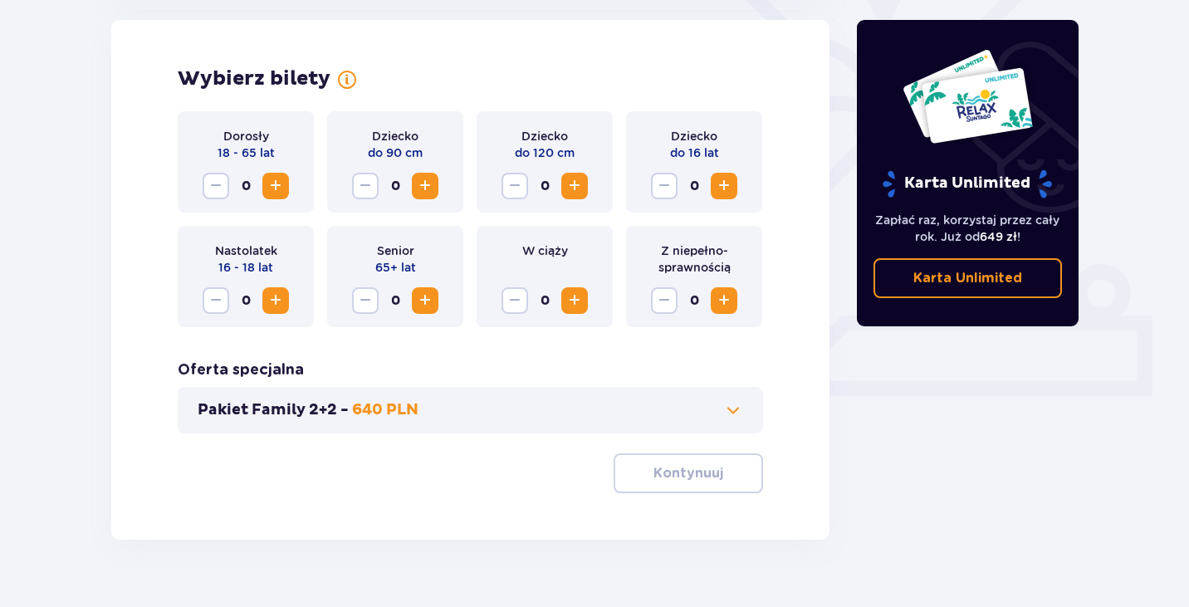
click at [272, 184] on span "Zwiększ" at bounding box center [276, 186] width 20 height 20
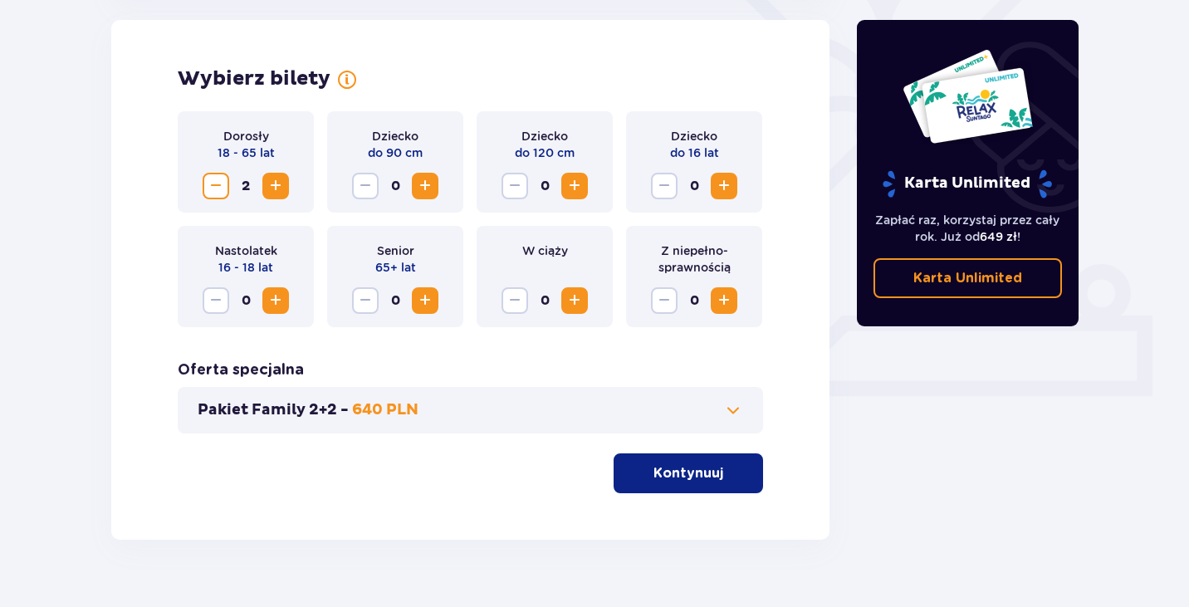
click at [429, 185] on span "Zwiększ" at bounding box center [425, 186] width 20 height 20
click at [589, 185] on div "Dziecko do 120 cm 0" at bounding box center [545, 161] width 136 height 101
click at [574, 186] on span "Zwiększ" at bounding box center [575, 186] width 20 height 20
click at [710, 484] on button "Kontynuuj" at bounding box center [688, 473] width 149 height 40
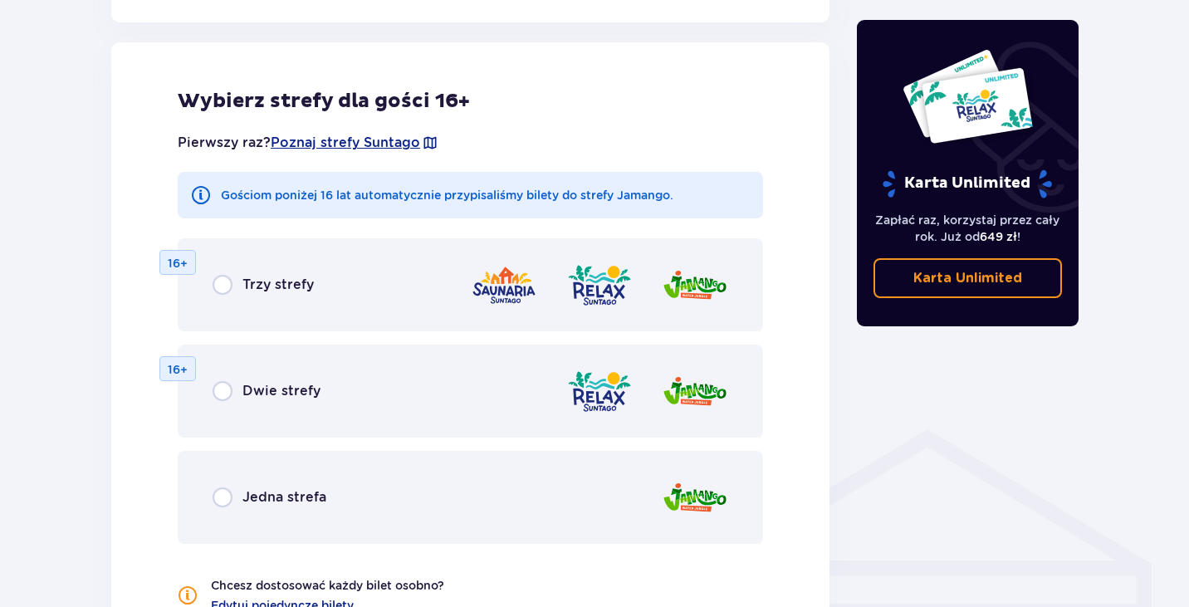
scroll to position [922, 0]
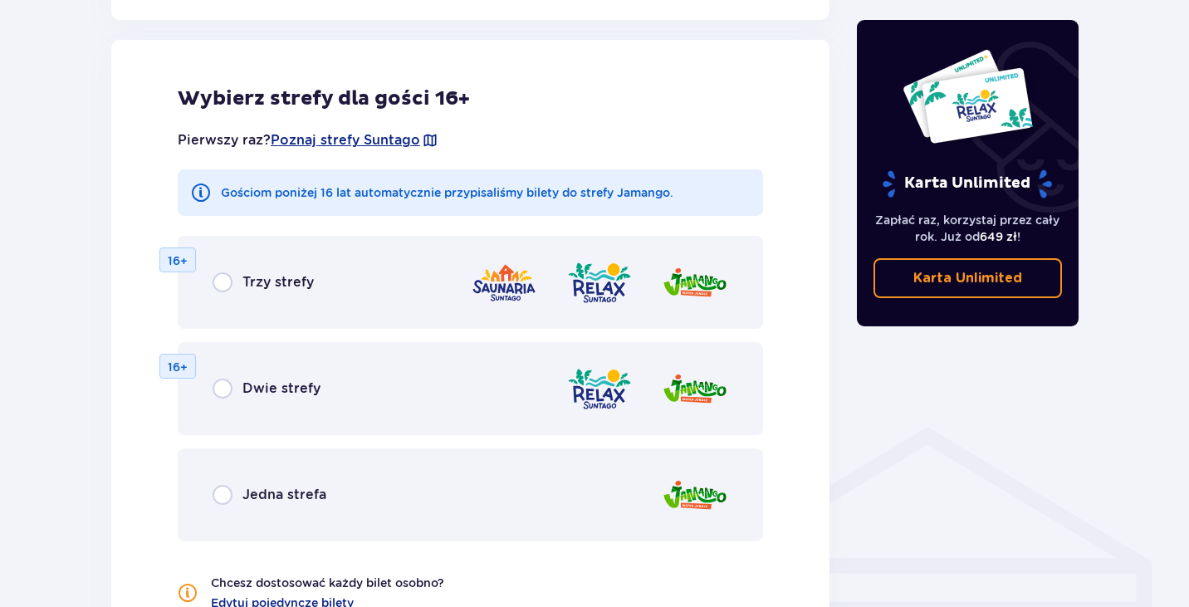
click at [228, 494] on input "radio" at bounding box center [223, 495] width 20 height 20
radio input "true"
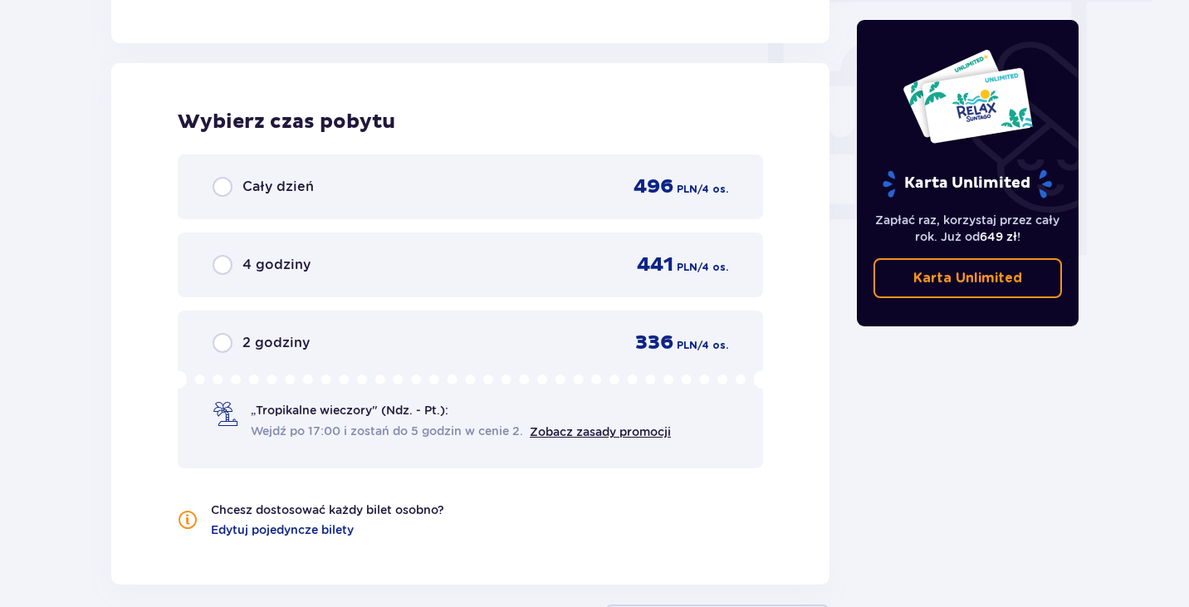
scroll to position [1560, 0]
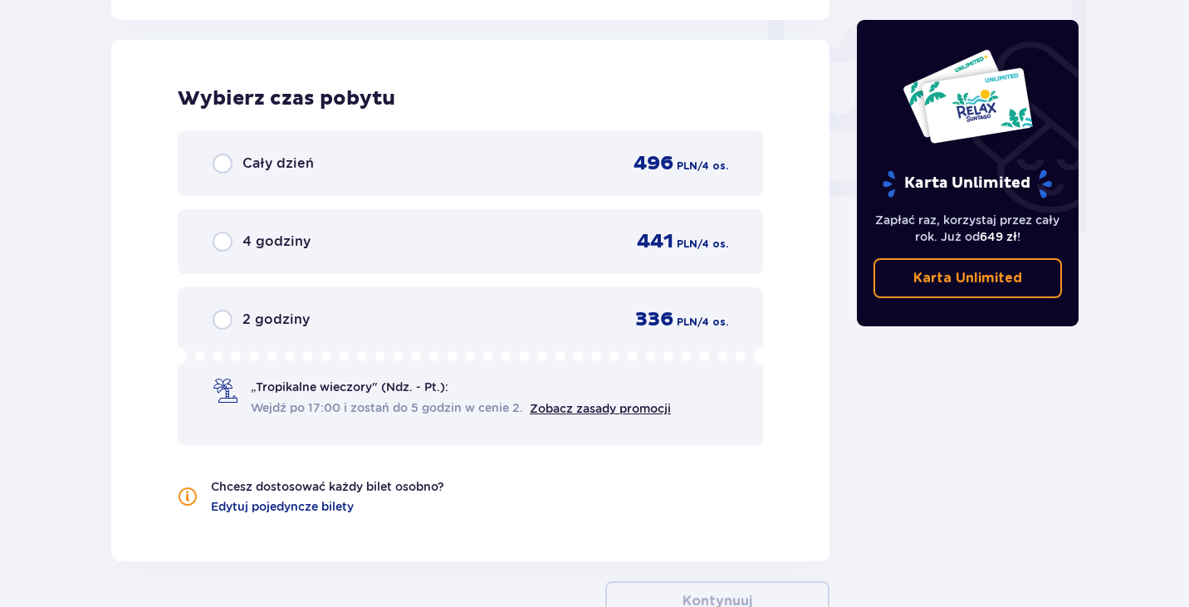
click at [220, 161] on input "radio" at bounding box center [223, 164] width 20 height 20
radio input "true"
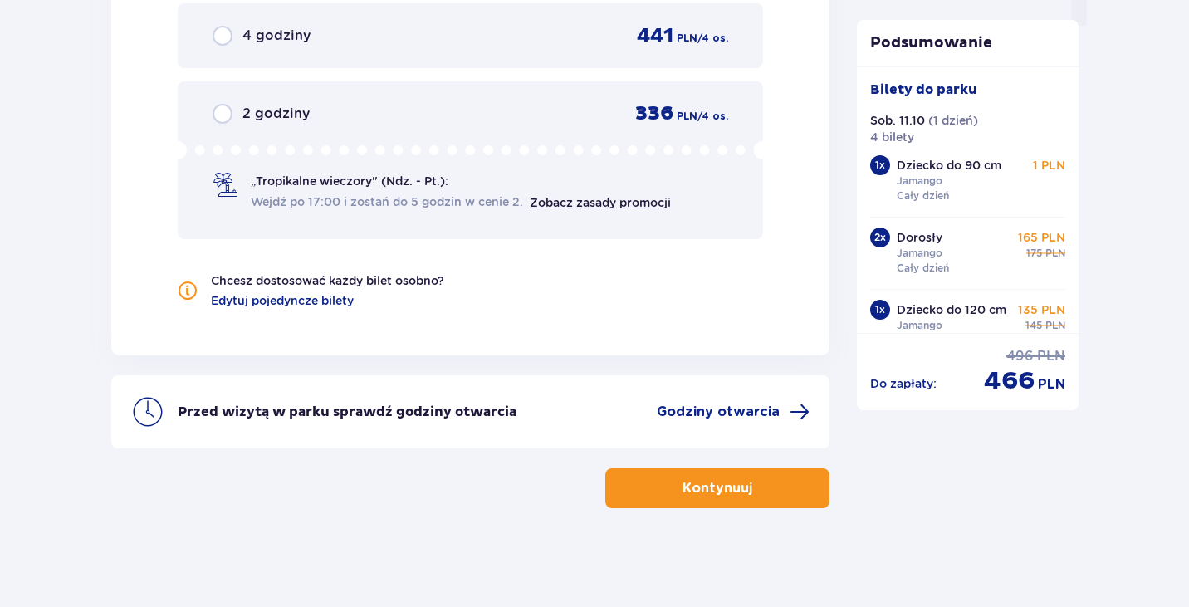
scroll to position [1766, 0]
click at [769, 479] on button "Kontynuuj" at bounding box center [717, 488] width 224 height 40
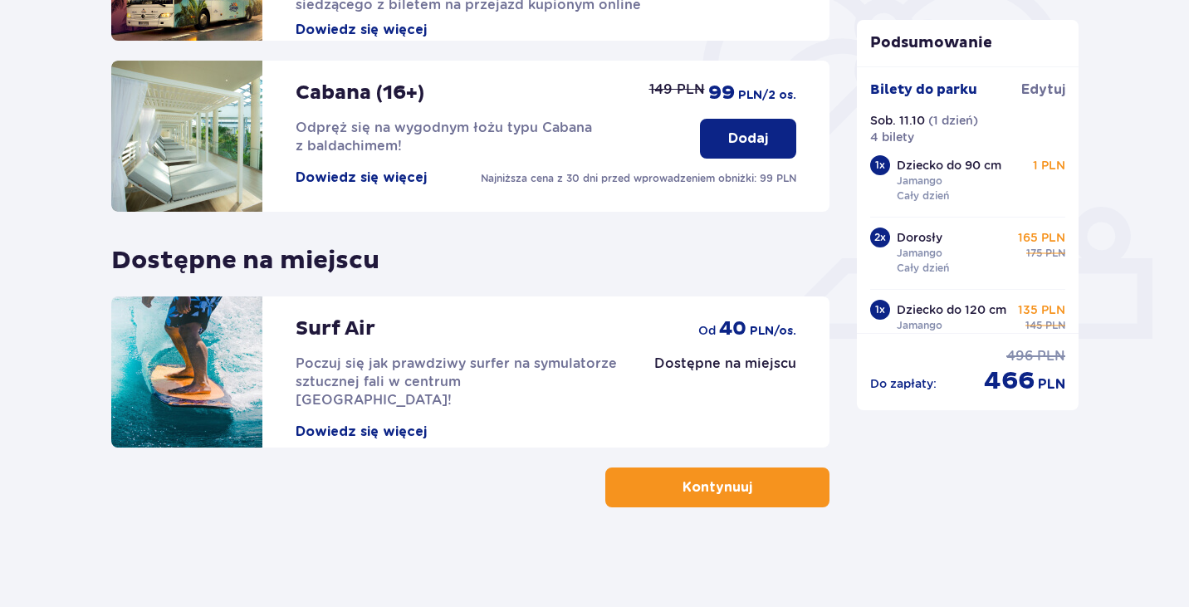
click at [683, 490] on p "Kontynuuj" at bounding box center [718, 487] width 70 height 18
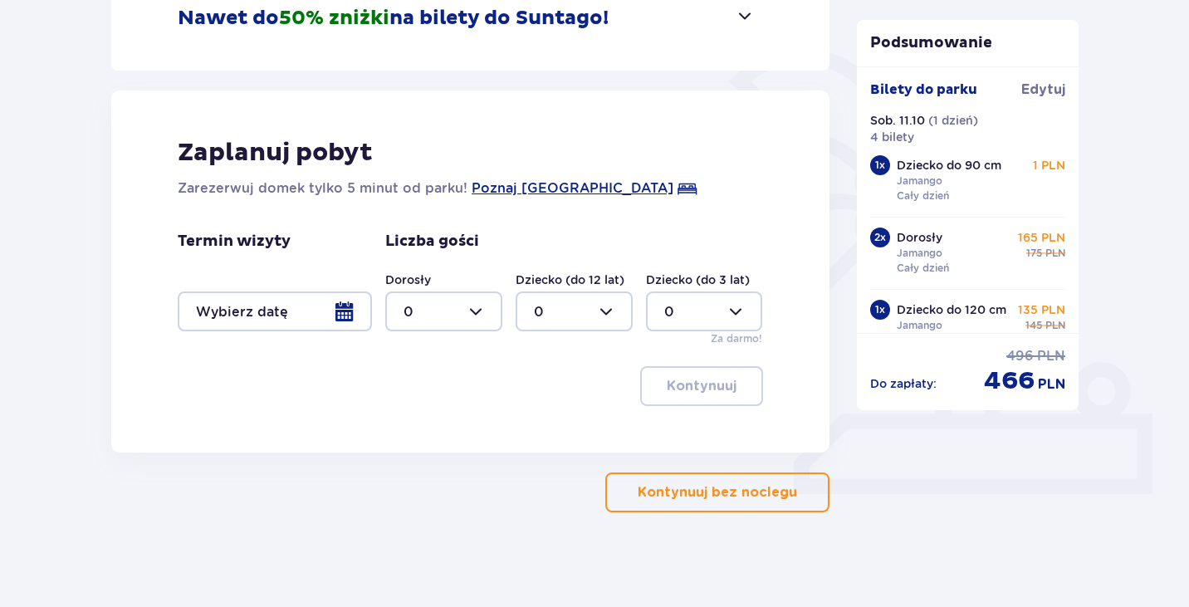
scroll to position [369, 0]
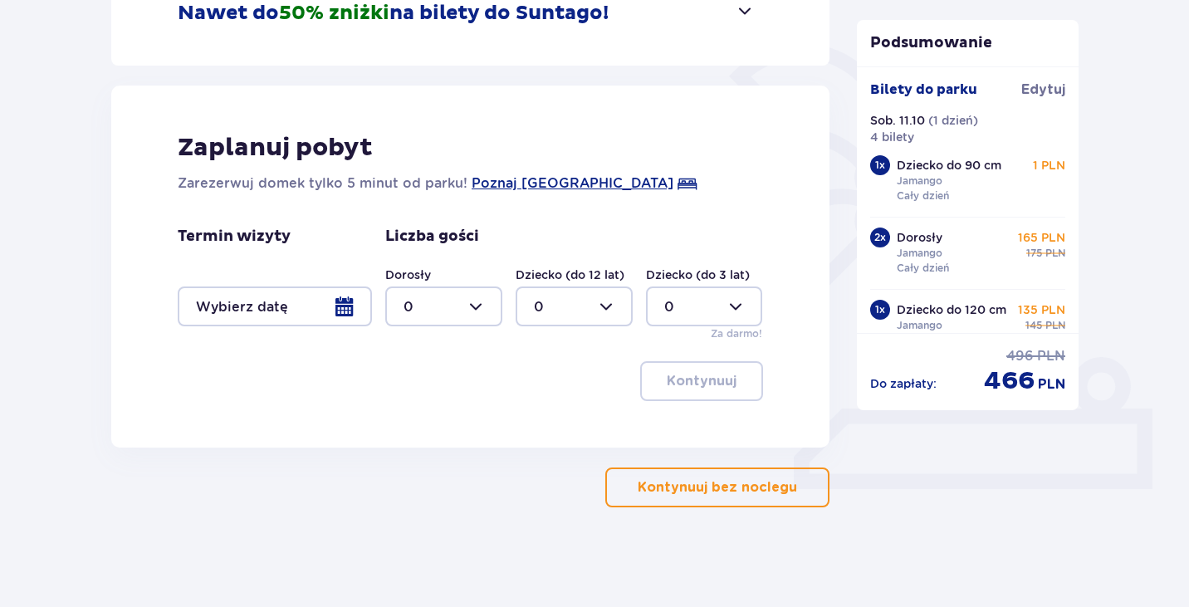
click at [288, 307] on div at bounding box center [275, 307] width 194 height 40
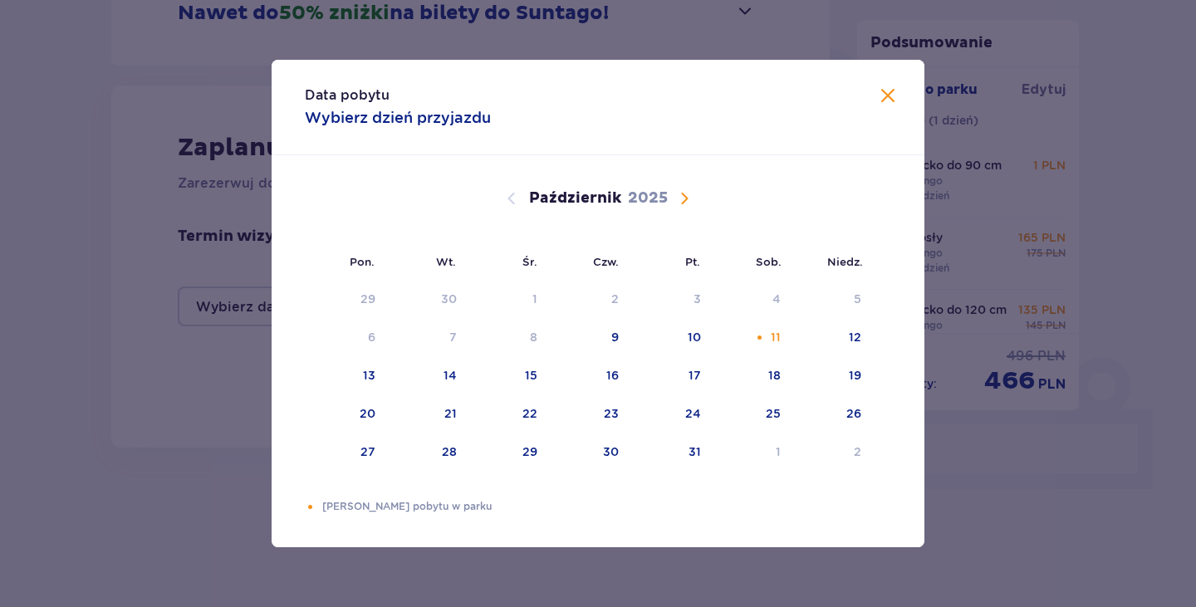
click at [0, 295] on div "Data pobytu Wybierz dzień przyjazdu Pon. Wt. Śr. Czw. Pt. Sob. [GEOGRAPHIC_DATA…" at bounding box center [598, 303] width 1196 height 607
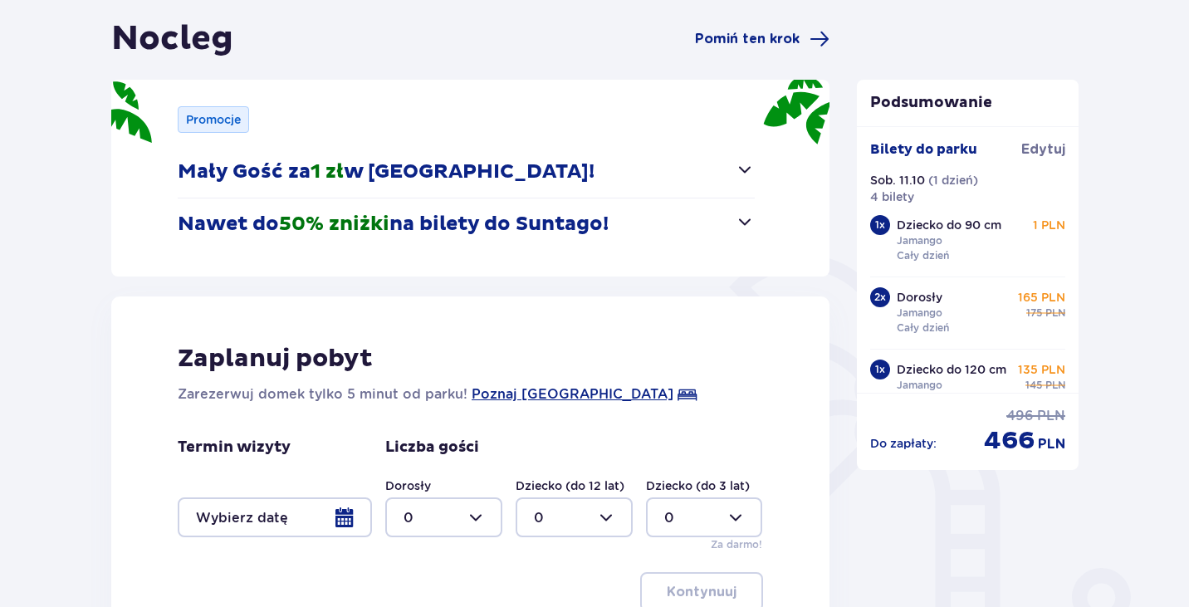
scroll to position [369, 0]
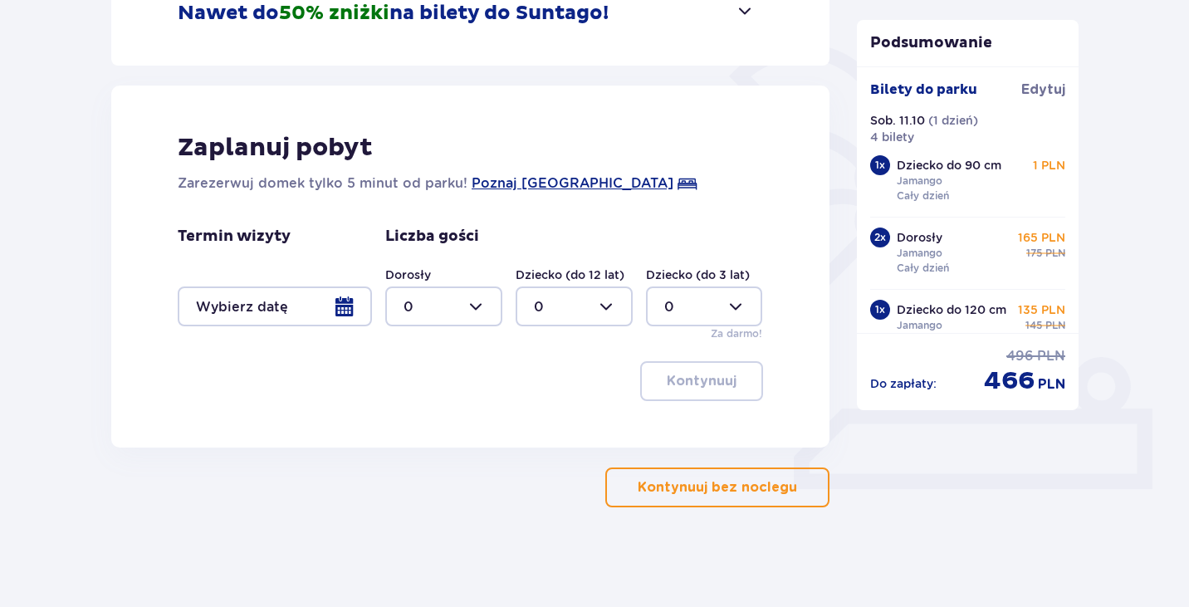
click at [731, 483] on p "Kontynuuj bez noclegu" at bounding box center [717, 487] width 159 height 18
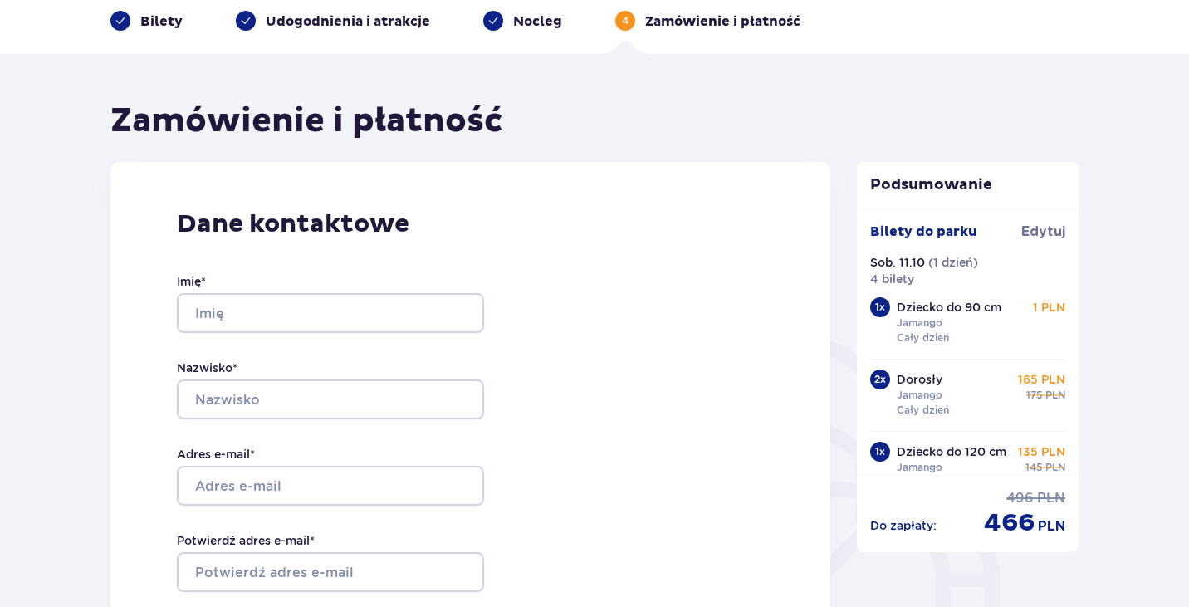
scroll to position [415, 0]
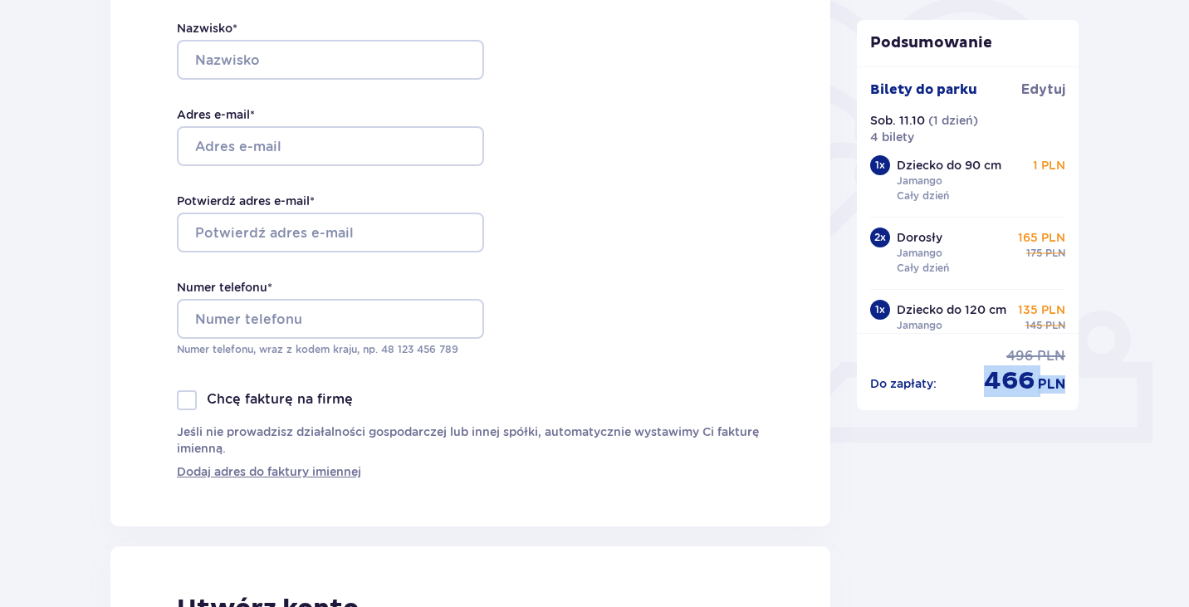
drag, startPoint x: 1073, startPoint y: 390, endPoint x: 958, endPoint y: 384, distance: 114.8
click at [958, 384] on div "Do zapłaty : cena regularna 496 PLN cena po obniżce 466 PLN" at bounding box center [968, 365] width 223 height 64
click at [958, 384] on div "Do zapłaty : cena regularna 496 PLN cena po obniżce 466 PLN" at bounding box center [968, 372] width 196 height 50
drag, startPoint x: 878, startPoint y: 382, endPoint x: 1038, endPoint y: 379, distance: 160.3
click at [1038, 379] on div "Do zapłaty : cena regularna 496 PLN cena po obniżce 466 PLN" at bounding box center [968, 372] width 196 height 50
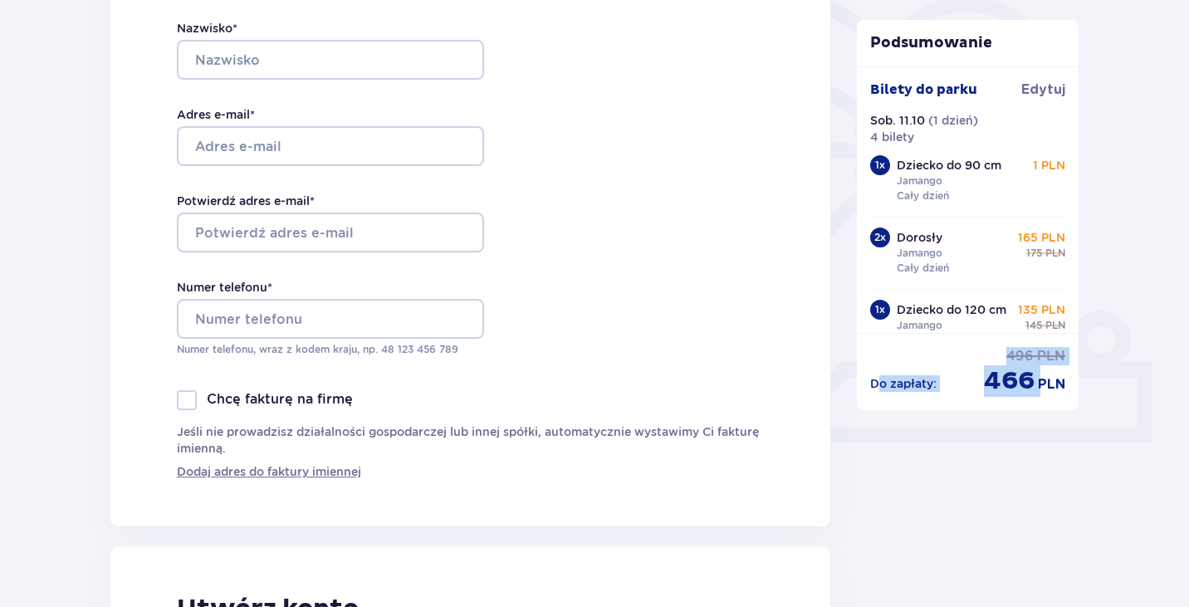
click at [1038, 379] on span "PLN" at bounding box center [1051, 384] width 27 height 18
drag, startPoint x: 1072, startPoint y: 382, endPoint x: 892, endPoint y: 382, distance: 180.2
click at [892, 382] on div "Do zapłaty : cena regularna 496 PLN cena po obniżce 466 PLN" at bounding box center [968, 365] width 223 height 64
click at [892, 382] on p "Do zapłaty :" at bounding box center [903, 383] width 66 height 17
drag, startPoint x: 907, startPoint y: 391, endPoint x: 1036, endPoint y: 392, distance: 128.7
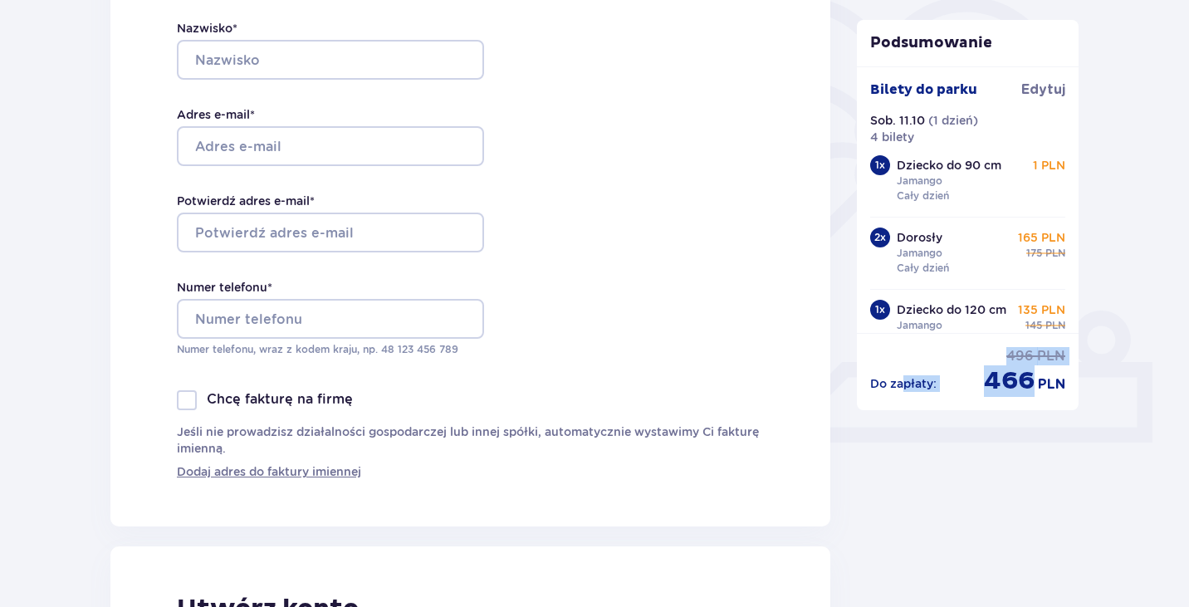
click at [1035, 393] on div "Do zapłaty : cena regularna 496 PLN cena po obniżce 466 PLN" at bounding box center [968, 372] width 196 height 50
drag, startPoint x: 1037, startPoint y: 391, endPoint x: 912, endPoint y: 376, distance: 126.3
click at [1032, 391] on div "cena po obniżce 466 PLN" at bounding box center [1024, 381] width 81 height 32
